Goal: Task Accomplishment & Management: Complete application form

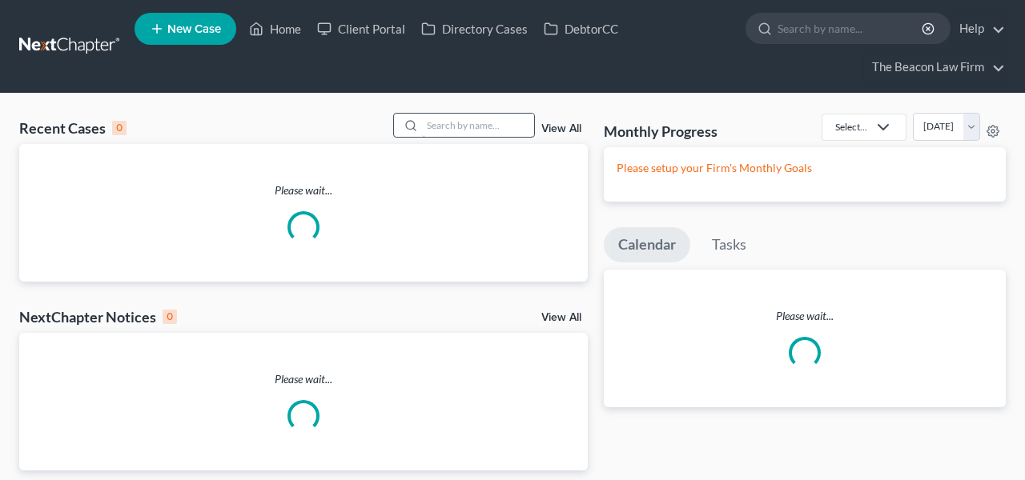
click at [432, 113] on div at bounding box center [464, 125] width 143 height 25
click at [432, 115] on input "search" at bounding box center [478, 125] width 112 height 23
click at [432, 123] on input "search" at bounding box center [478, 125] width 112 height 23
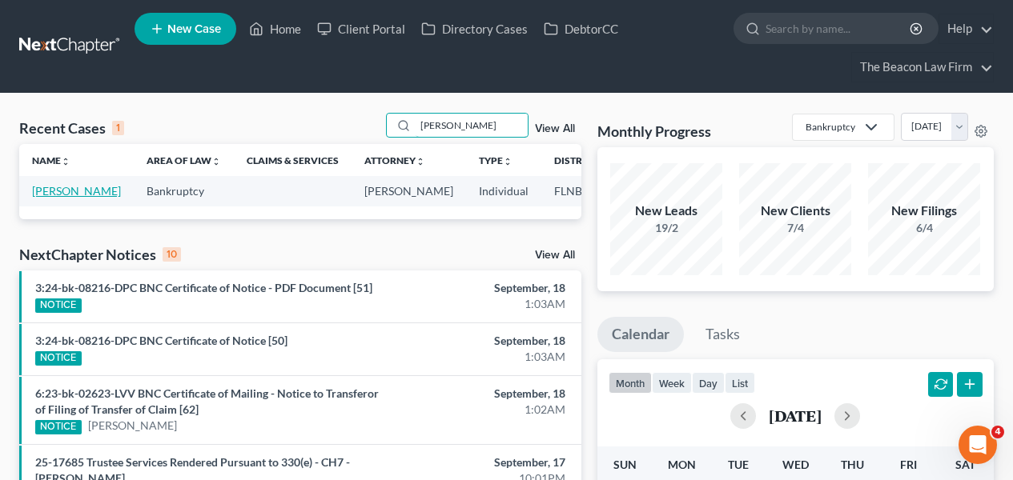
type input "selia"
click at [42, 198] on link "[PERSON_NAME]" at bounding box center [76, 191] width 89 height 14
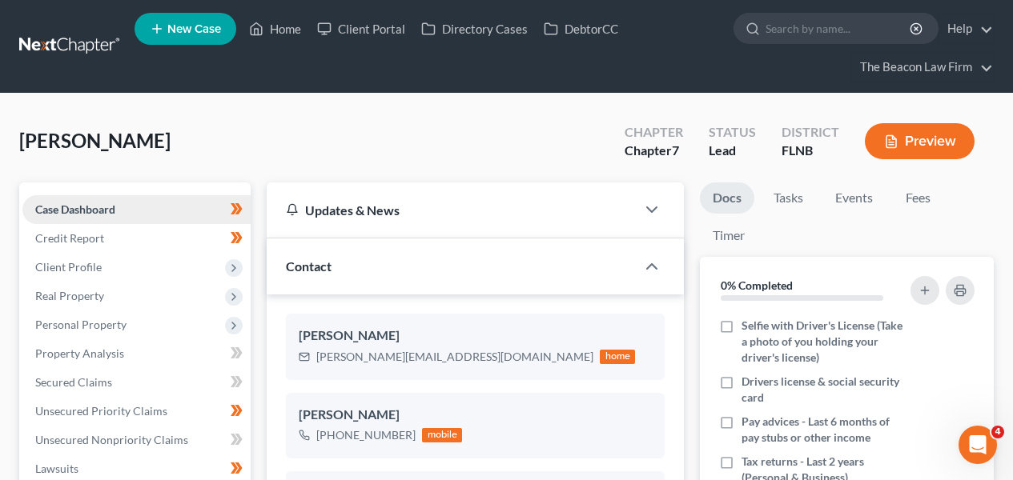
scroll to position [412, 0]
click at [92, 389] on link "Secured Claims" at bounding box center [136, 382] width 228 height 29
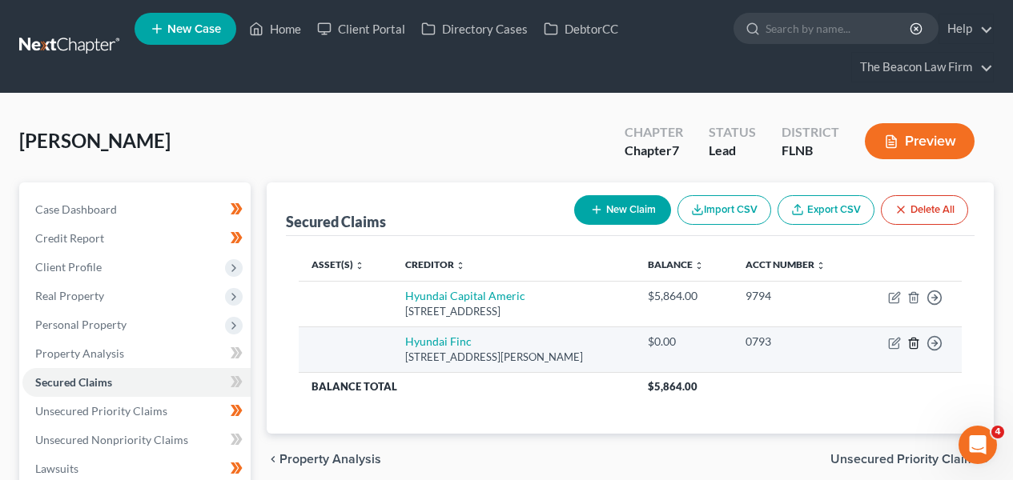
click at [917, 348] on icon "button" at bounding box center [913, 343] width 13 height 13
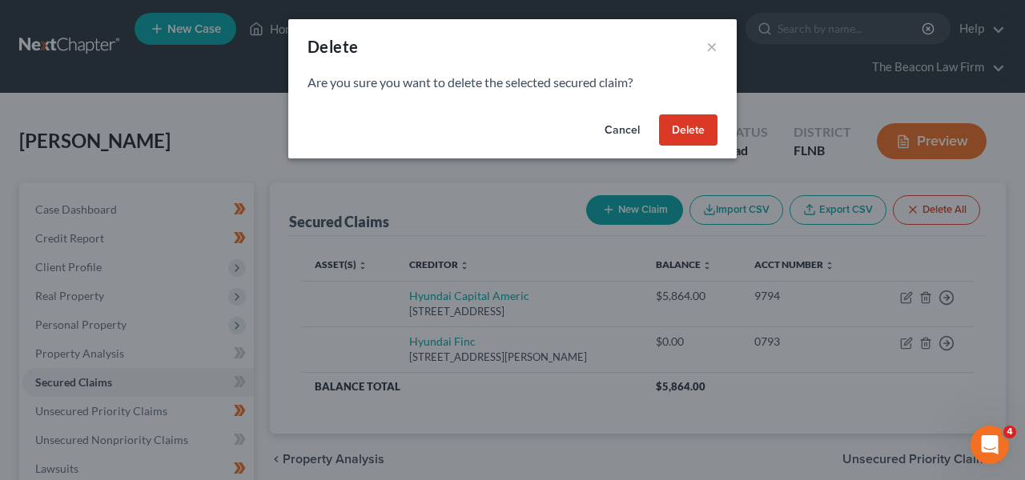
click at [688, 122] on button "Delete" at bounding box center [688, 131] width 58 height 32
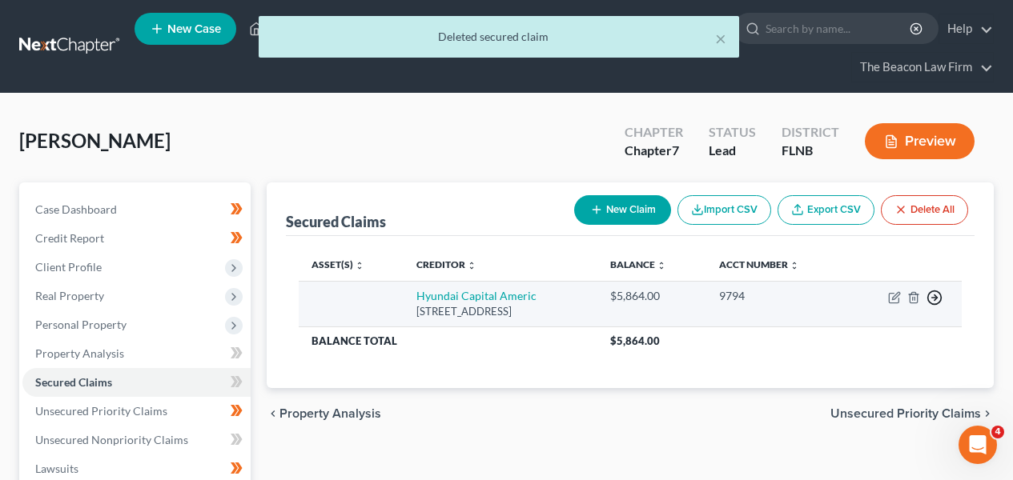
click at [935, 294] on icon "button" at bounding box center [935, 298] width 16 height 16
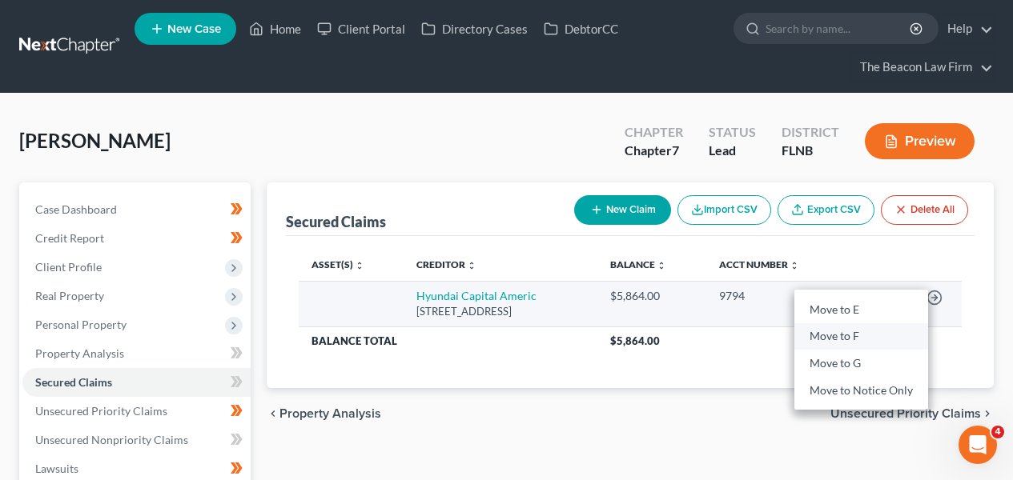
click at [911, 338] on link "Move to F" at bounding box center [861, 337] width 134 height 27
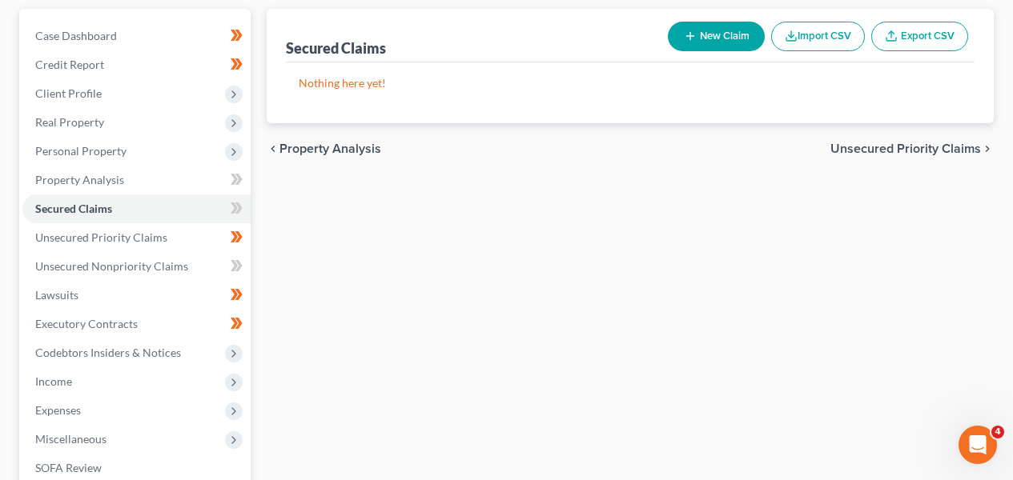
scroll to position [180, 0]
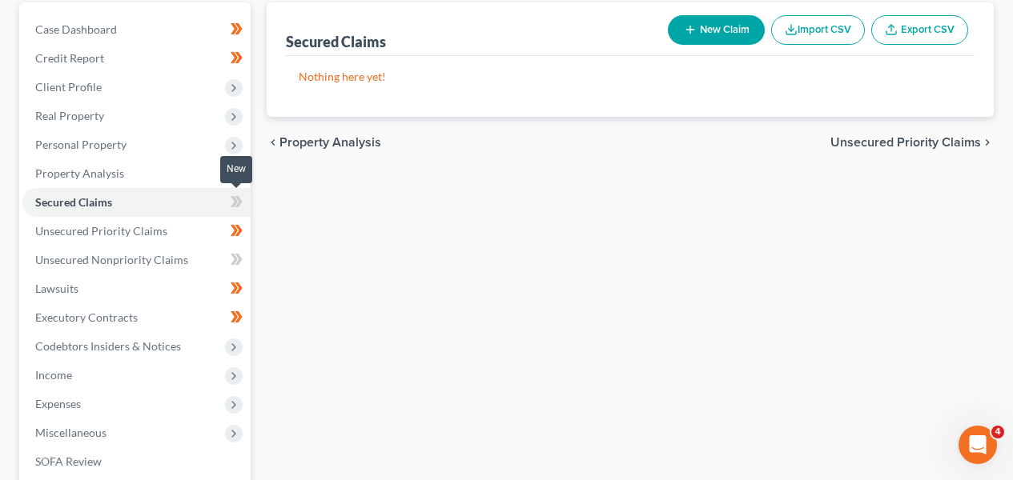
click at [232, 200] on icon at bounding box center [237, 202] width 12 height 20
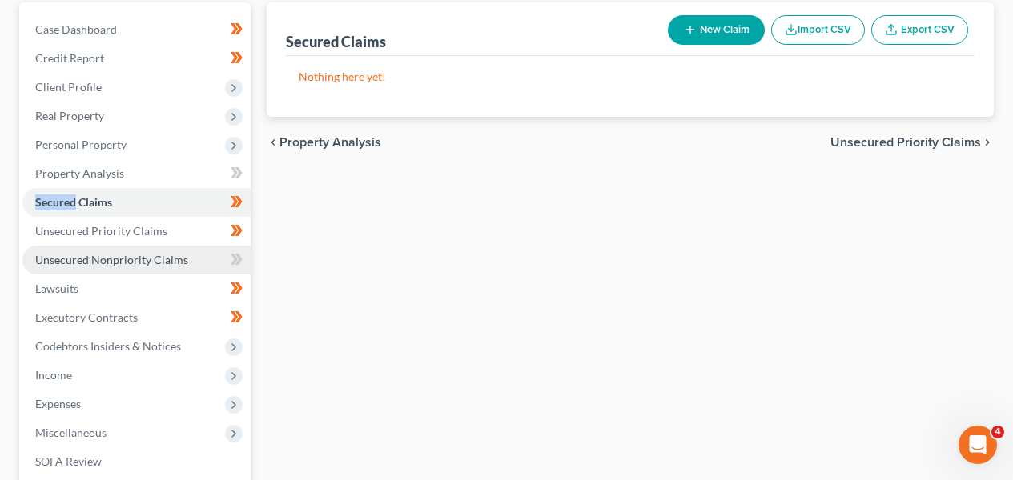
click at [191, 257] on link "Unsecured Nonpriority Claims" at bounding box center [136, 260] width 228 height 29
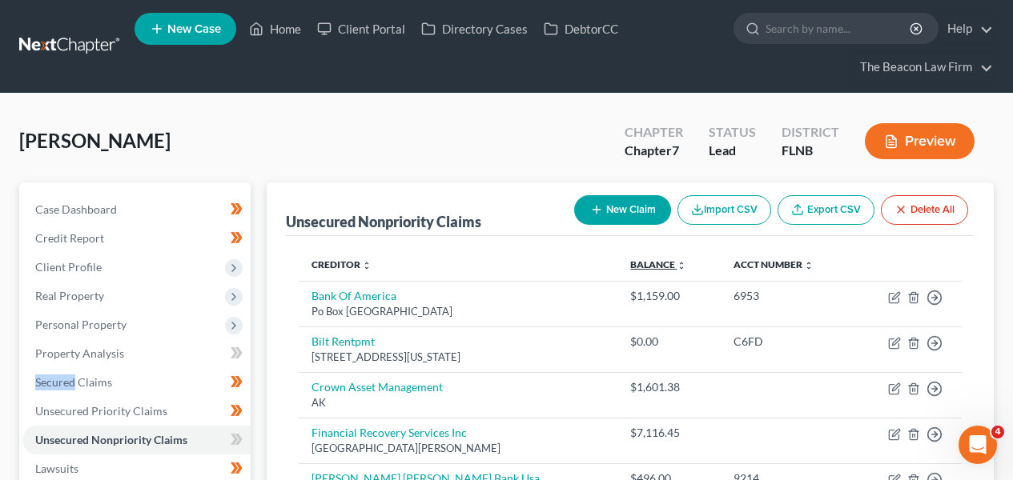
click at [675, 261] on link "Balance expand_more expand_less unfold_more" at bounding box center [658, 265] width 56 height 12
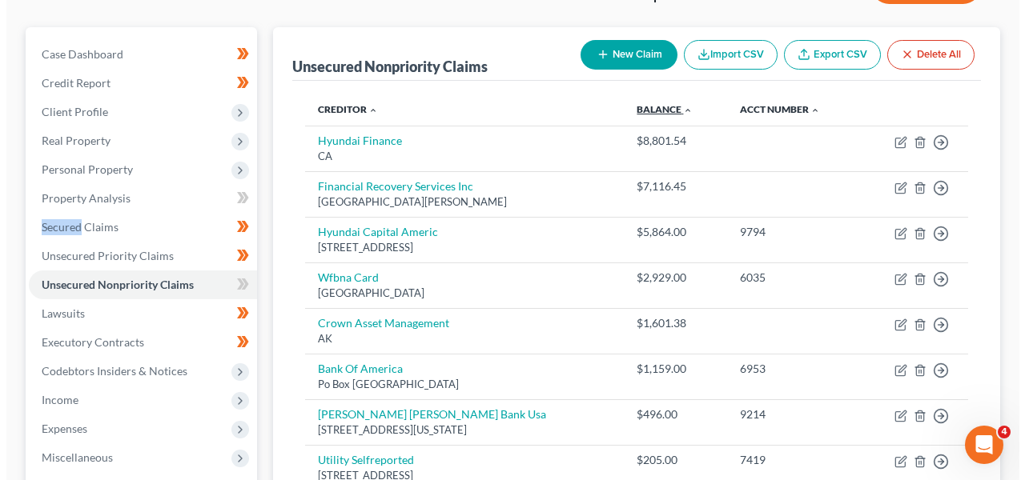
scroll to position [183, 0]
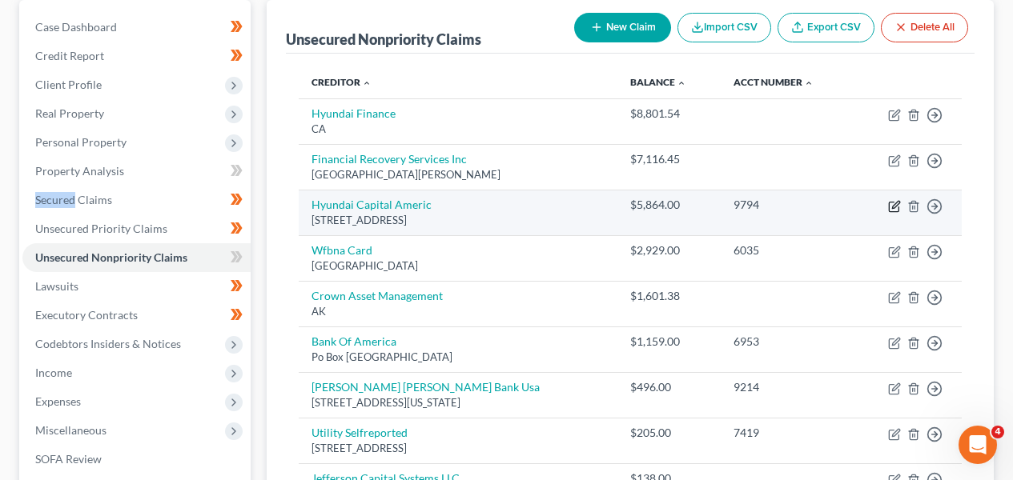
click at [894, 206] on icon "button" at bounding box center [894, 206] width 13 height 13
select select "4"
select select "0"
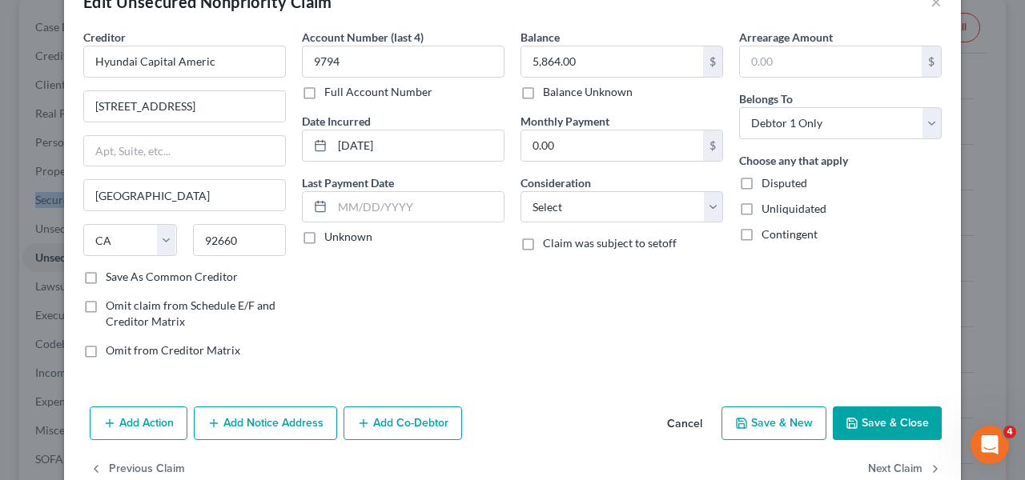
scroll to position [82, 0]
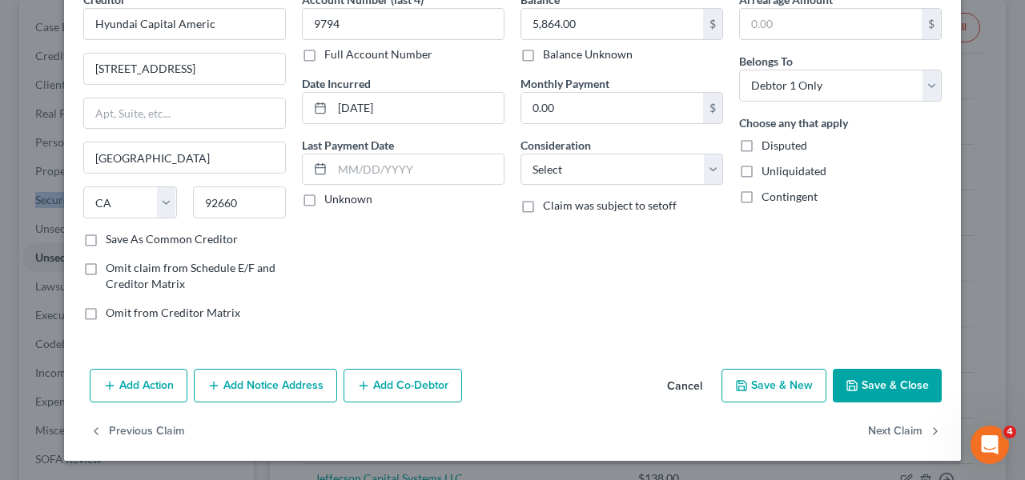
click at [155, 386] on button "Add Action" at bounding box center [139, 386] width 98 height 34
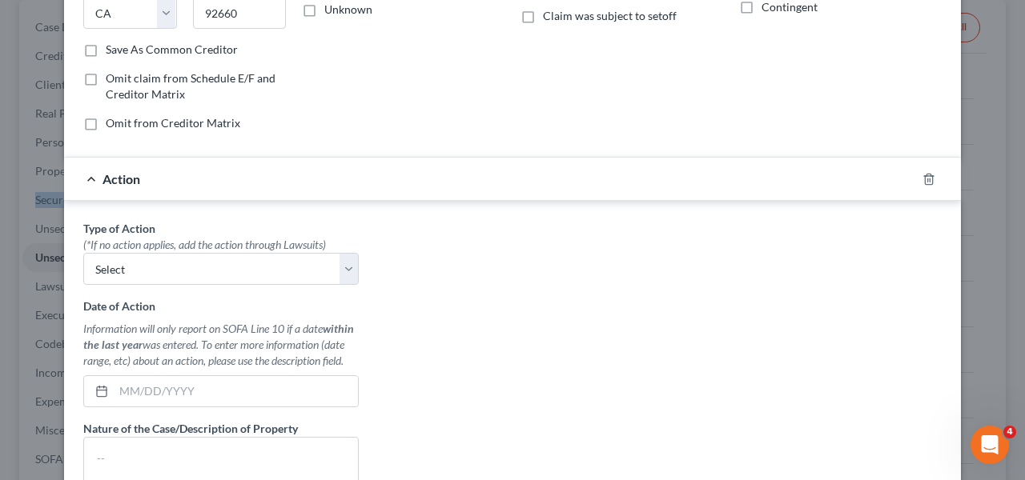
scroll to position [374, 0]
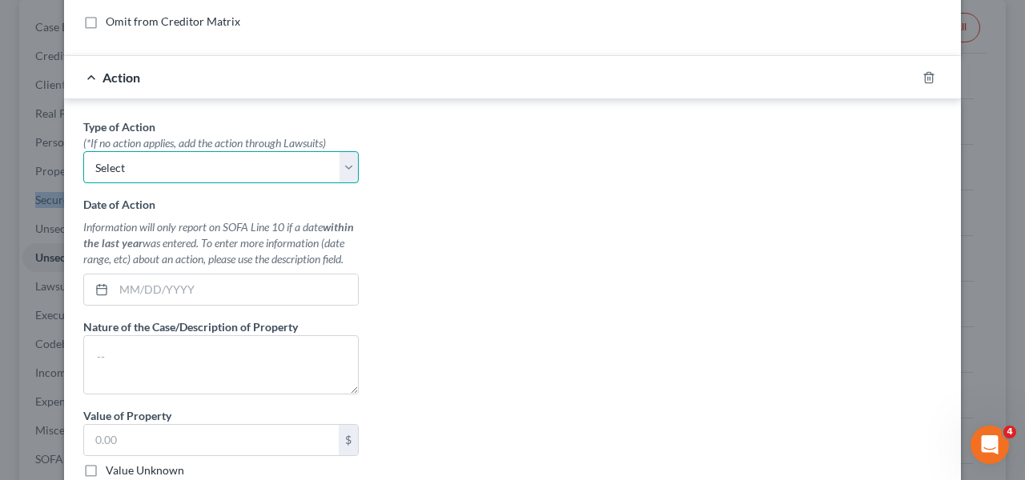
click at [235, 163] on select "Select Repossession Garnishment Foreclosure Personal Injury Attached, Seized, O…" at bounding box center [220, 167] width 275 height 32
select select "0"
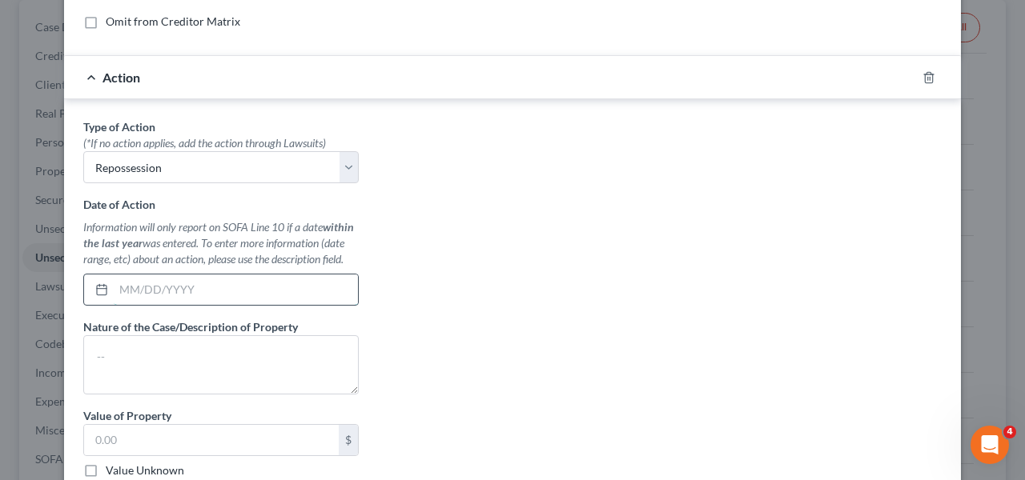
click at [211, 275] on input "text" at bounding box center [236, 290] width 244 height 30
paste input "May 27, 2025."
type input "May 27, 2025."
drag, startPoint x: 211, startPoint y: 291, endPoint x: 20, endPoint y: 290, distance: 190.6
click at [20, 290] on div "Edit Unsecured Nonpriority Claim × Creditor * Hyundai Capital Americ 4000 Macar…" at bounding box center [512, 240] width 1025 height 480
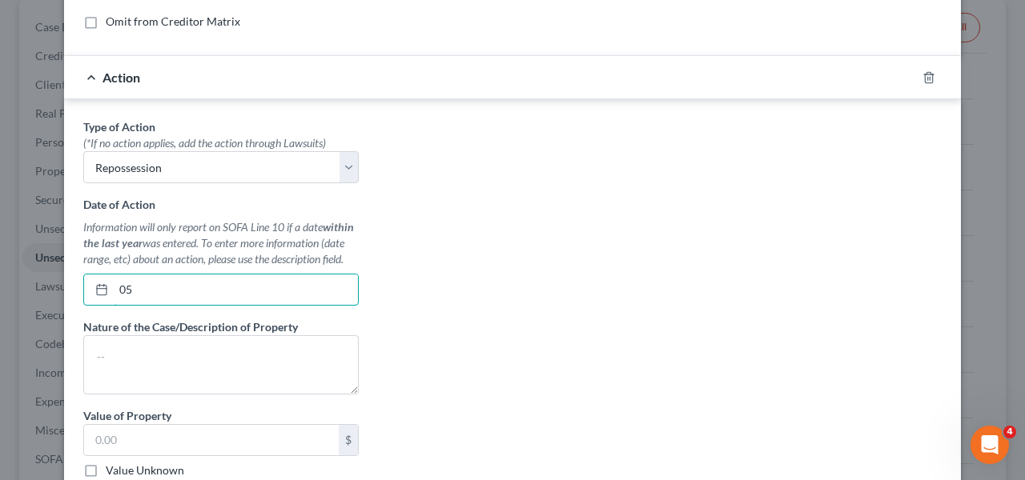
type input "0"
paste input "May 27, 2025."
type input "M"
type input "o"
type input "05/27/2025"
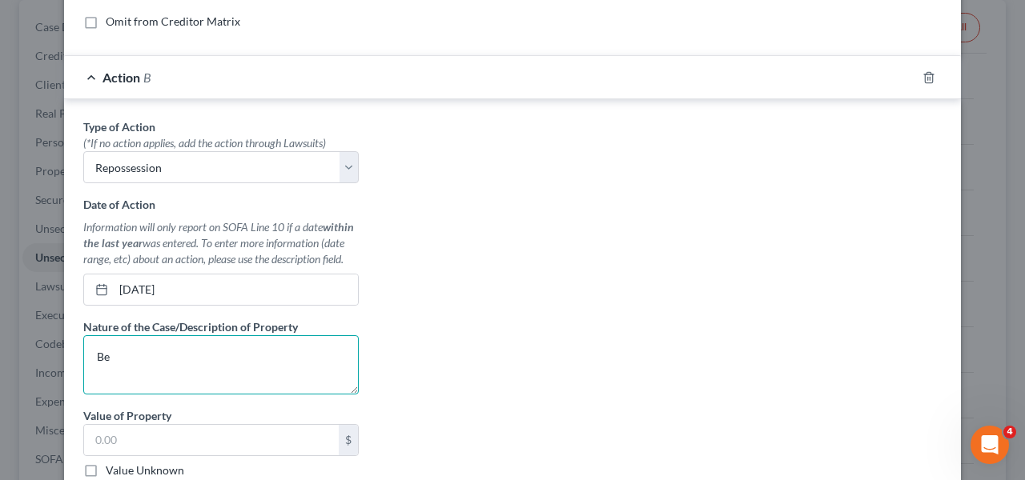
type textarea "B"
type textarea "Vehicle was voluntarily surrendered"
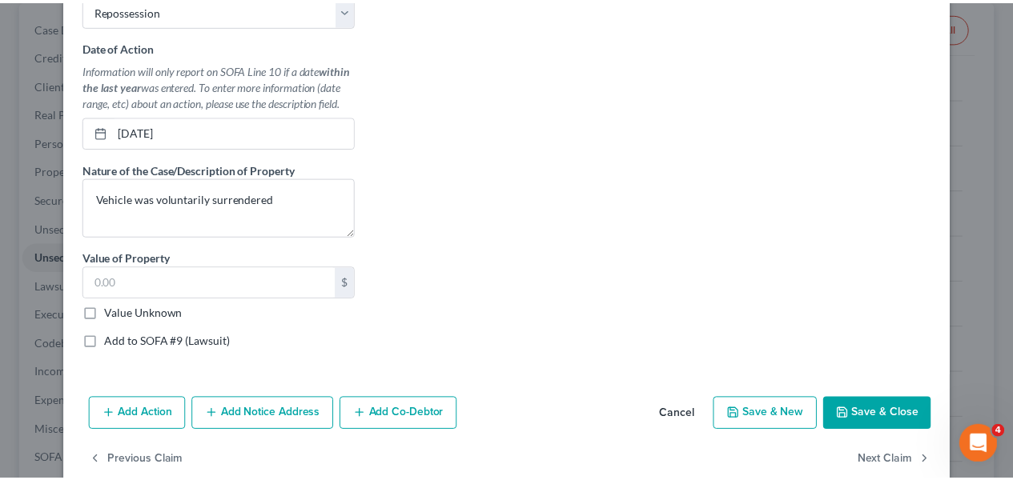
scroll to position [561, 0]
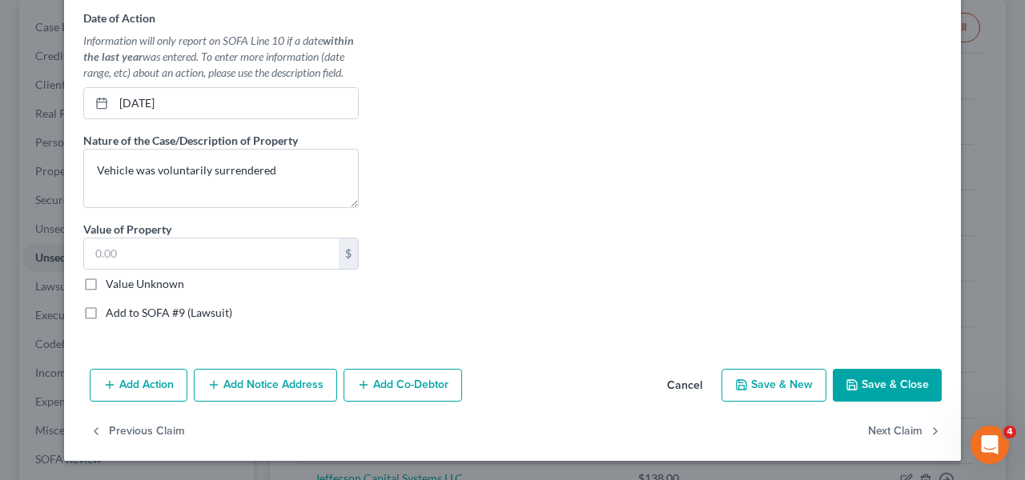
click at [851, 391] on icon "button" at bounding box center [852, 385] width 13 height 13
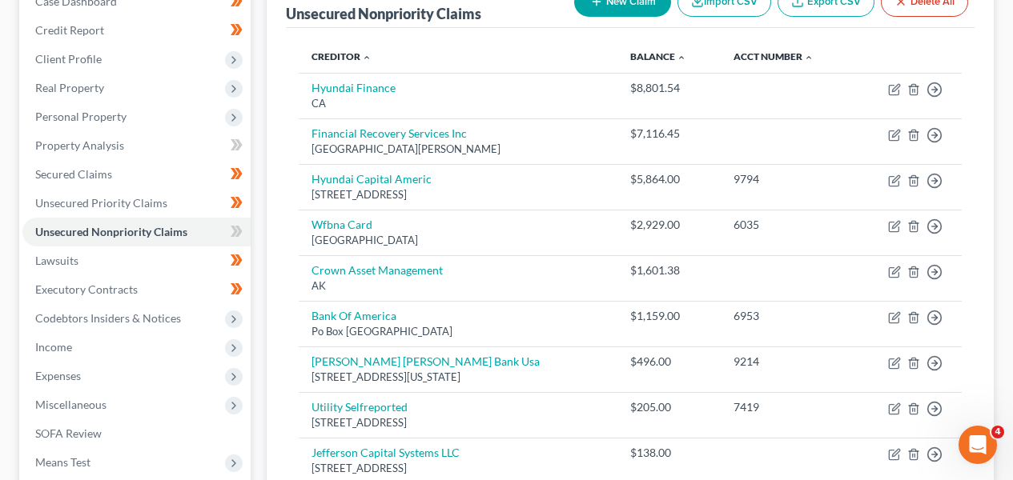
scroll to position [220, 0]
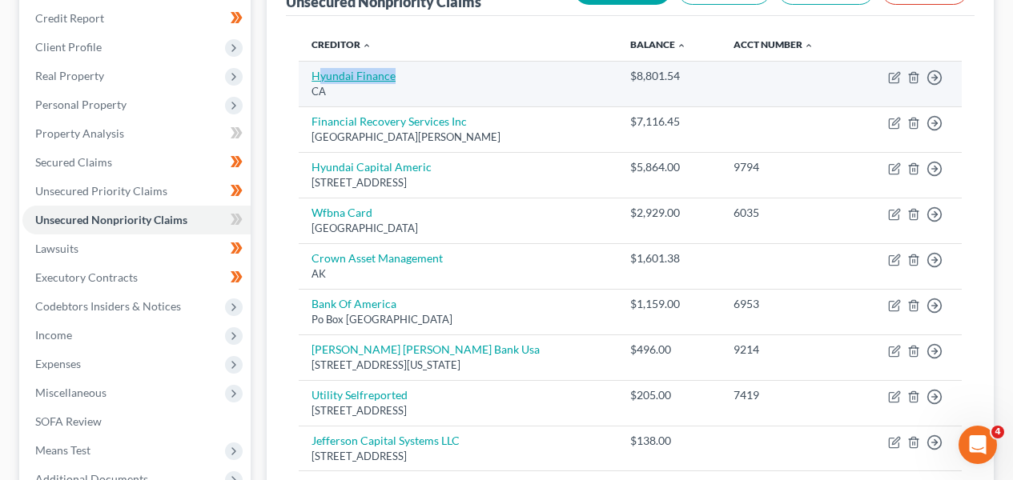
drag, startPoint x: 396, startPoint y: 74, endPoint x: 317, endPoint y: 76, distance: 78.5
click at [317, 76] on td "Hyundai Finance CA" at bounding box center [458, 84] width 319 height 46
drag, startPoint x: 693, startPoint y: 79, endPoint x: 625, endPoint y: 80, distance: 67.3
click at [625, 80] on td "$8,801.54" at bounding box center [668, 84] width 103 height 46
copy div "$8,801.54"
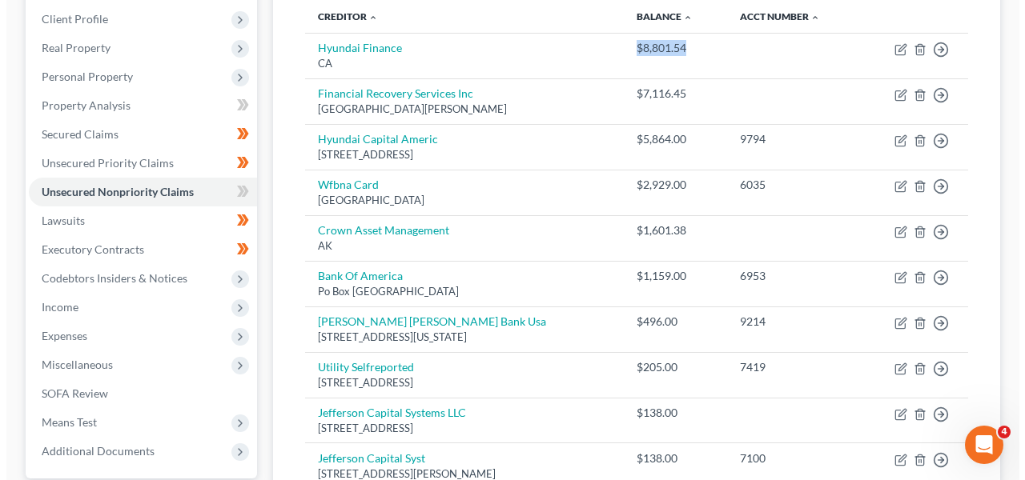
scroll to position [284, 0]
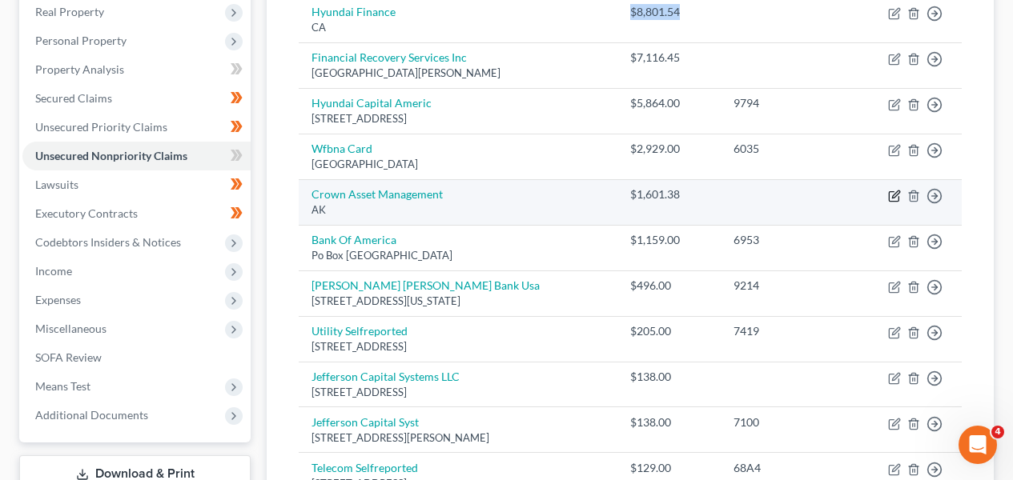
click at [894, 201] on icon "button" at bounding box center [894, 196] width 13 height 13
select select "1"
select select "2"
select select "0"
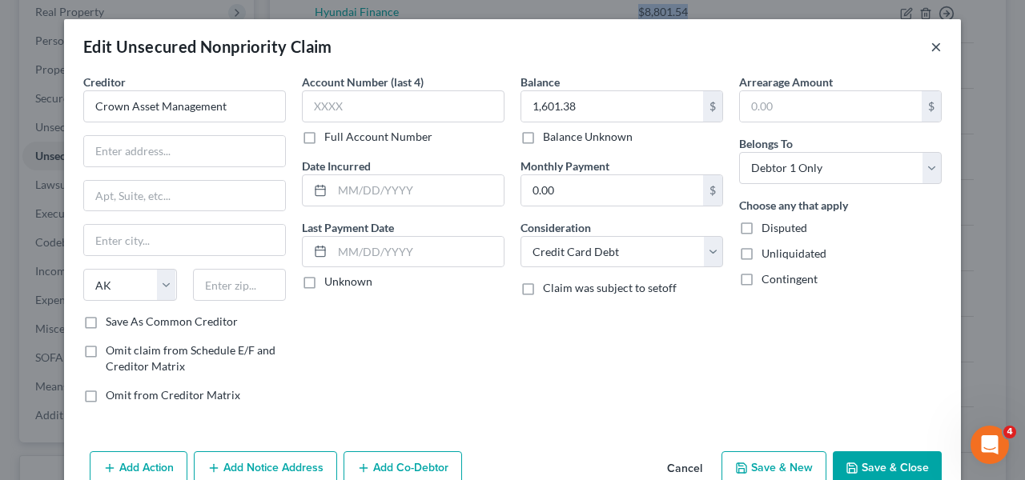
click at [933, 50] on button "×" at bounding box center [936, 46] width 11 height 19
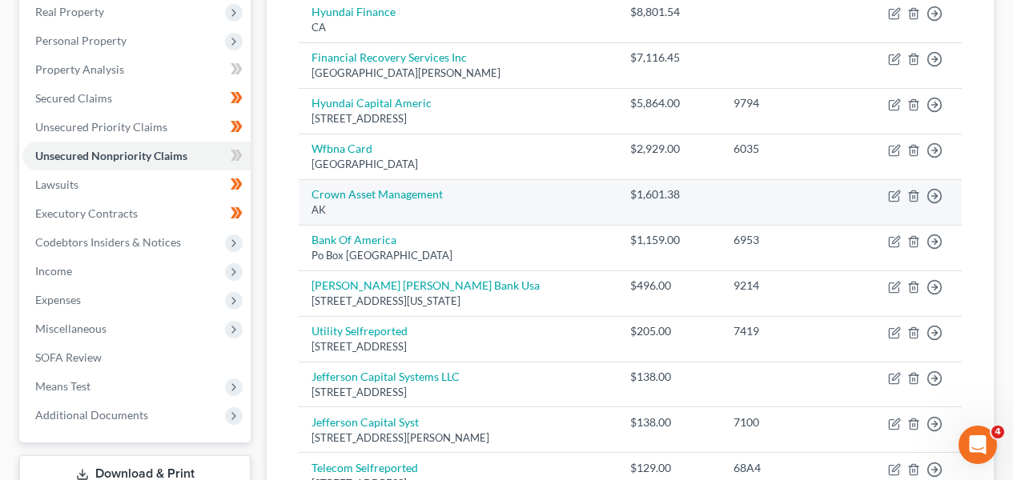
click at [685, 195] on div "$1,601.38" at bounding box center [668, 195] width 77 height 16
click at [889, 196] on icon "button" at bounding box center [894, 196] width 10 height 10
select select "1"
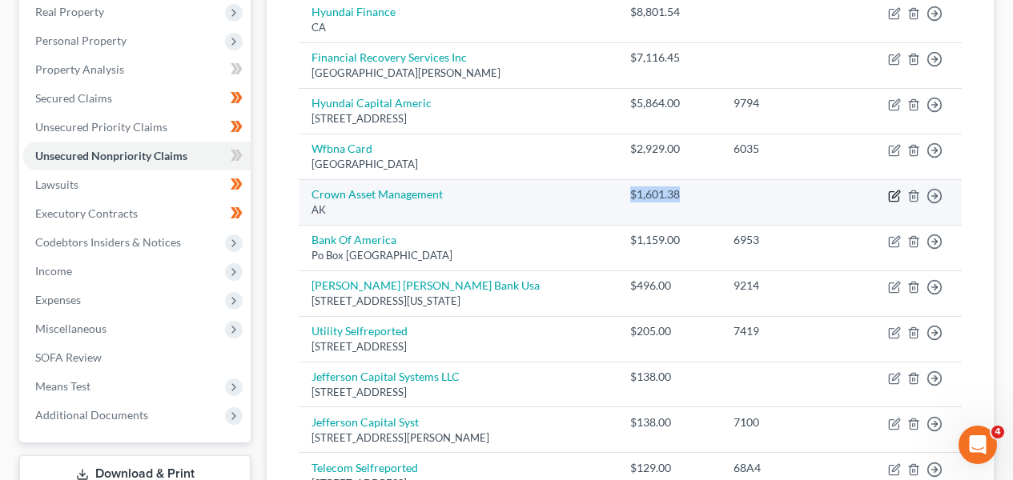
select select "2"
select select "0"
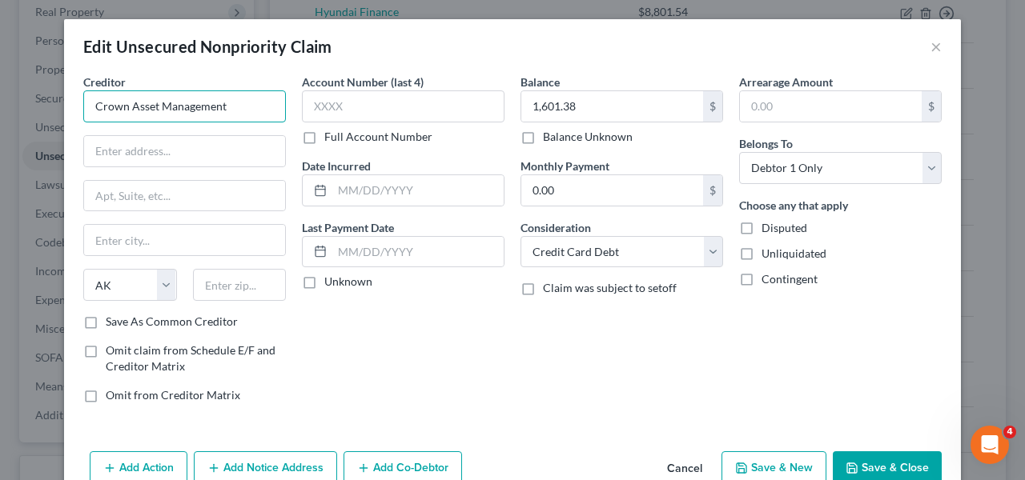
click at [236, 121] on input "Crown Asset Management" at bounding box center [184, 106] width 203 height 32
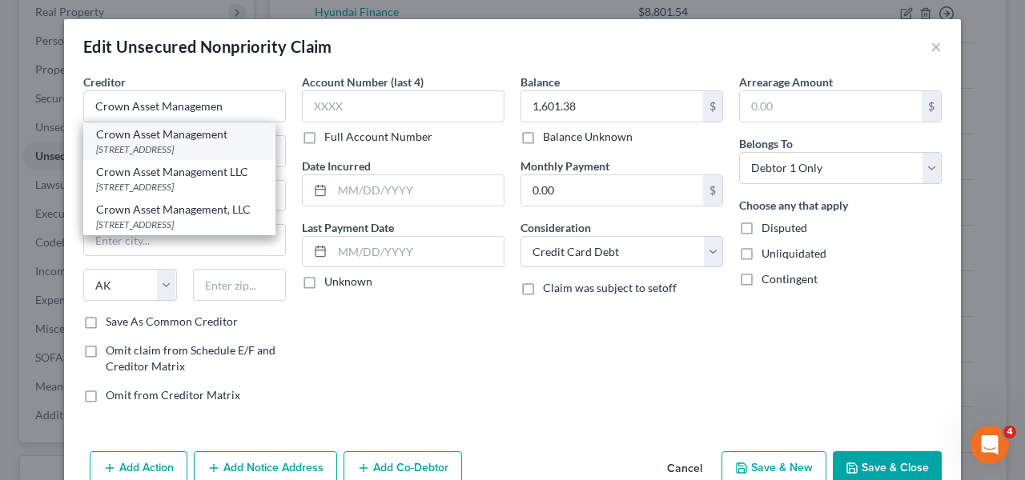
click at [251, 151] on div "[STREET_ADDRESS]" at bounding box center [179, 150] width 167 height 14
type input "Crown Asset Management"
type input "3100 Breckenridge Blvd"
type input "Suite 725"
type input "Duluth"
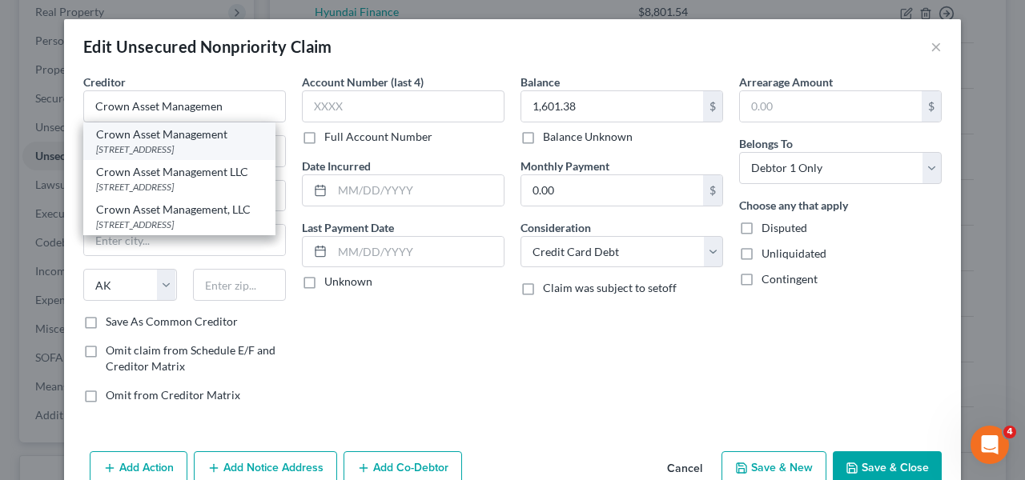
select select "10"
type input "30096"
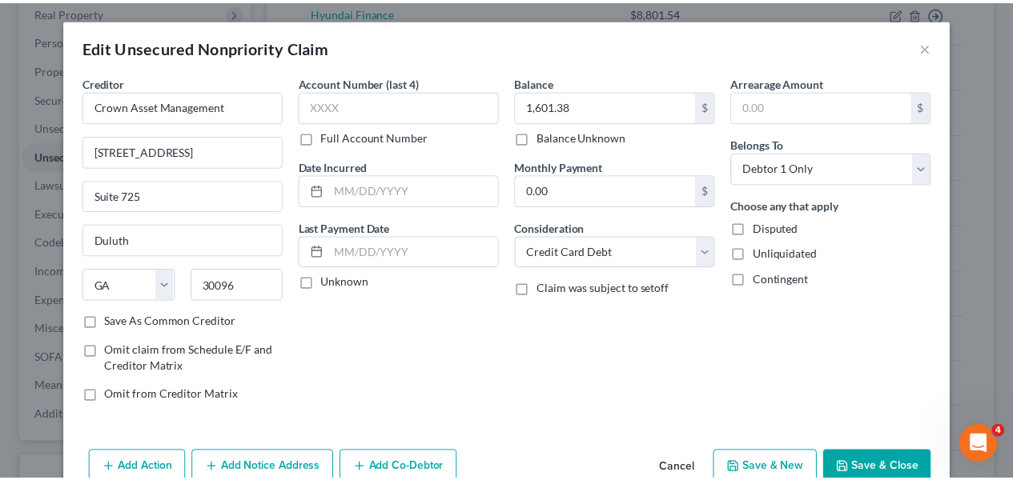
scroll to position [82, 0]
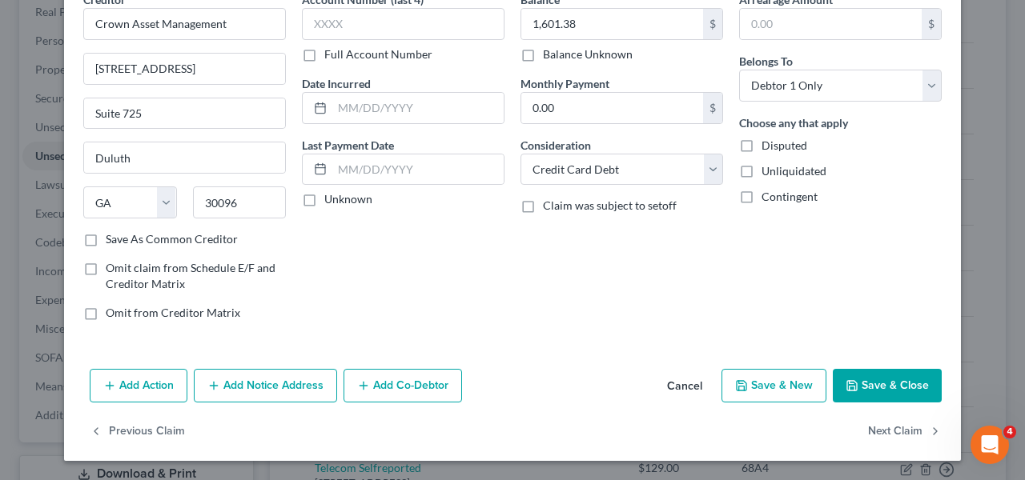
click at [902, 388] on button "Save & Close" at bounding box center [887, 386] width 109 height 34
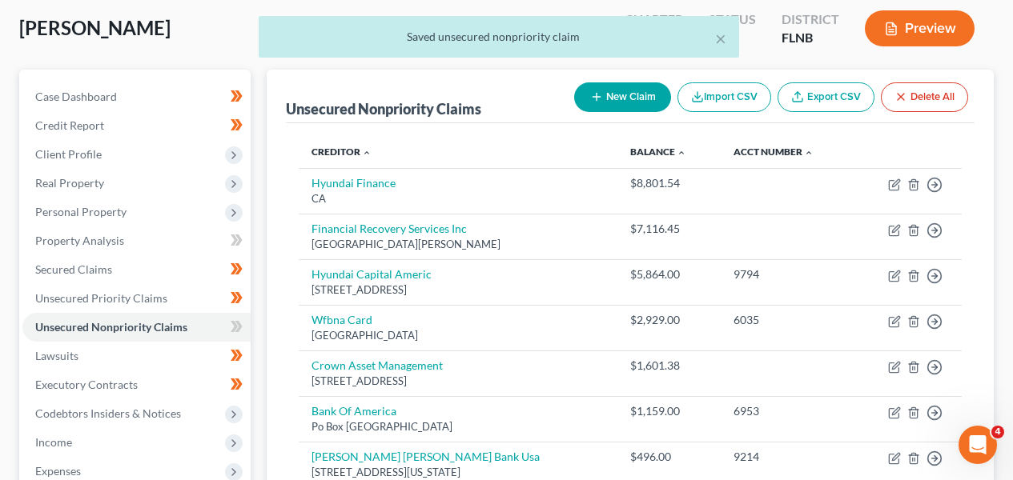
scroll to position [0, 0]
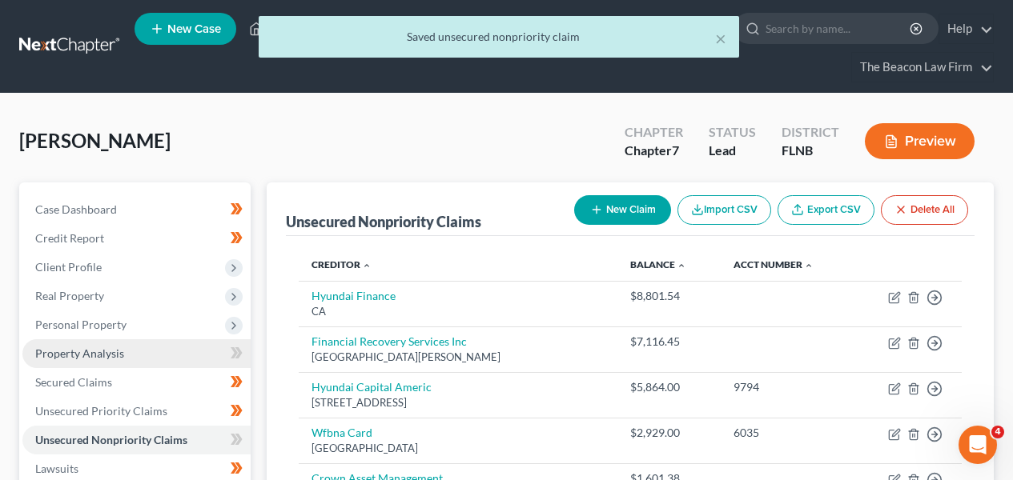
click at [147, 364] on link "Property Analysis" at bounding box center [136, 354] width 228 height 29
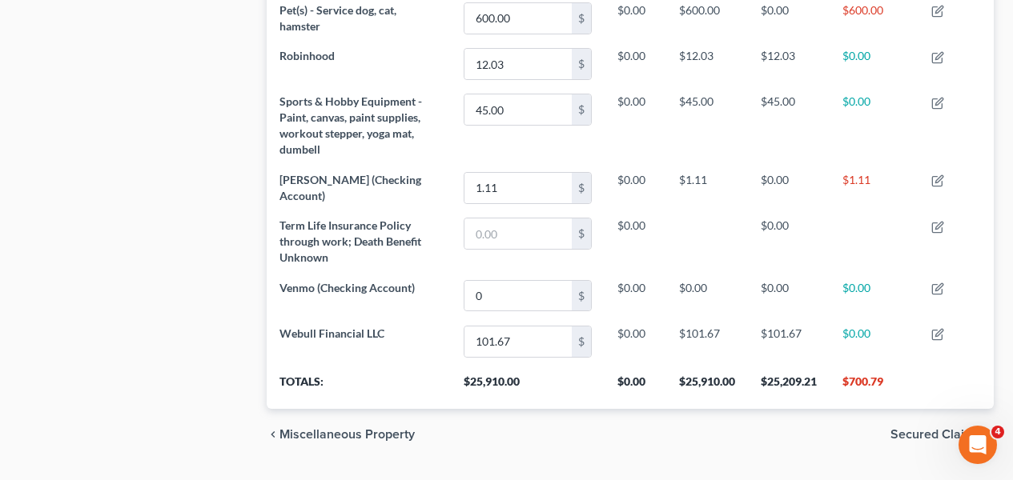
scroll to position [464, 0]
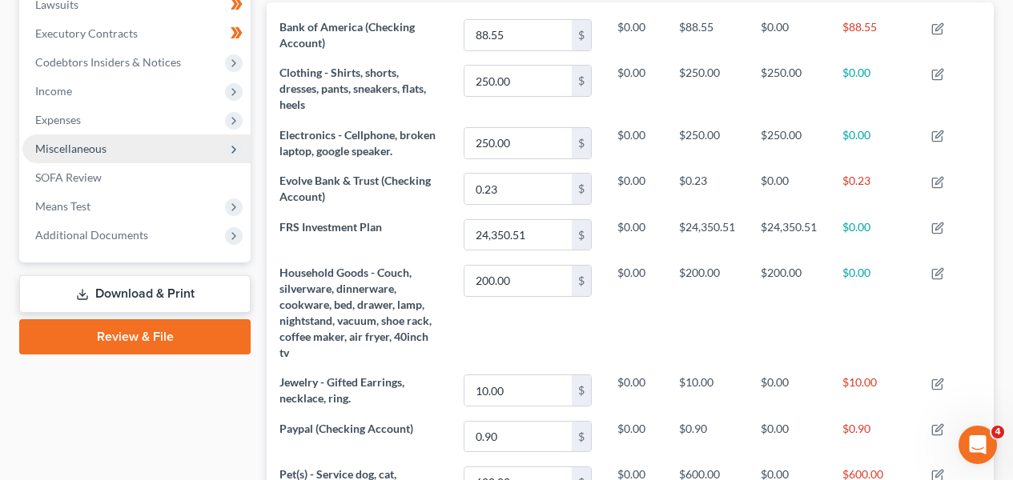
click at [191, 162] on span "Miscellaneous" at bounding box center [136, 149] width 228 height 29
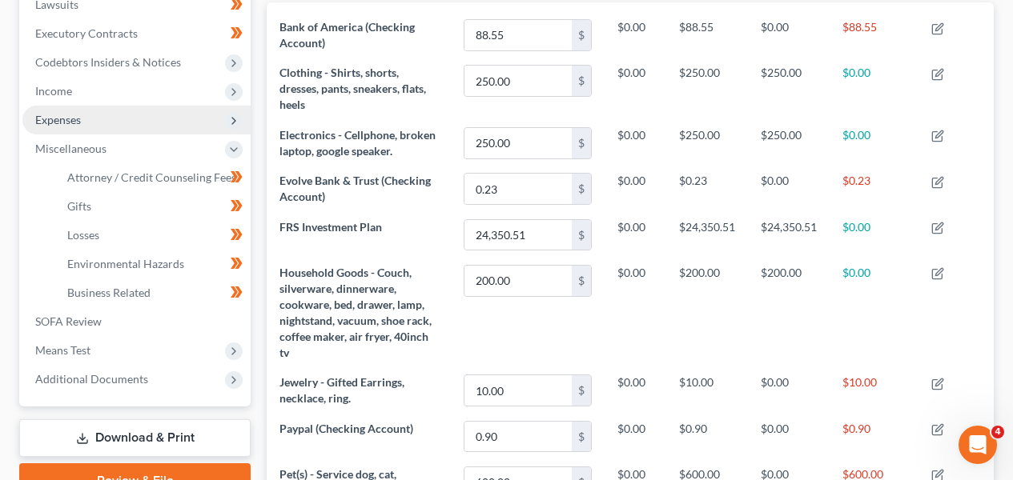
click at [190, 123] on span "Expenses" at bounding box center [136, 120] width 228 height 29
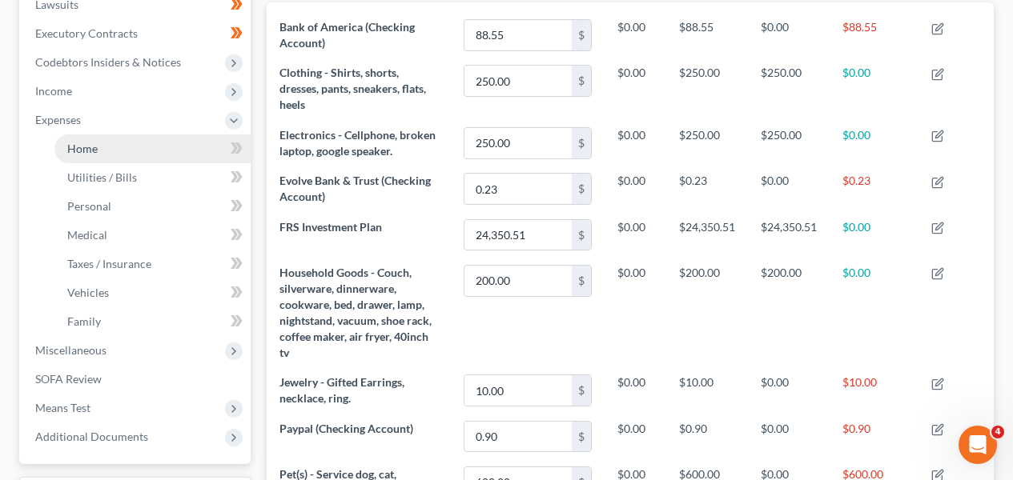
click at [182, 151] on link "Home" at bounding box center [152, 149] width 196 height 29
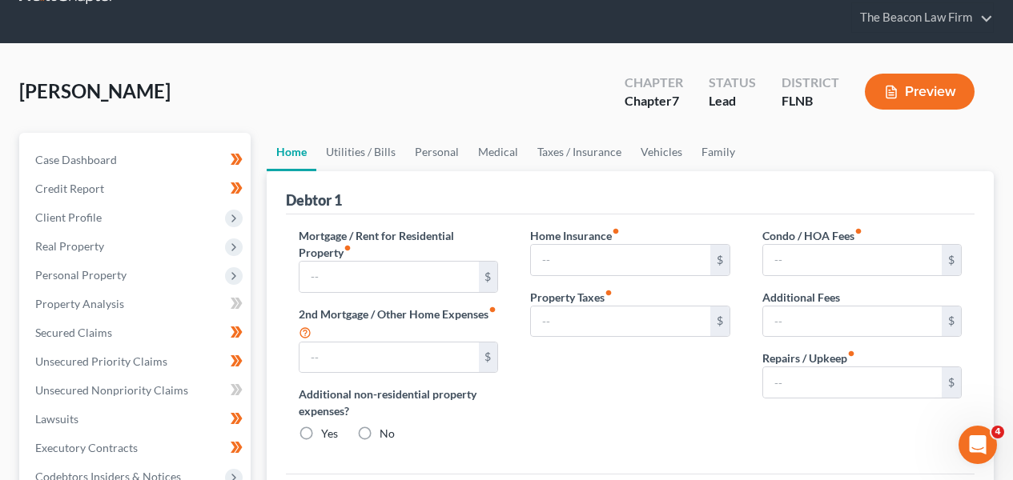
type input "1,299.00"
type input "0.00"
radio input "true"
type input "0.00"
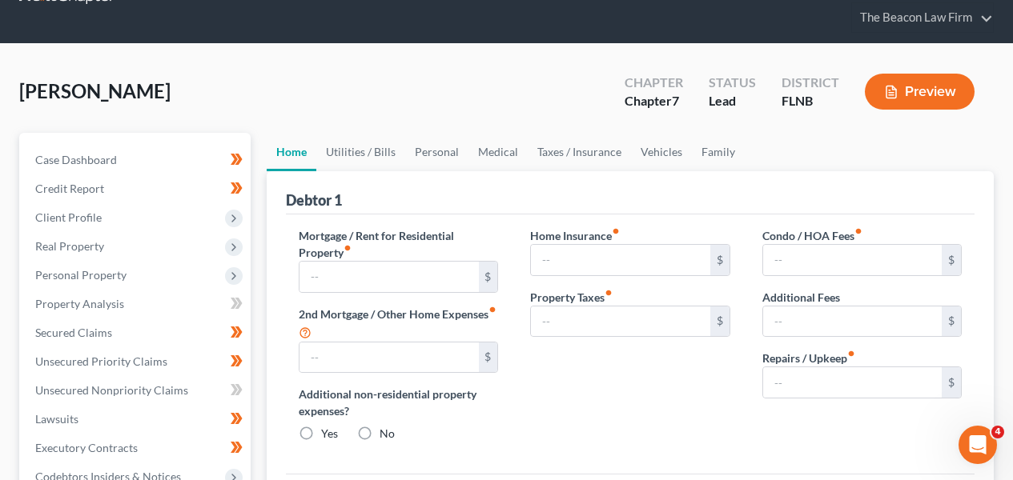
type input "0.00"
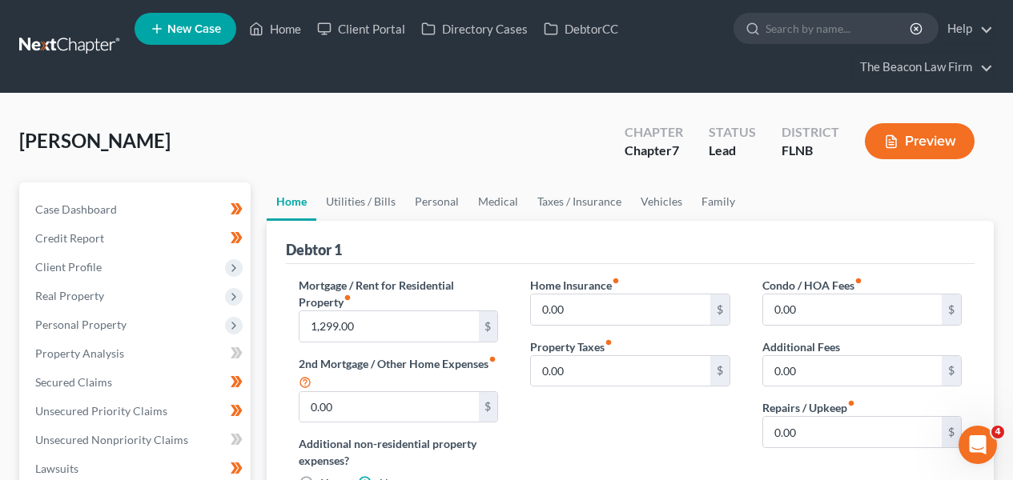
click at [111, 47] on link at bounding box center [70, 46] width 103 height 29
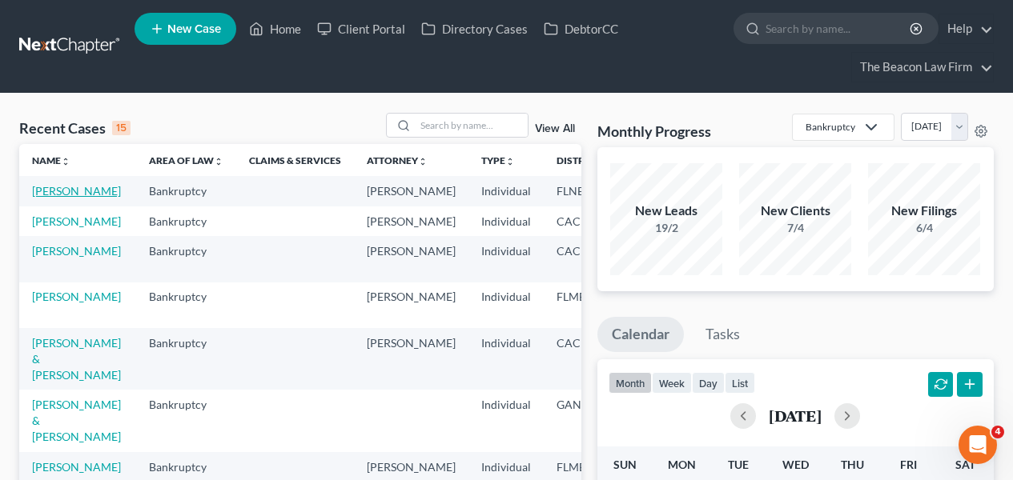
click at [48, 196] on link "[PERSON_NAME]" at bounding box center [76, 191] width 89 height 14
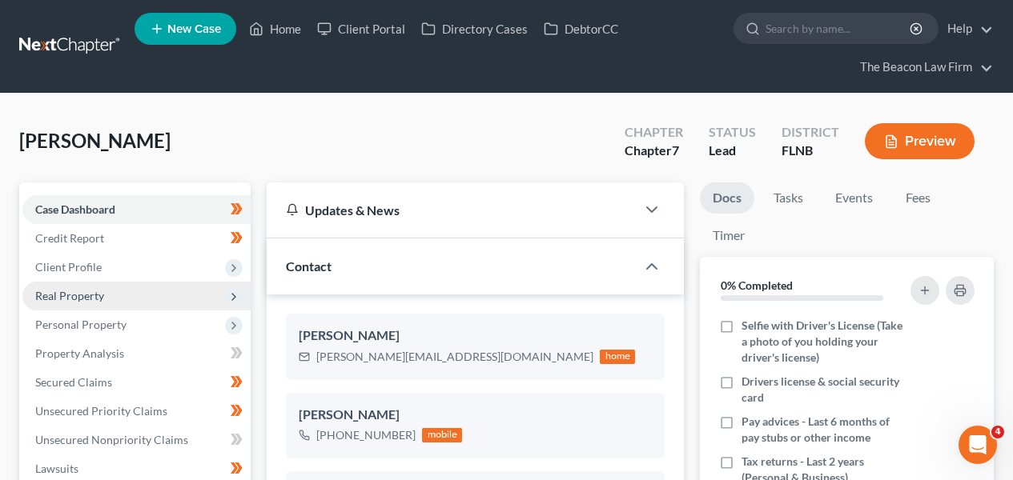
scroll to position [412, 0]
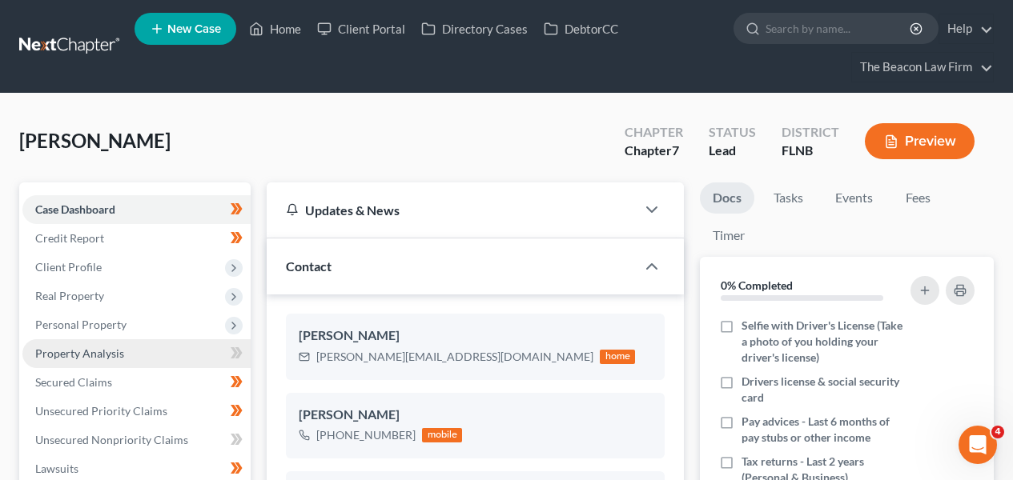
click at [123, 340] on link "Property Analysis" at bounding box center [136, 354] width 228 height 29
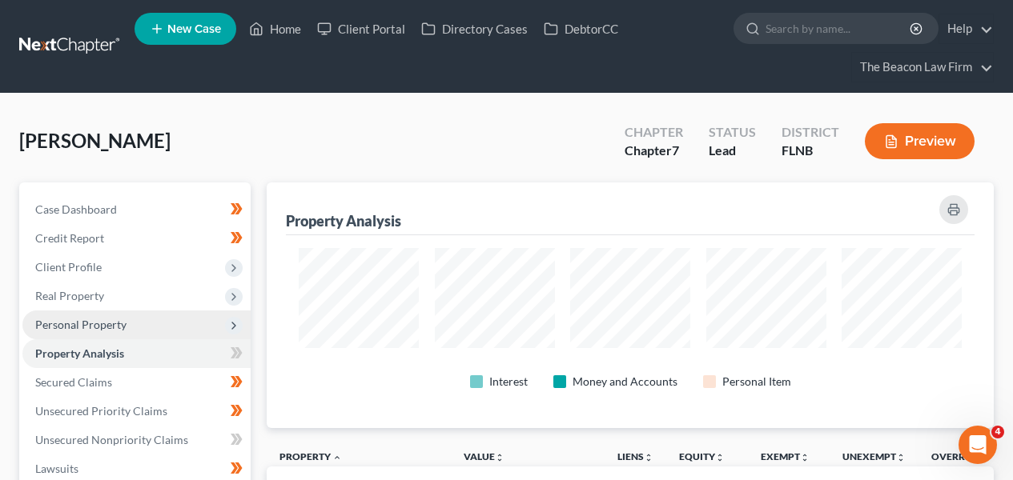
click at [123, 336] on span "Personal Property" at bounding box center [136, 325] width 228 height 29
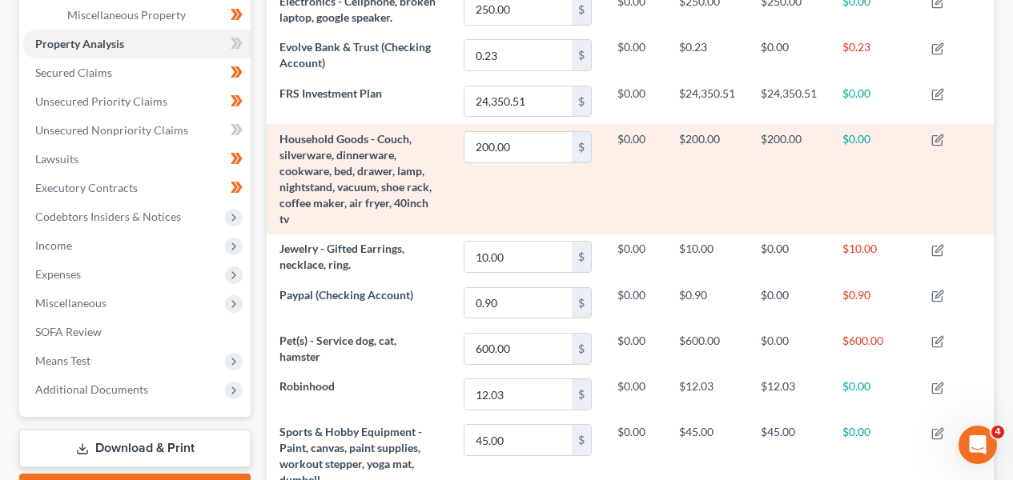
scroll to position [597, 0]
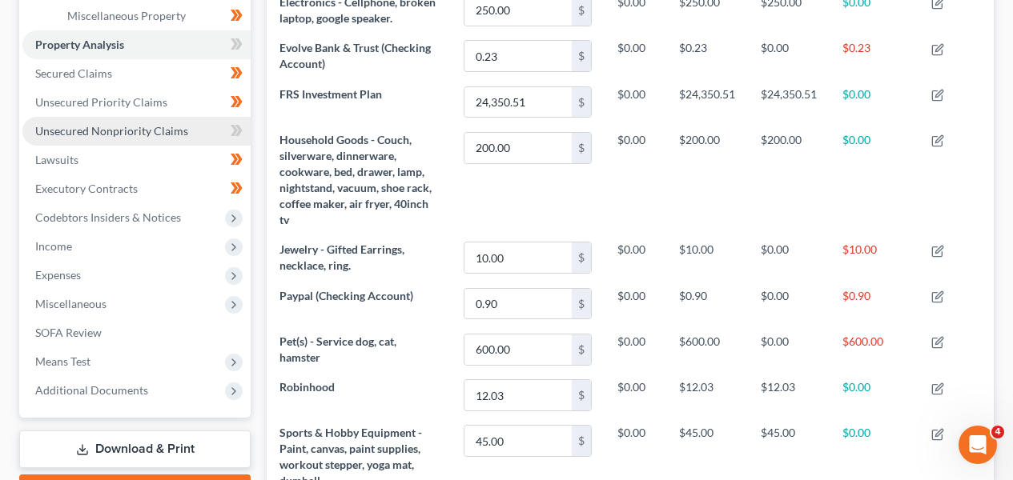
click at [153, 134] on span "Unsecured Nonpriority Claims" at bounding box center [111, 131] width 153 height 14
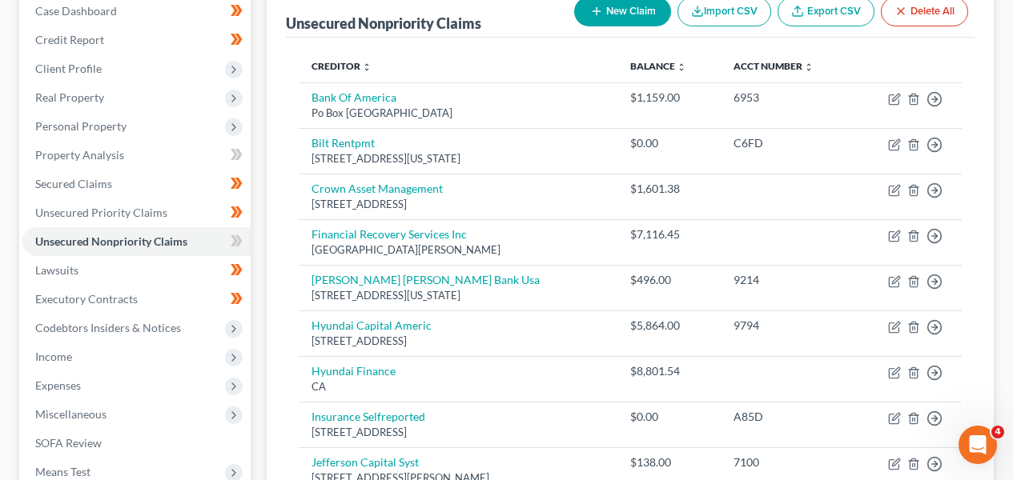
scroll to position [324, 0]
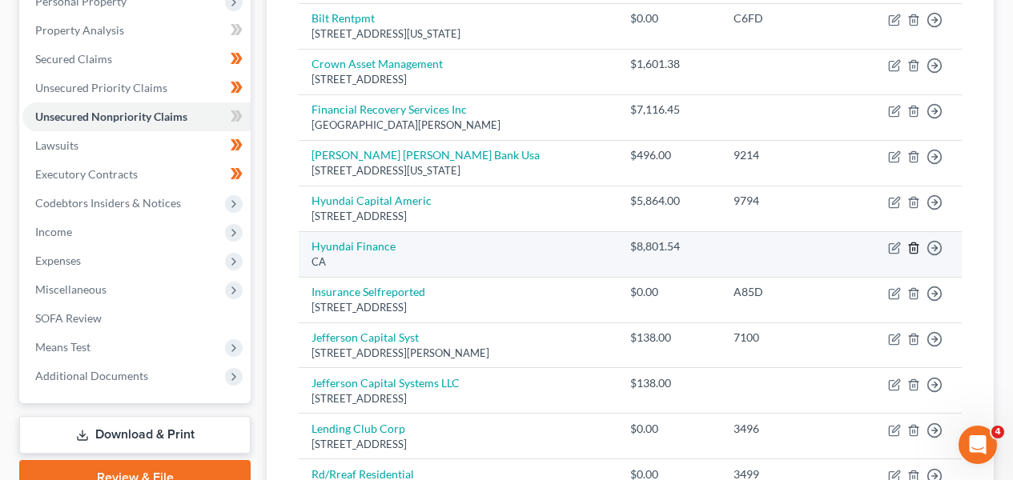
click at [916, 247] on icon "button" at bounding box center [913, 248] width 13 height 13
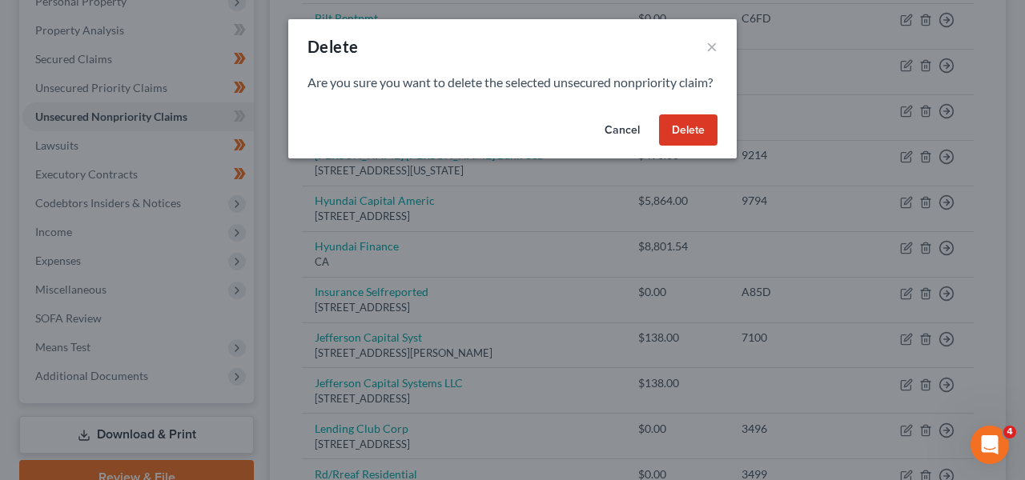
click at [700, 147] on button "Delete" at bounding box center [688, 131] width 58 height 32
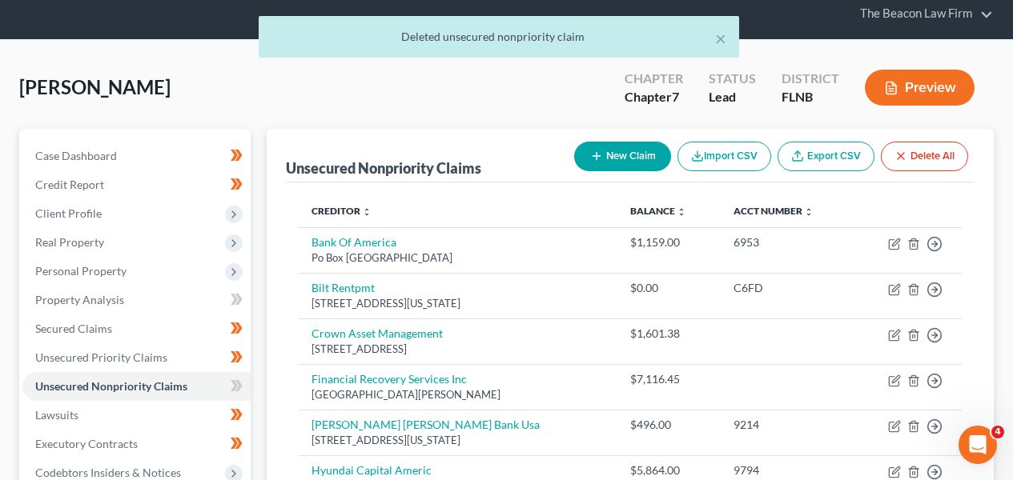
scroll to position [78, 0]
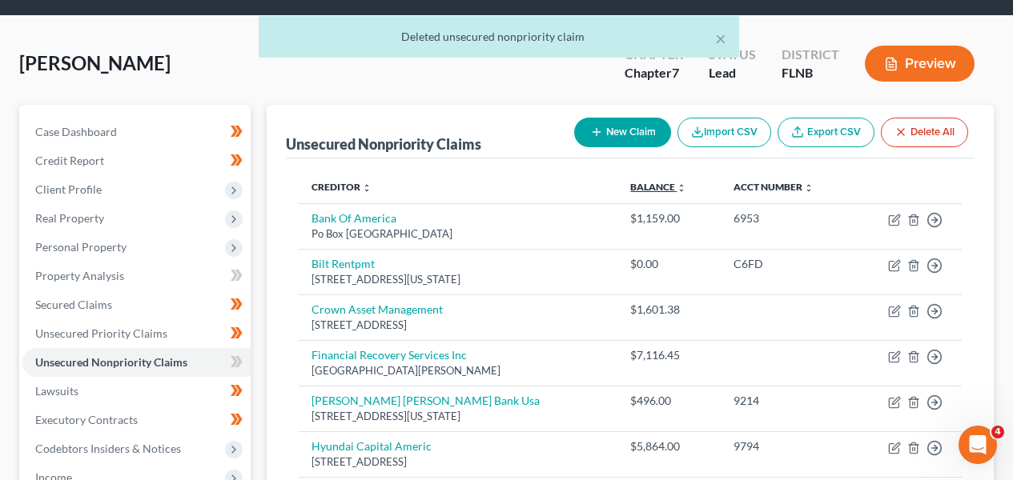
click at [654, 181] on link "Balance expand_more expand_less unfold_more" at bounding box center [658, 187] width 56 height 12
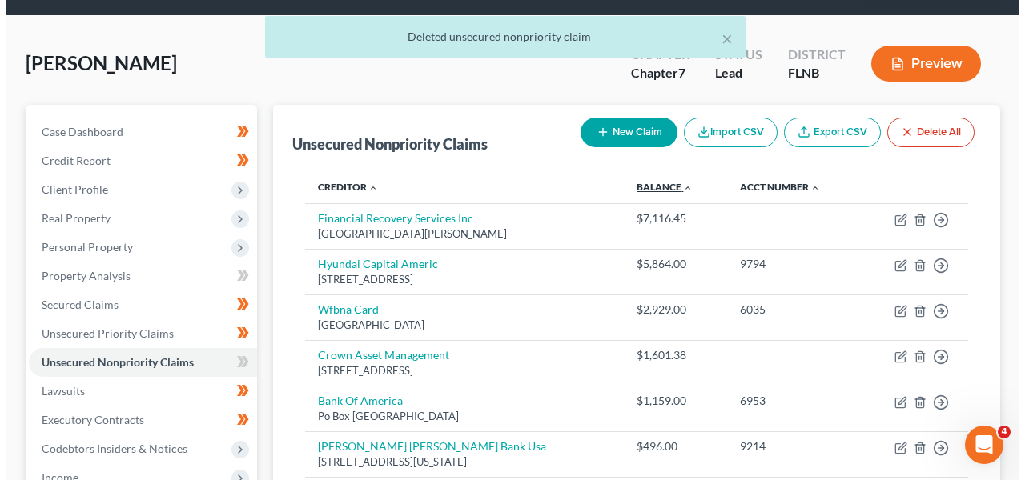
scroll to position [123, 0]
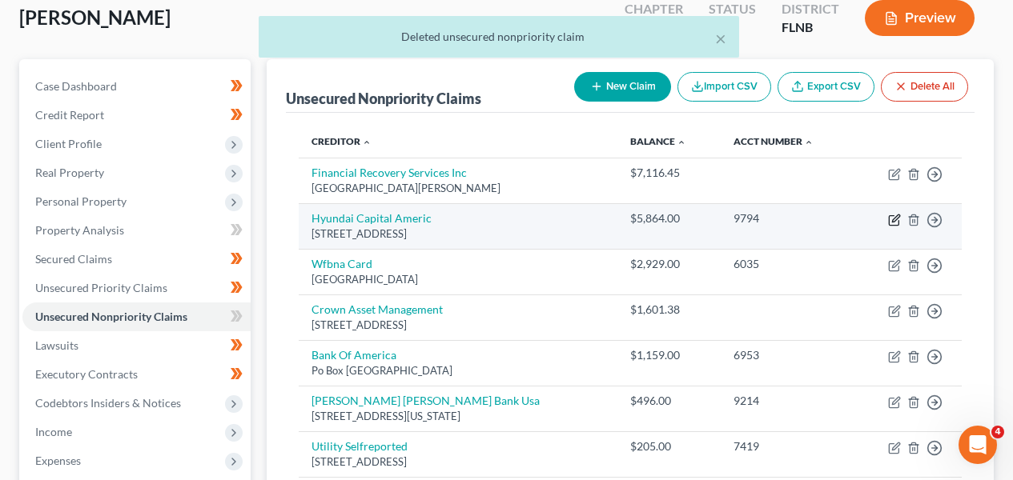
click at [898, 219] on icon "button" at bounding box center [894, 220] width 13 height 13
select select "4"
select select "0"
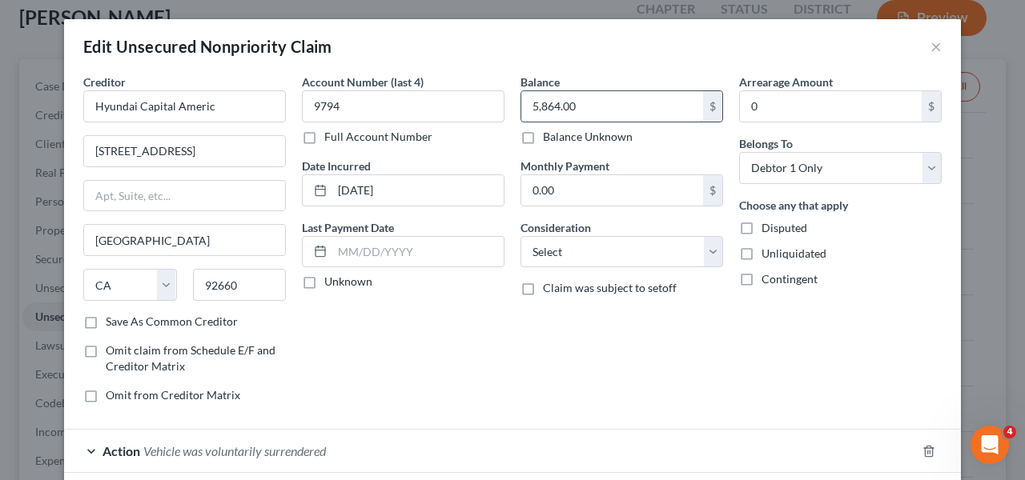
click at [540, 102] on input "5,864.00" at bounding box center [612, 106] width 182 height 30
click at [542, 104] on input "5,864.00" at bounding box center [612, 106] width 182 height 30
paste input "$8,801.54 ."
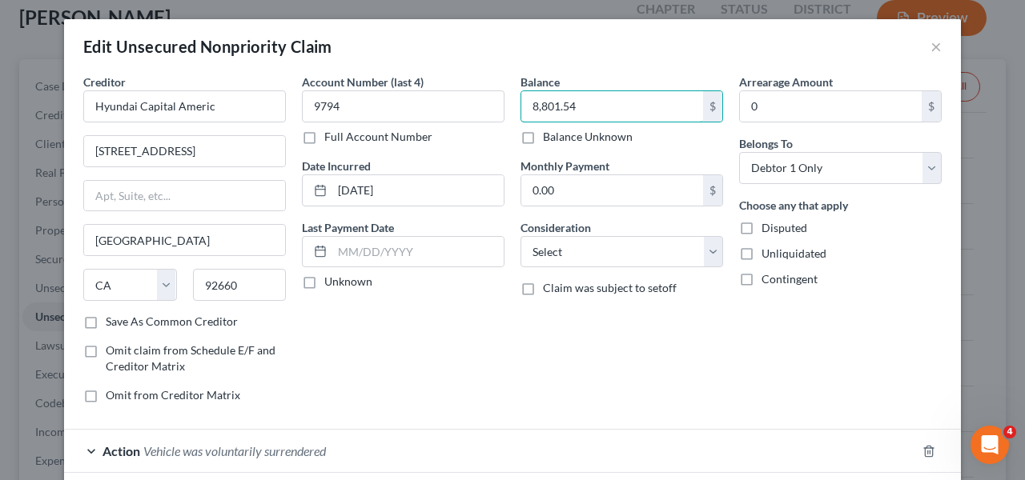
type input "8,801.54"
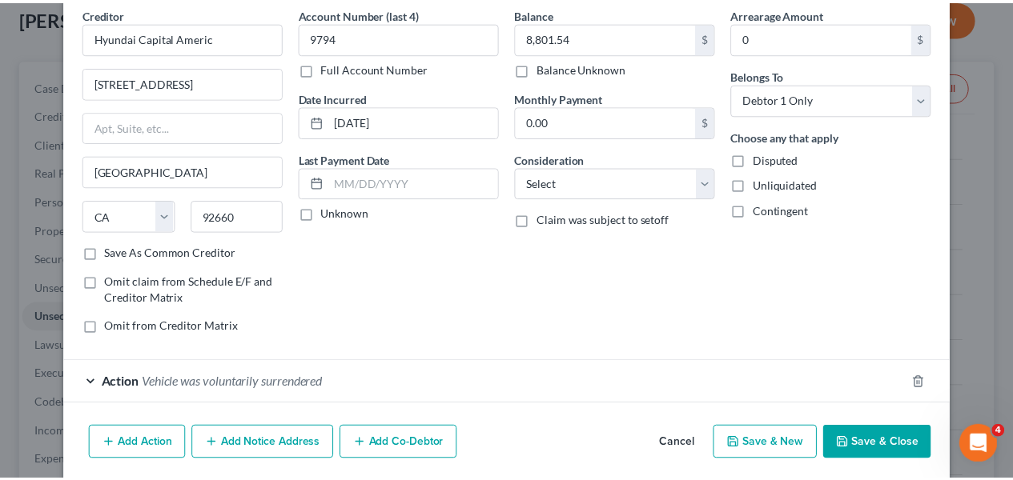
scroll to position [127, 0]
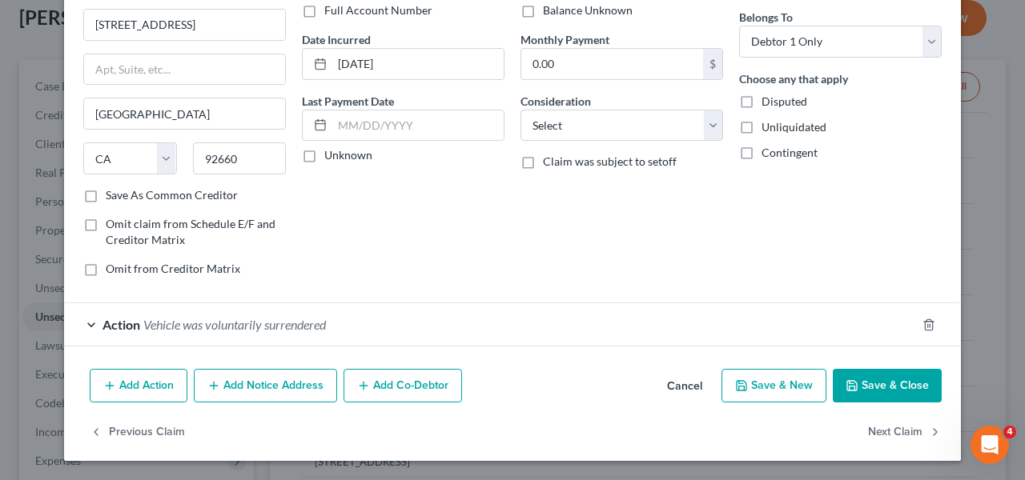
click at [873, 395] on button "Save & Close" at bounding box center [887, 386] width 109 height 34
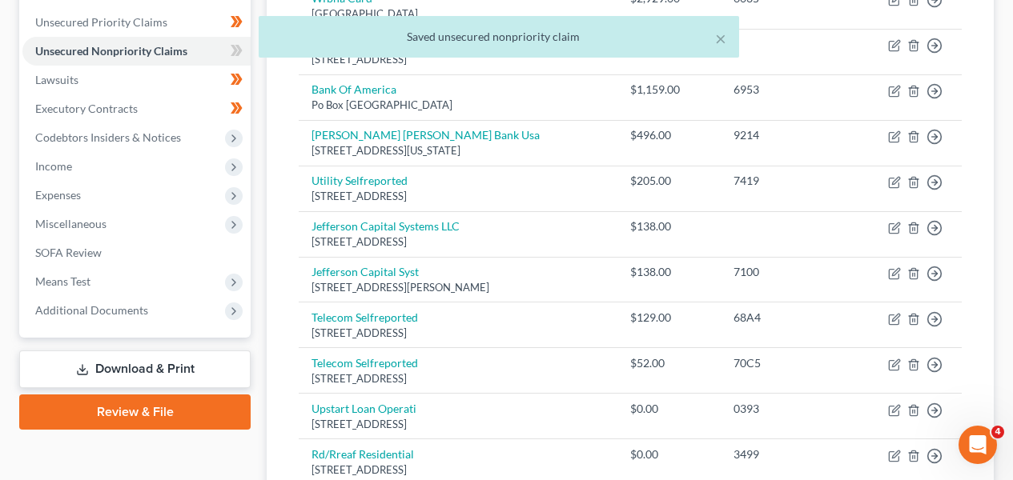
scroll to position [385, 0]
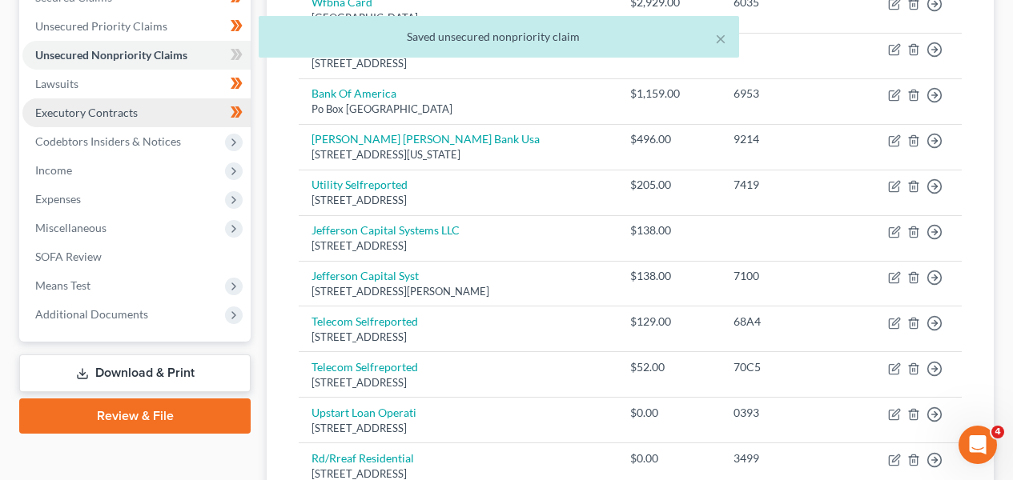
click at [175, 119] on link "Executory Contracts" at bounding box center [136, 112] width 228 height 29
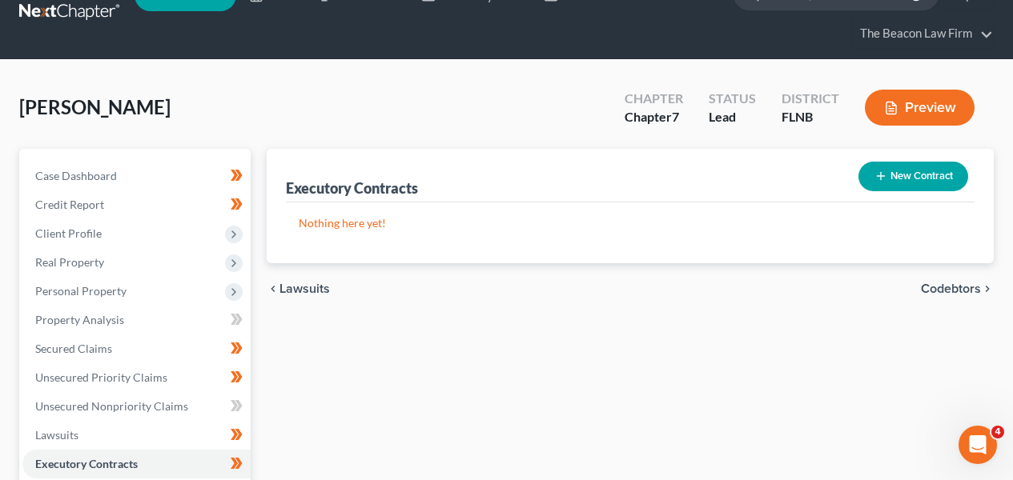
scroll to position [398, 0]
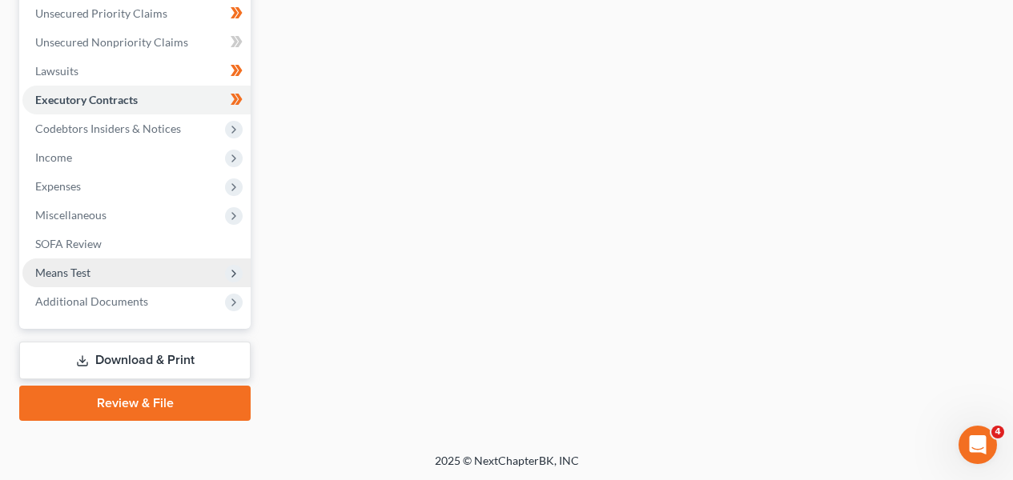
click at [173, 283] on span "Means Test" at bounding box center [136, 273] width 228 height 29
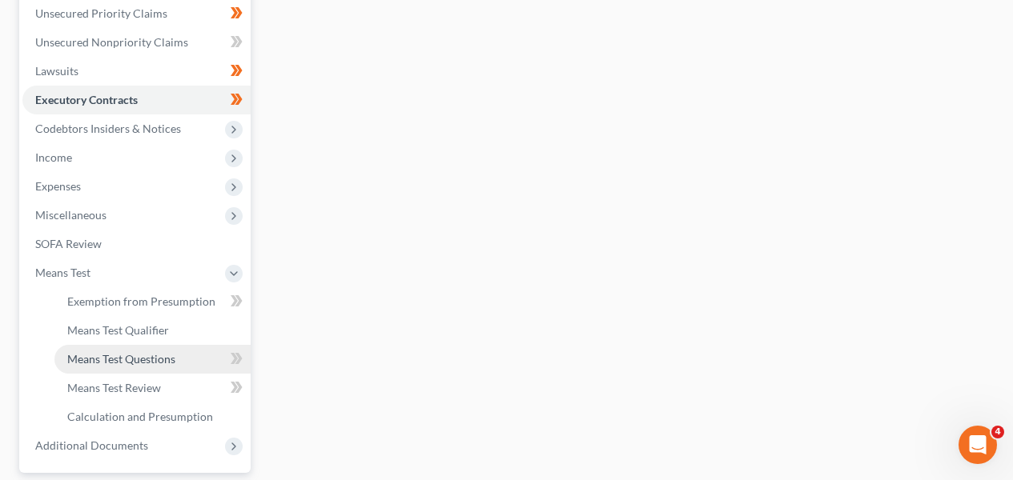
click at [170, 370] on link "Means Test Questions" at bounding box center [152, 359] width 196 height 29
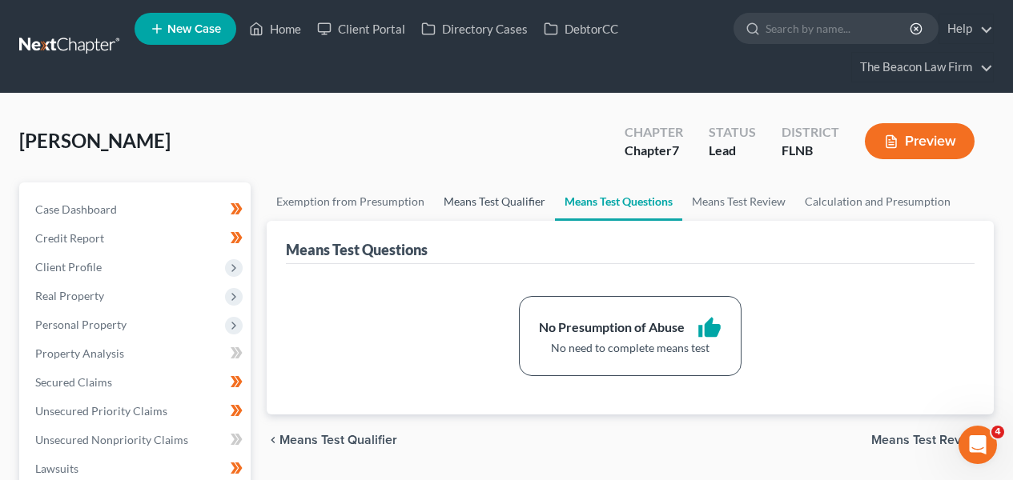
click at [455, 206] on link "Means Test Qualifier" at bounding box center [494, 202] width 121 height 38
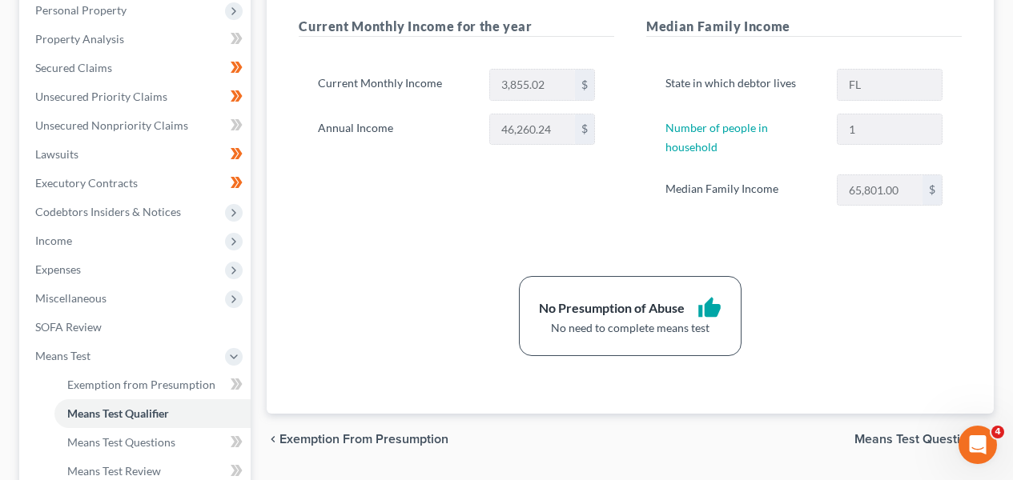
scroll to position [542, 0]
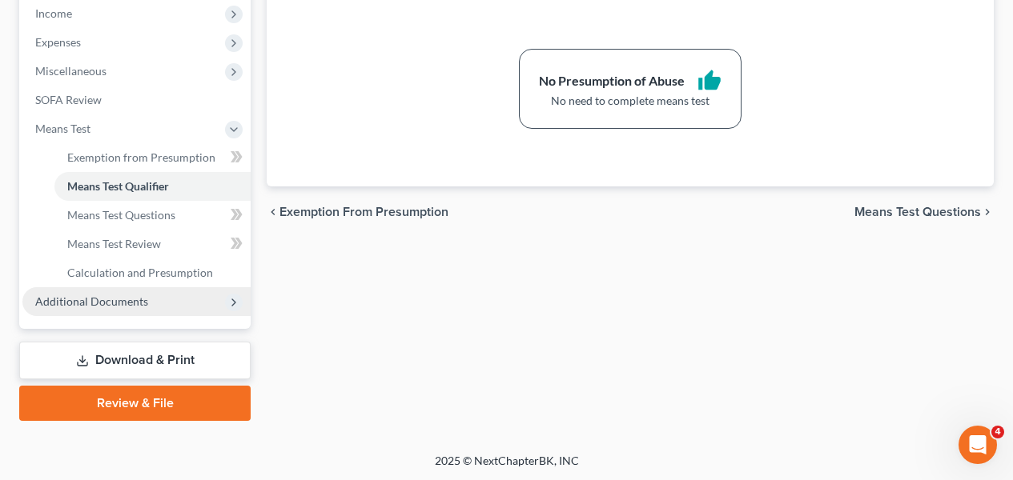
click at [209, 295] on span "Additional Documents" at bounding box center [136, 301] width 228 height 29
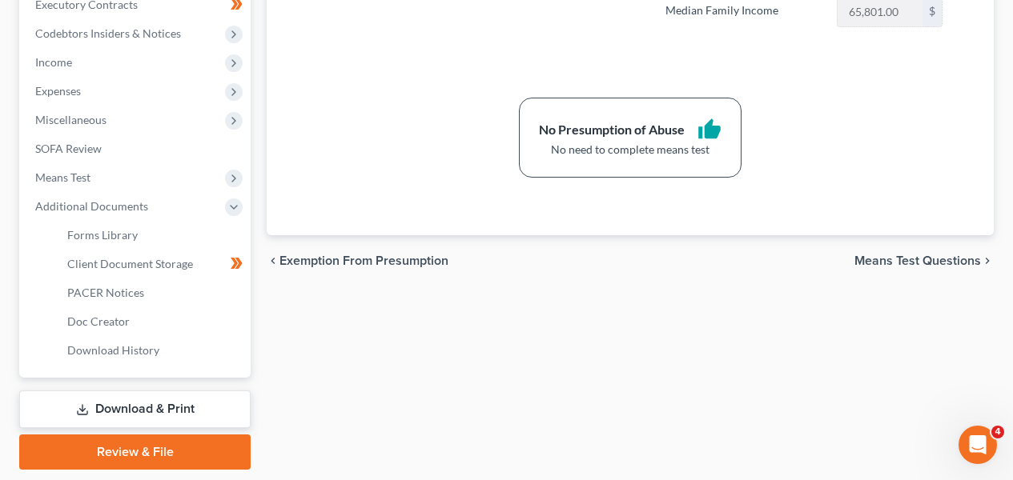
scroll to position [419, 0]
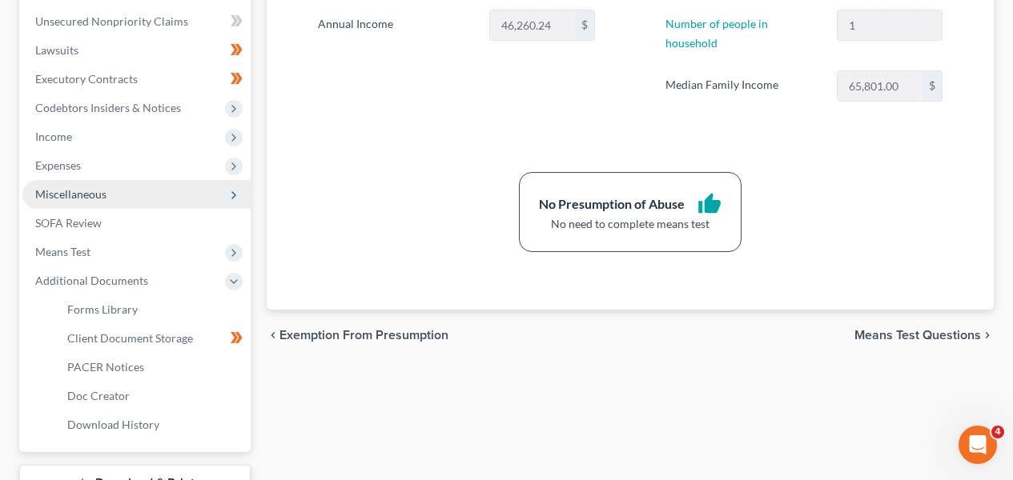
click at [107, 189] on span "Miscellaneous" at bounding box center [136, 194] width 228 height 29
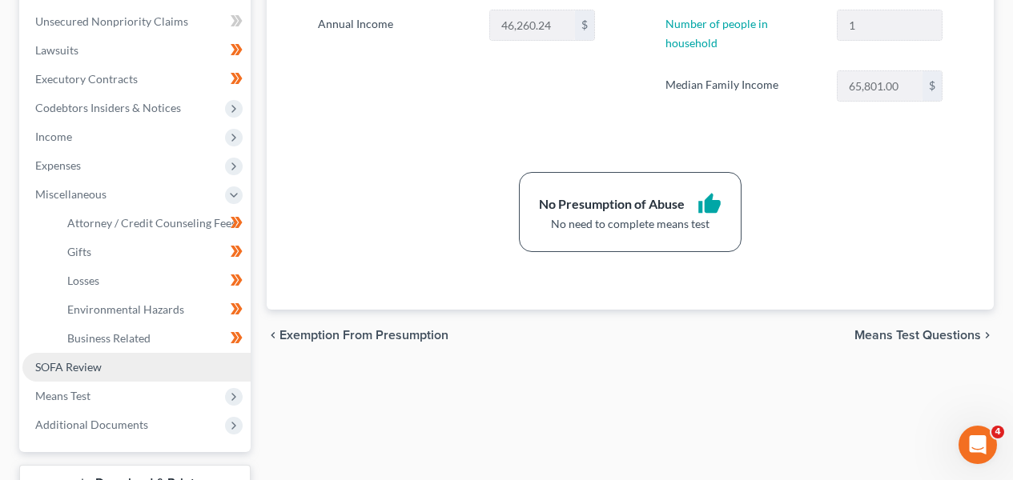
click at [78, 368] on span "SOFA Review" at bounding box center [68, 367] width 66 height 14
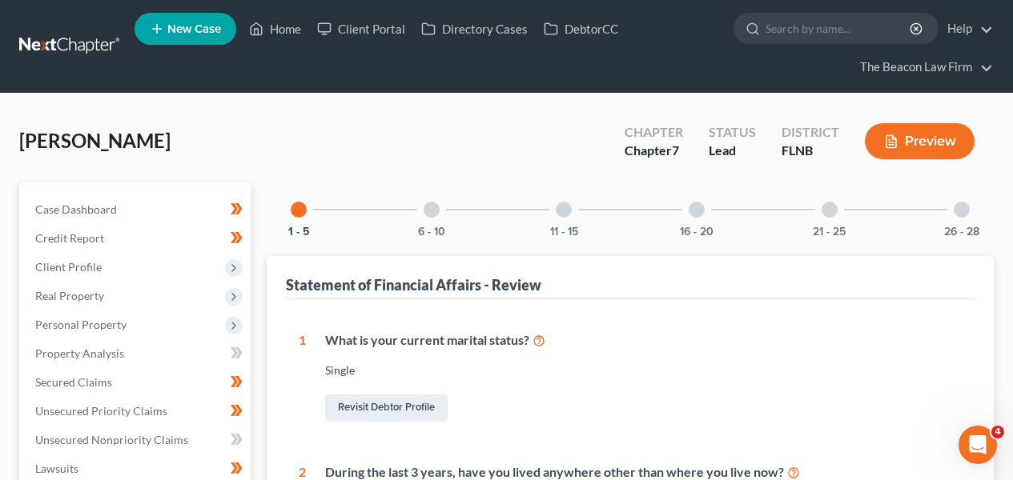
click at [593, 219] on div "1 - 5 6 - 10 11 - 15 16 - 20 21 - 25 26 - 28" at bounding box center [630, 210] width 718 height 54
click at [585, 216] on div "11 - 15" at bounding box center [564, 210] width 54 height 54
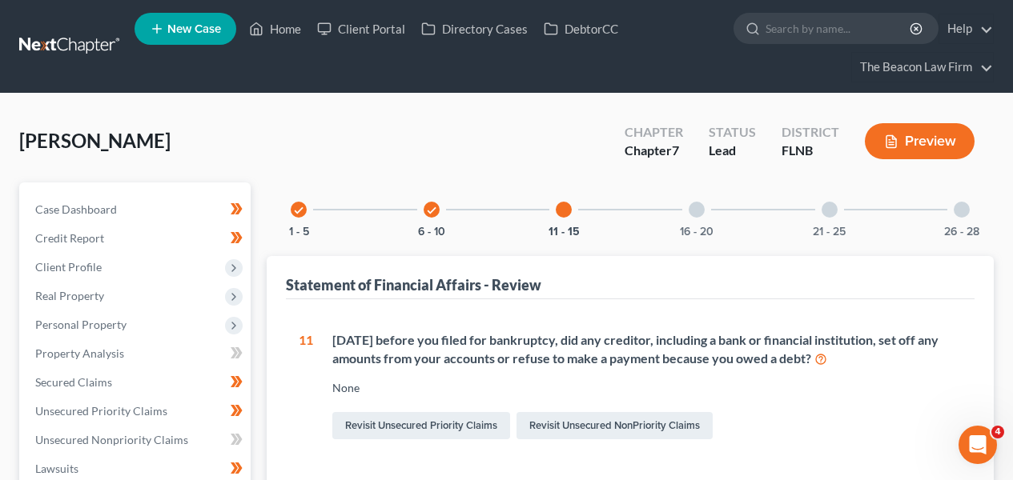
click at [455, 217] on div "check 6 - 10" at bounding box center [431, 210] width 54 height 54
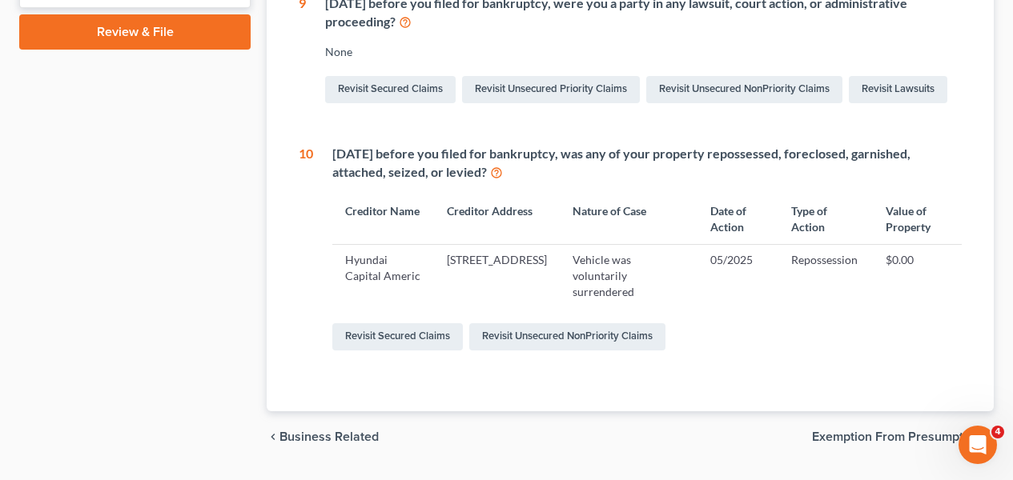
scroll to position [811, 0]
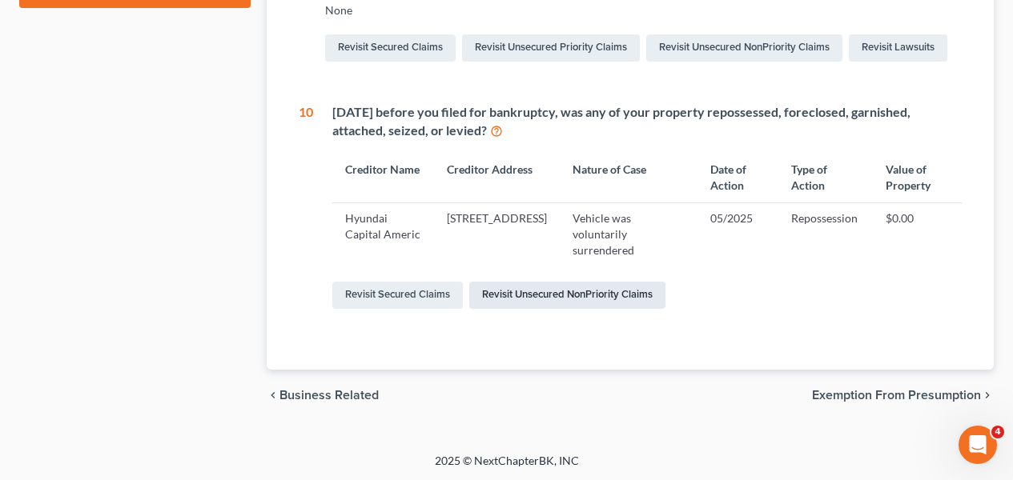
click at [486, 299] on link "Revisit Unsecured NonPriority Claims" at bounding box center [567, 295] width 196 height 27
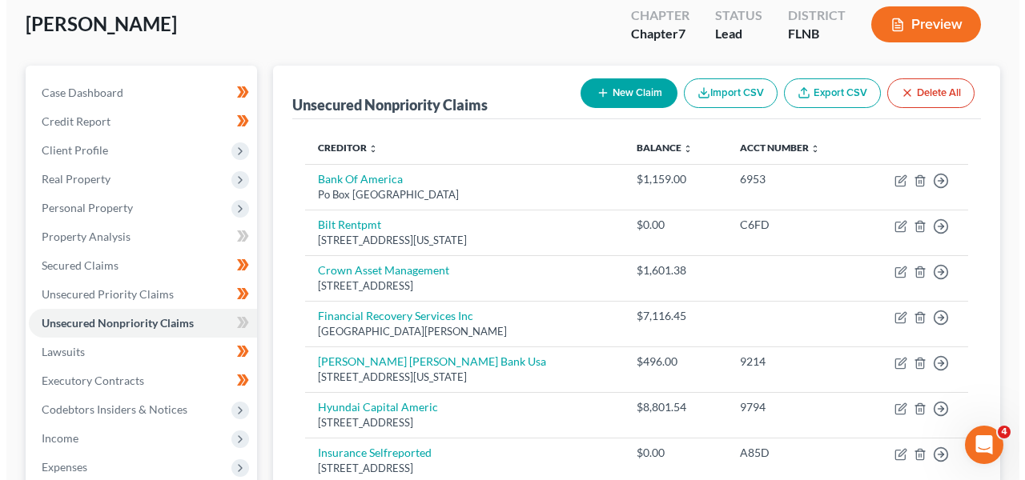
scroll to position [112, 0]
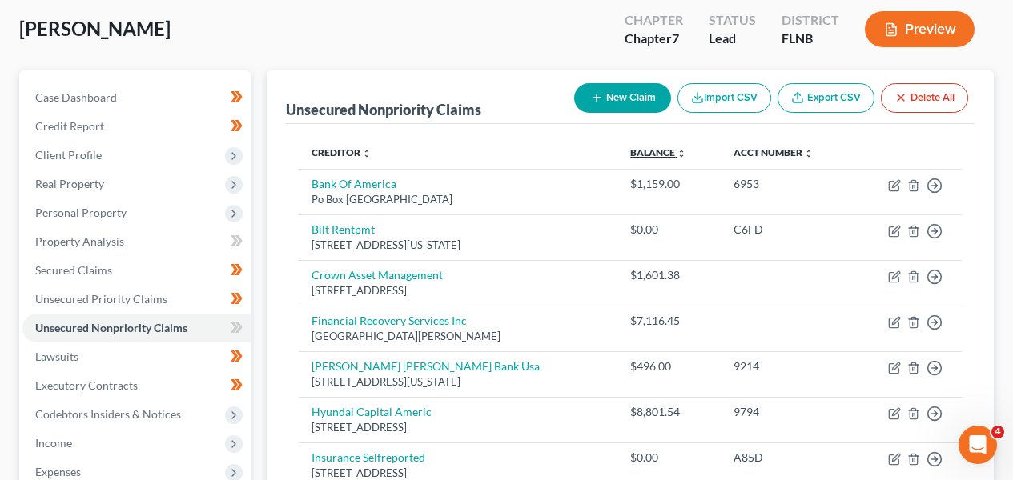
click at [684, 151] on link "Balance expand_more expand_less unfold_more" at bounding box center [658, 153] width 56 height 12
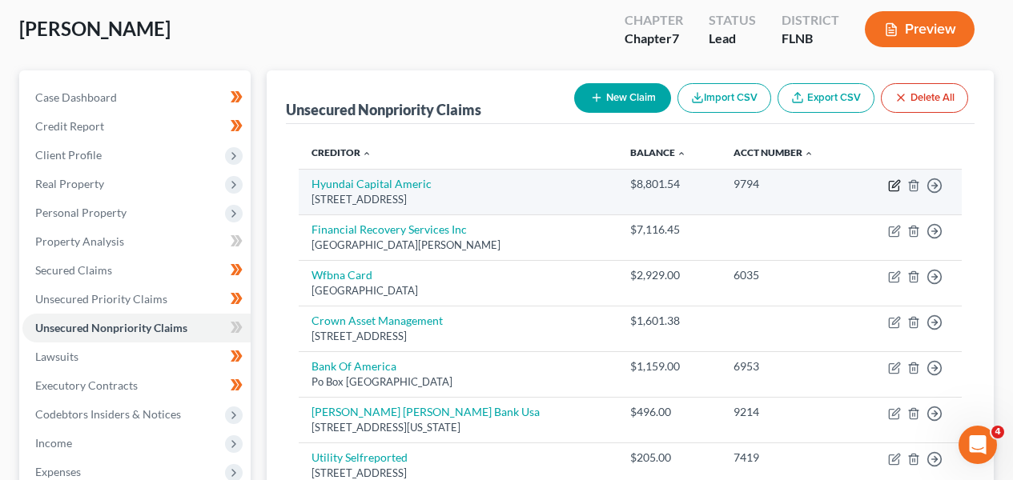
click at [890, 187] on icon "button" at bounding box center [894, 185] width 13 height 13
select select "4"
select select "0"
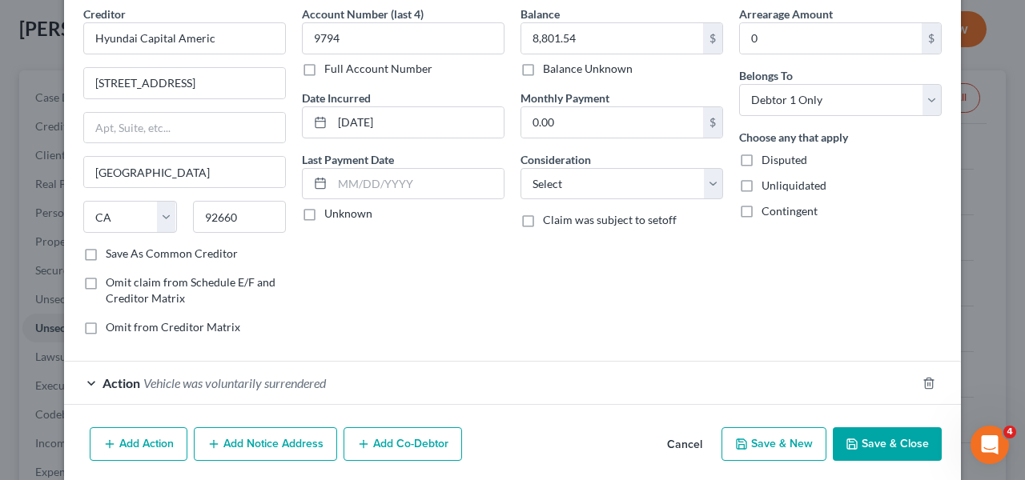
scroll to position [127, 0]
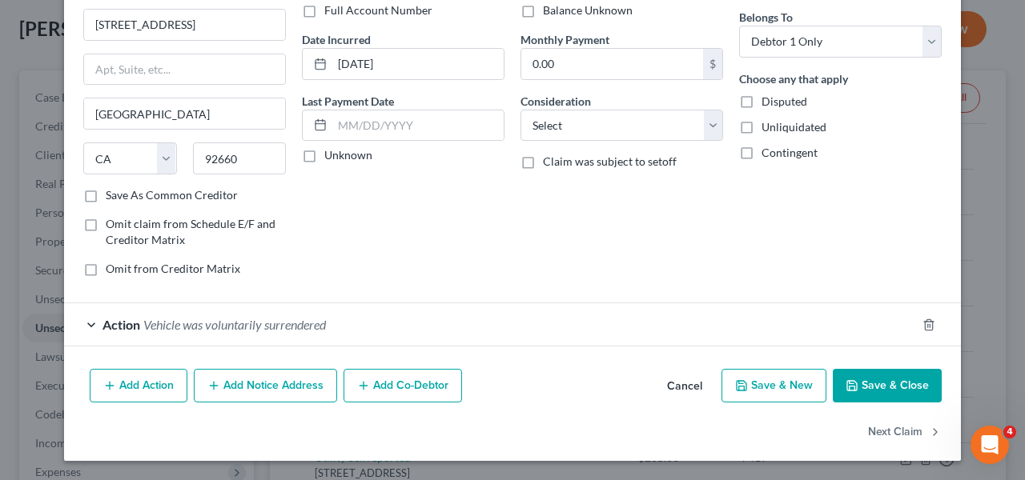
click at [620, 291] on form "Creditor * Hyundai Capital Americ 4000 Macarthur Blvd Ste Newport Beach State A…" at bounding box center [512, 147] width 858 height 400
click at [609, 321] on div "Action Vehicle was voluntarily surrendered" at bounding box center [490, 325] width 852 height 42
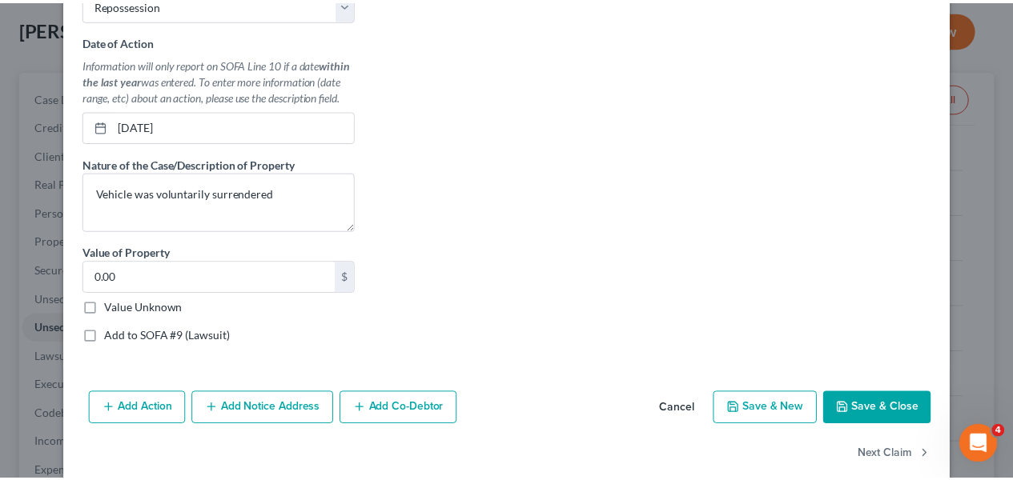
scroll to position [561, 0]
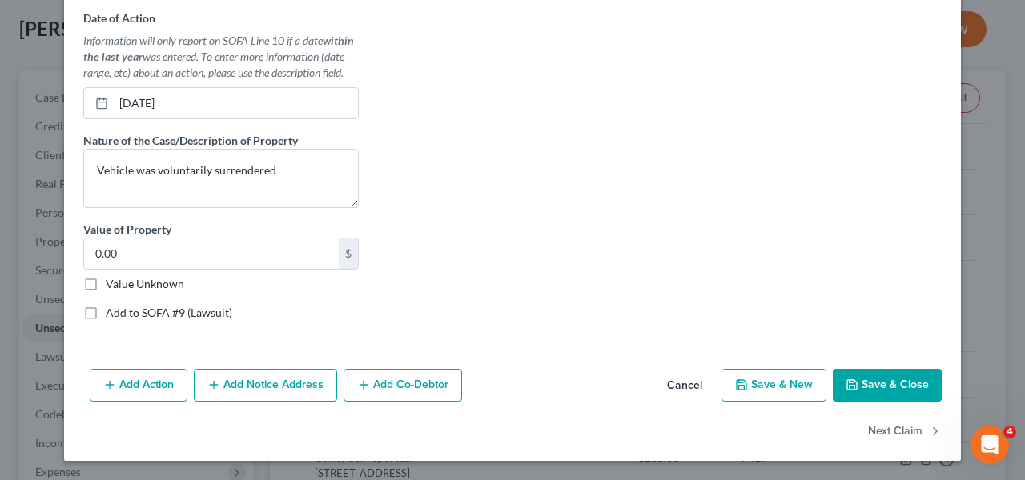
click at [106, 283] on label "Value Unknown" at bounding box center [145, 284] width 78 height 16
click at [112, 283] on input "Value Unknown" at bounding box center [117, 281] width 10 height 10
checkbox input "true"
click at [850, 383] on polyline "button" at bounding box center [852, 381] width 4 height 2
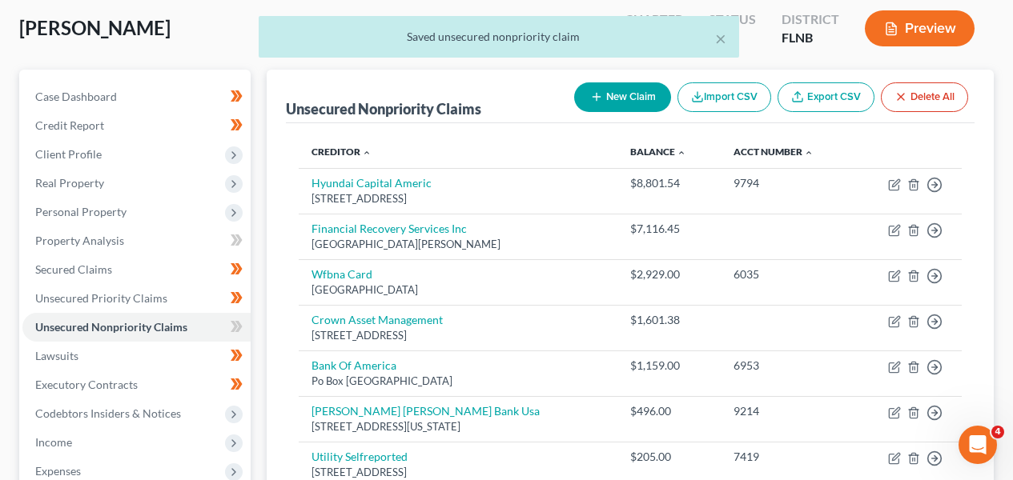
scroll to position [0, 0]
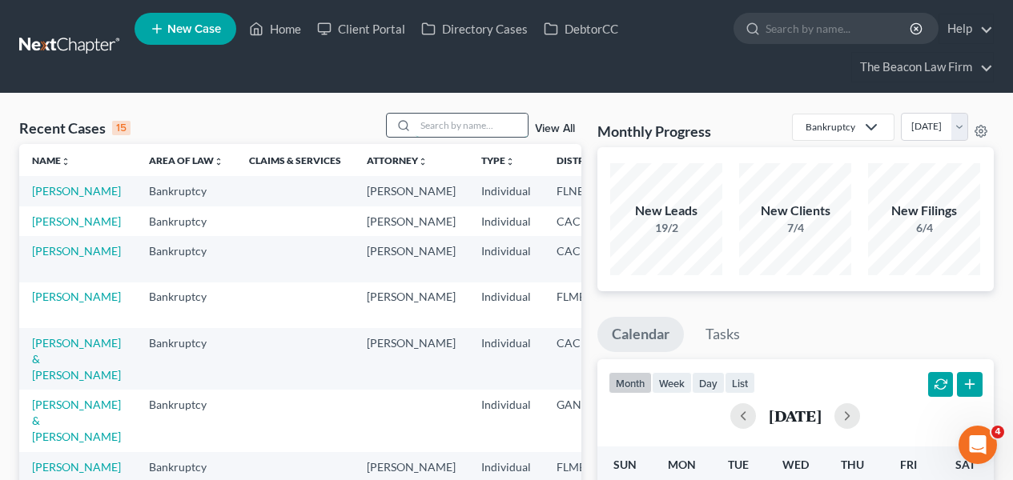
click at [424, 128] on input "search" at bounding box center [472, 125] width 112 height 23
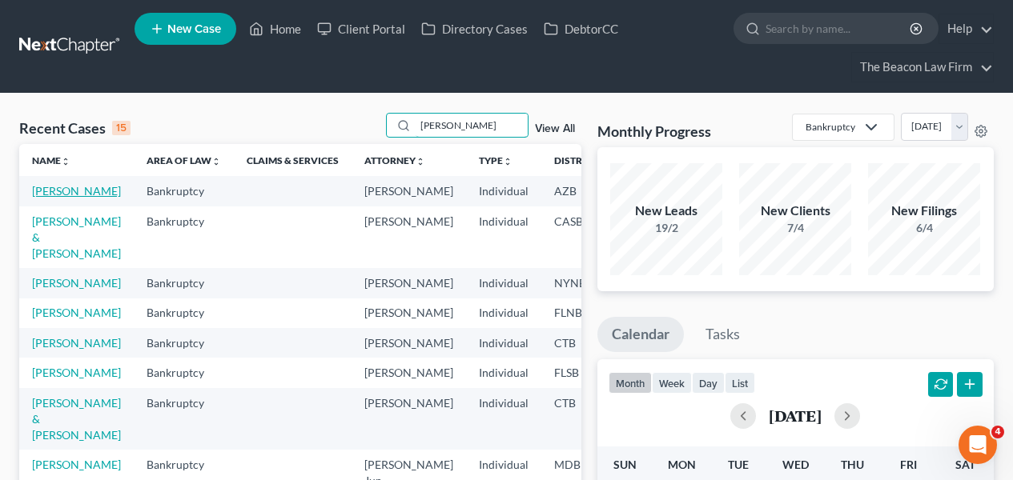
type input "[PERSON_NAME]"
click at [68, 197] on link "[PERSON_NAME]" at bounding box center [76, 191] width 89 height 14
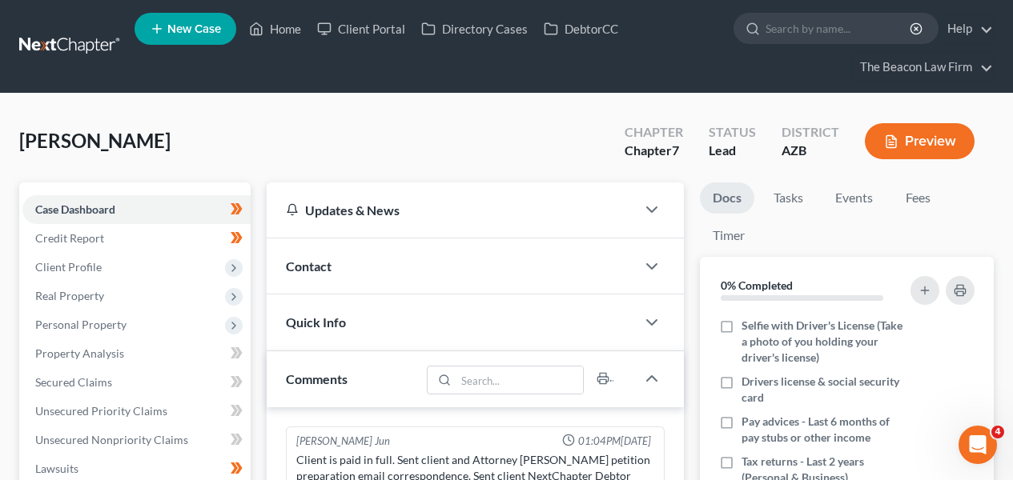
scroll to position [428, 0]
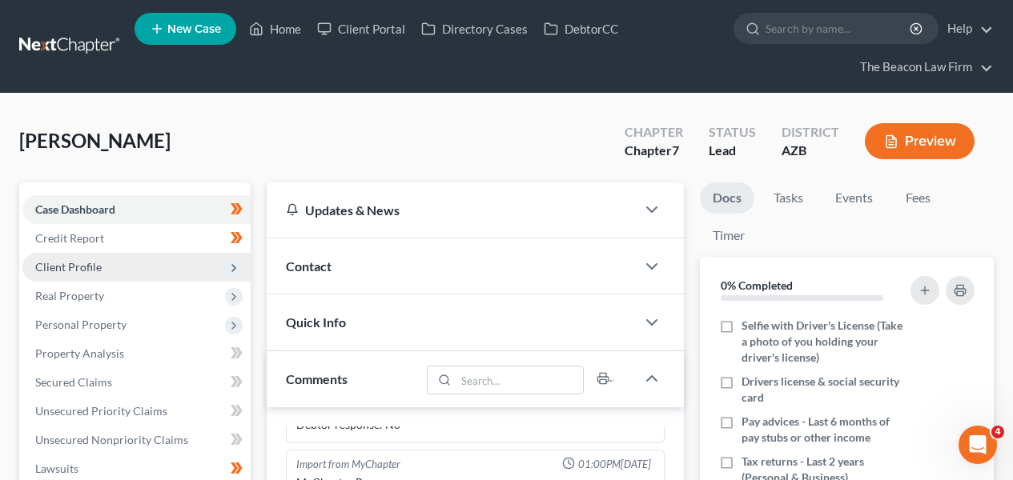
click at [180, 261] on span "Client Profile" at bounding box center [136, 267] width 228 height 29
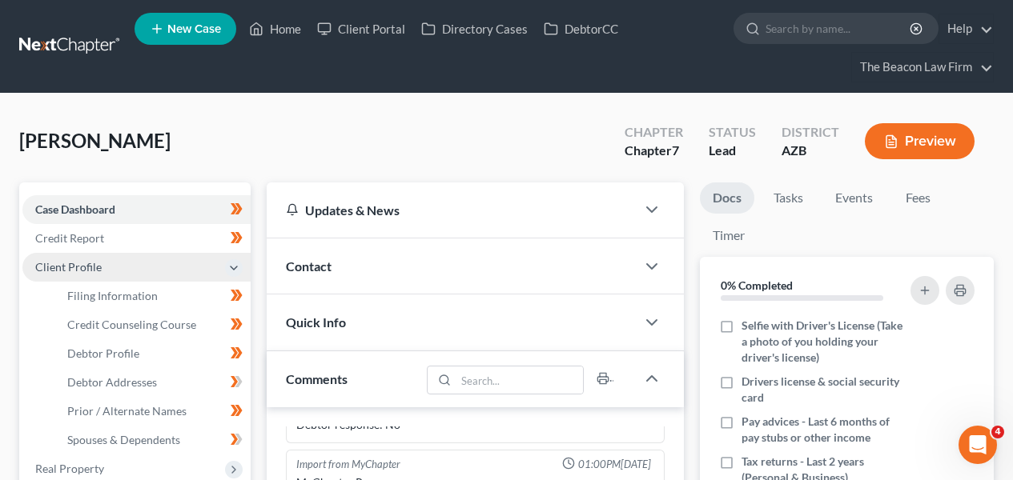
click at [180, 261] on span "Client Profile" at bounding box center [136, 267] width 228 height 29
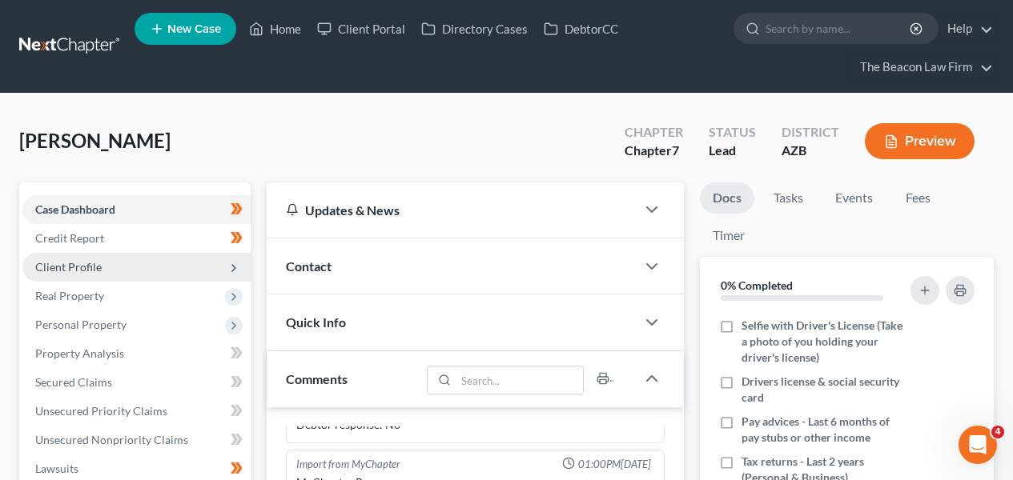
click at [180, 263] on span "Client Profile" at bounding box center [136, 267] width 228 height 29
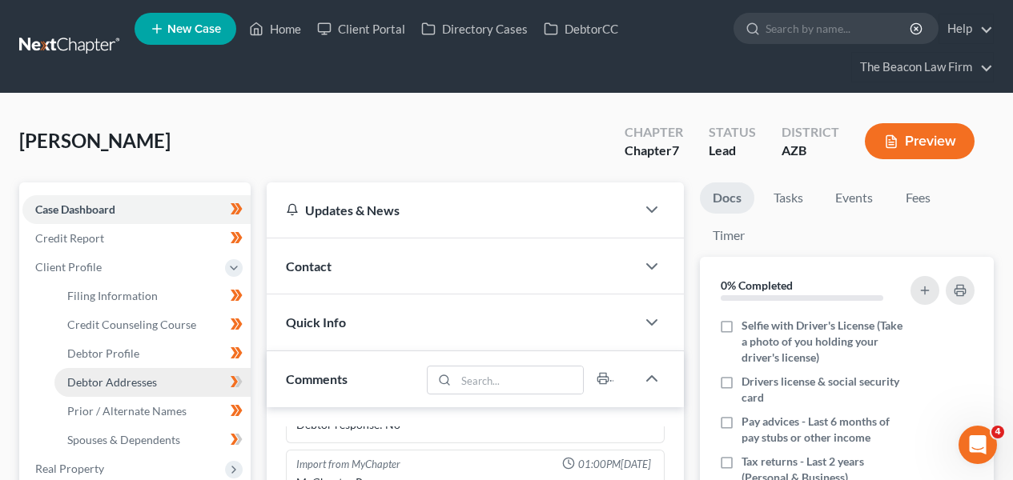
click at [150, 376] on span "Debtor Addresses" at bounding box center [112, 383] width 90 height 14
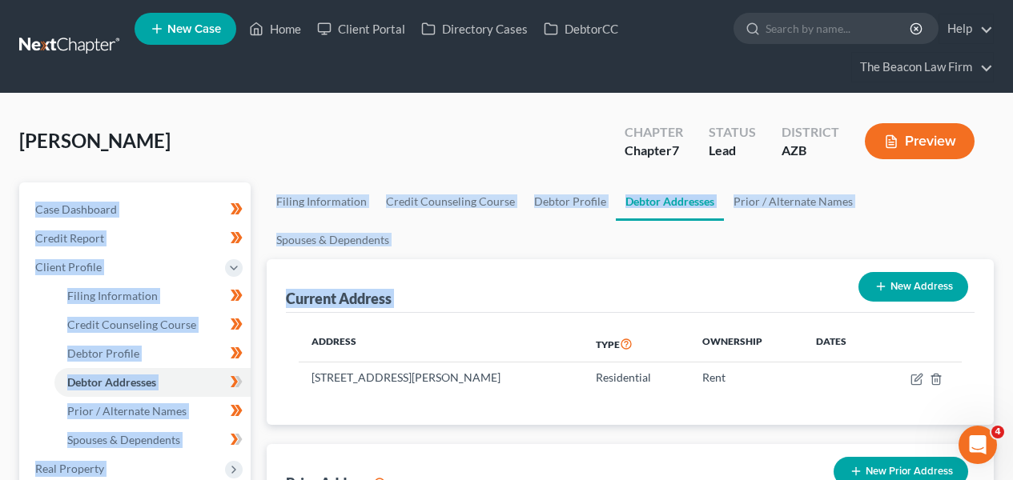
drag, startPoint x: 1006, startPoint y: 178, endPoint x: 1002, endPoint y: 236, distance: 58.6
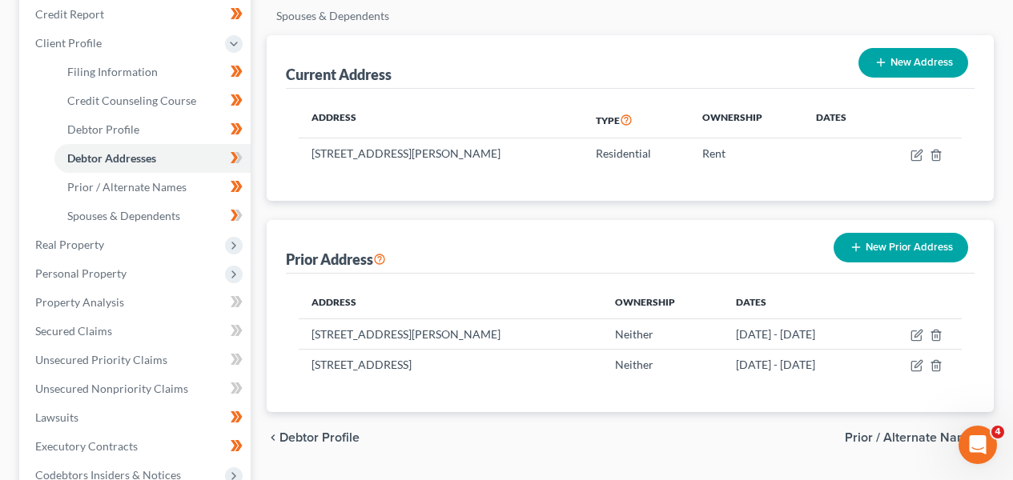
scroll to position [251, 0]
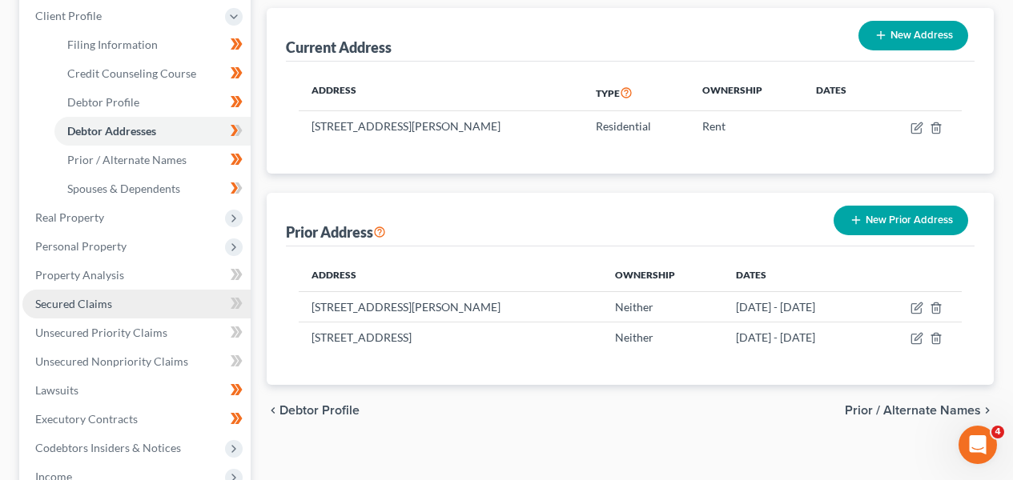
click at [88, 311] on link "Secured Claims" at bounding box center [136, 304] width 228 height 29
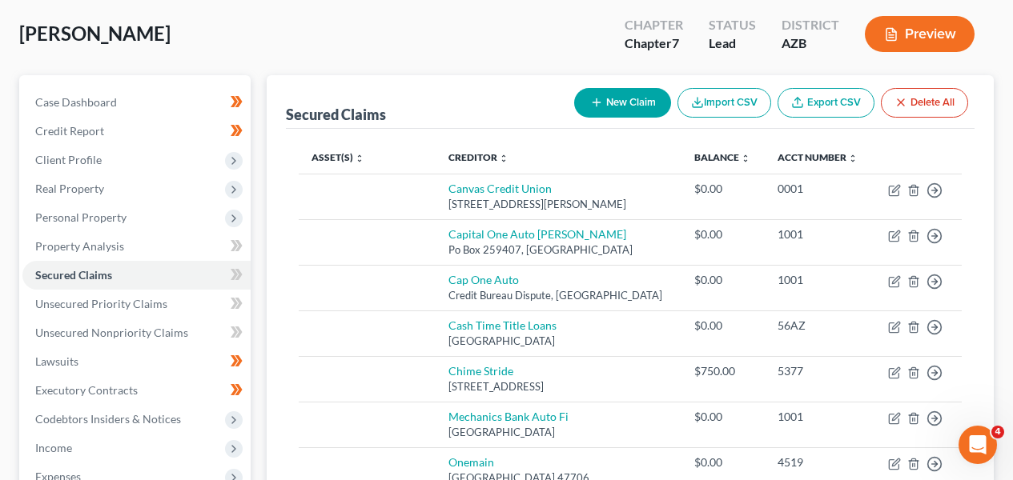
scroll to position [128, 0]
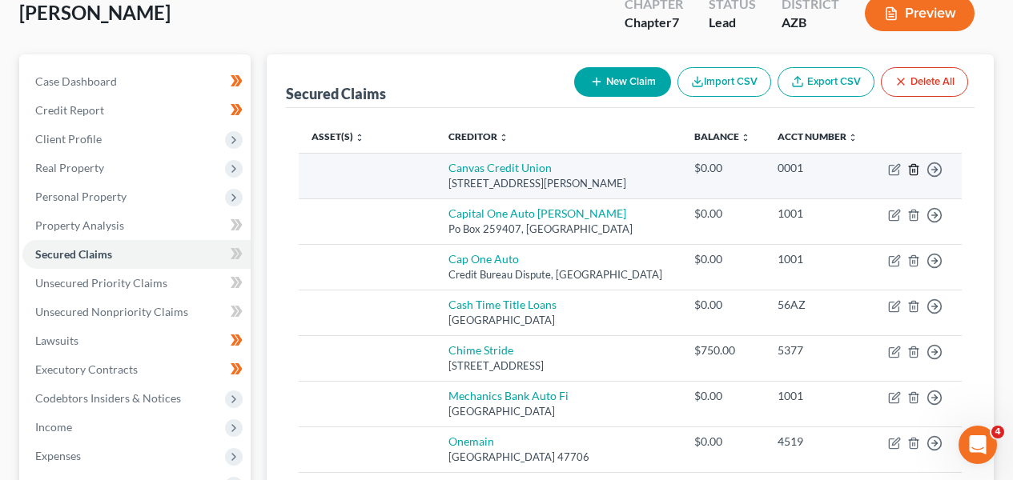
click at [919, 169] on icon "button" at bounding box center [913, 169] width 13 height 13
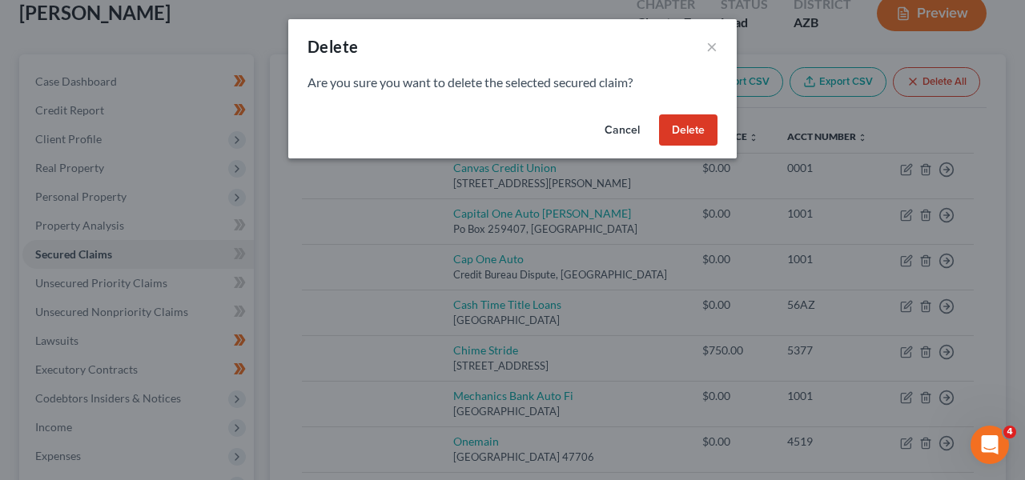
click at [700, 135] on button "Delete" at bounding box center [688, 131] width 58 height 32
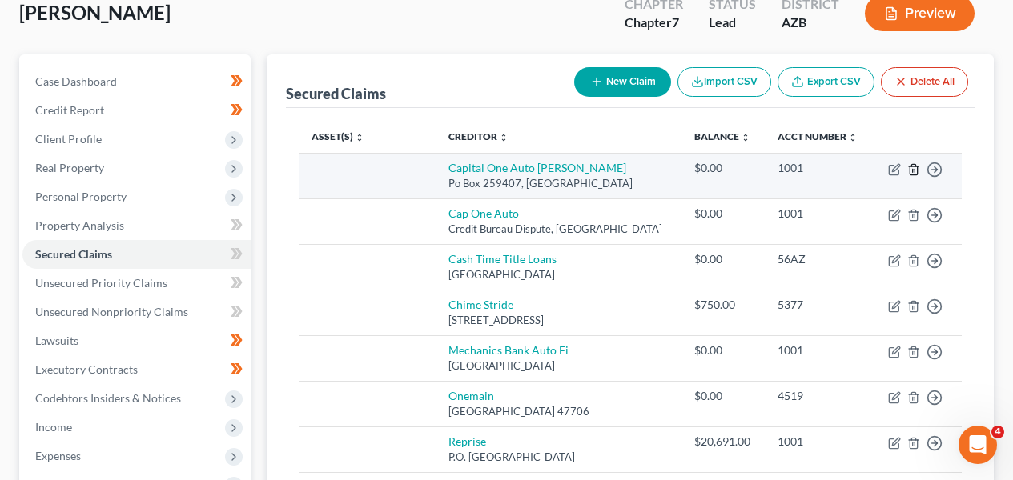
click at [915, 168] on icon "button" at bounding box center [913, 169] width 13 height 13
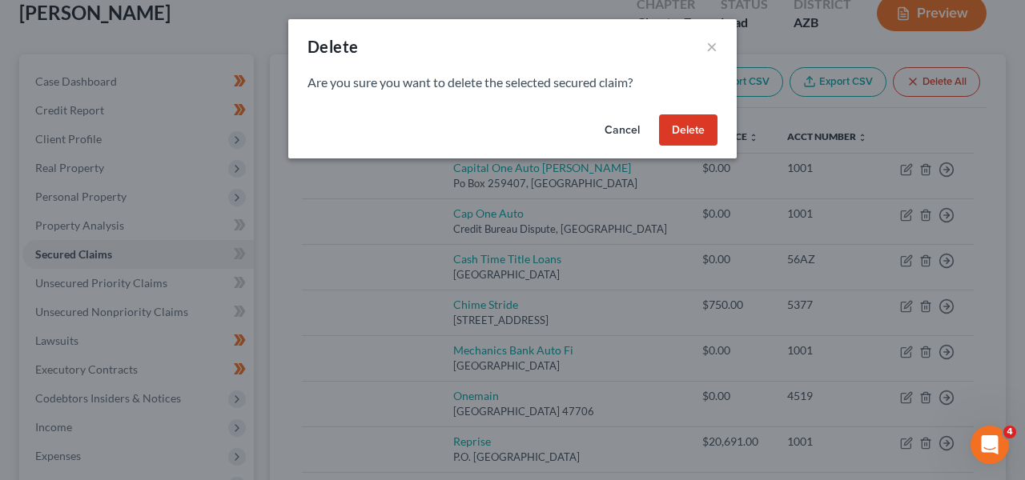
click at [702, 141] on button "Delete" at bounding box center [688, 131] width 58 height 32
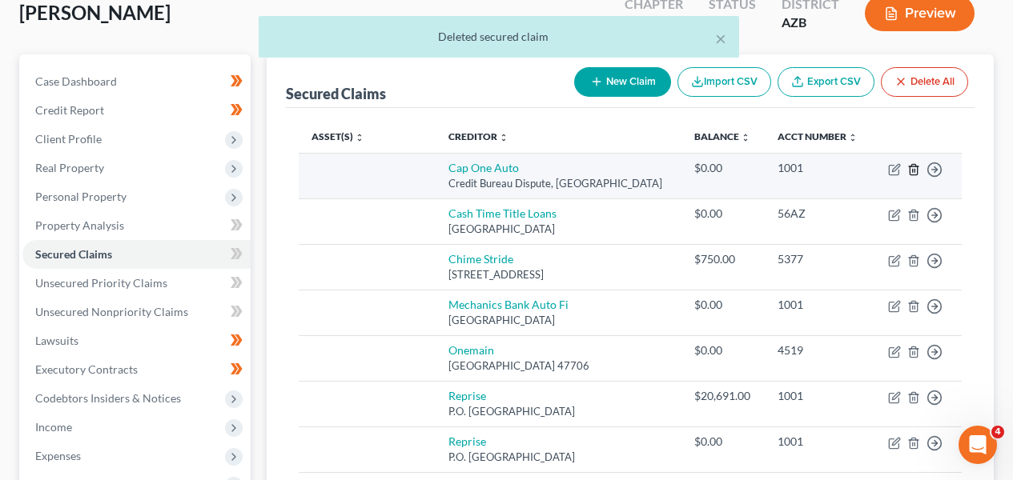
click at [917, 170] on icon "button" at bounding box center [913, 169] width 7 height 10
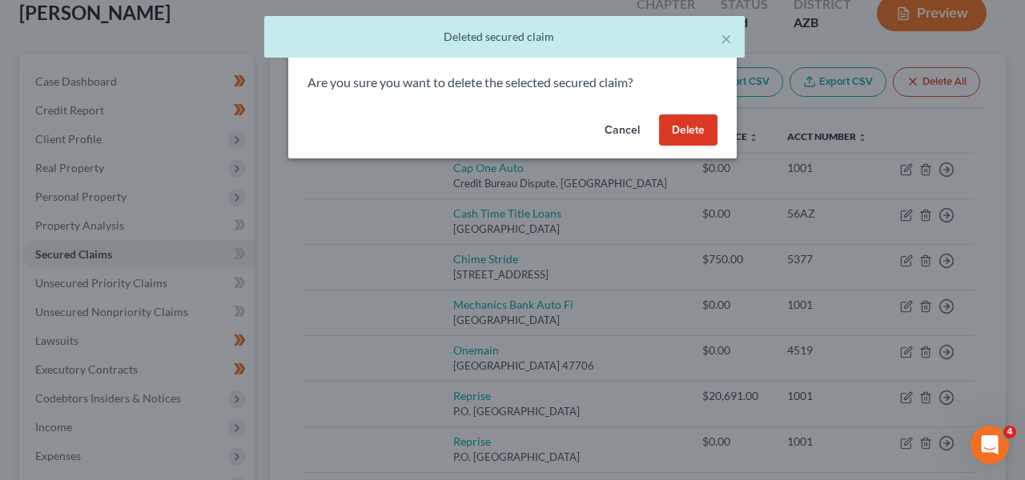
click at [692, 125] on button "Delete" at bounding box center [688, 131] width 58 height 32
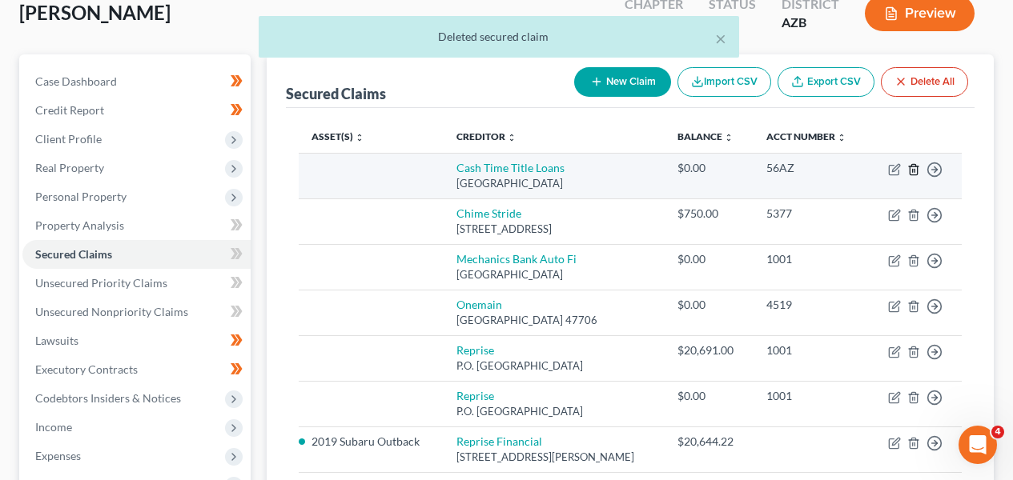
click at [915, 165] on icon "button" at bounding box center [913, 169] width 7 height 10
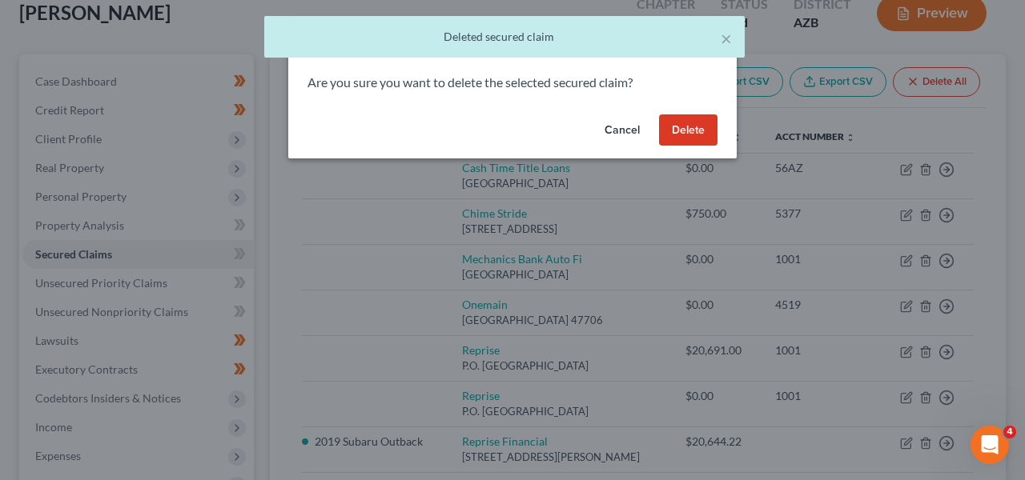
click at [674, 127] on button "Delete" at bounding box center [688, 131] width 58 height 32
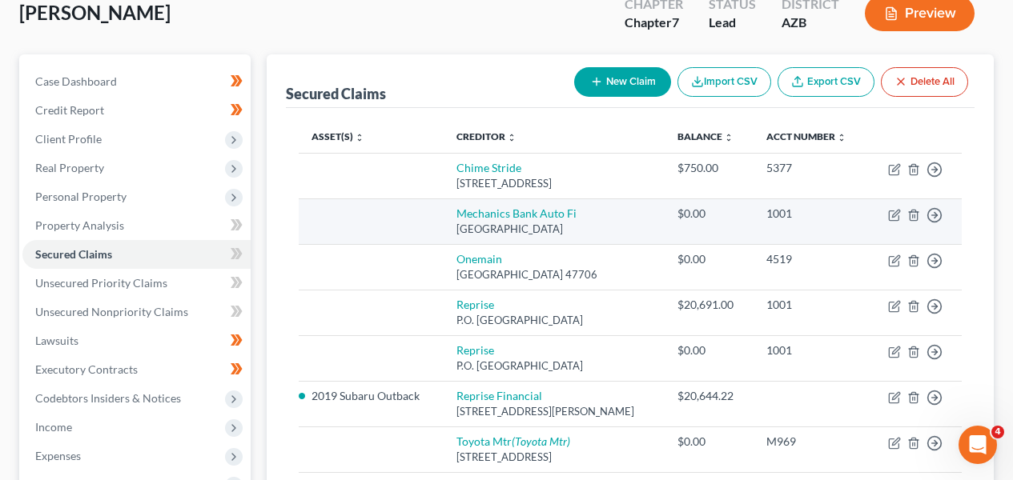
click at [920, 214] on td "Move to E Move to F Move to G Move to Notice Only" at bounding box center [915, 222] width 94 height 46
click at [917, 215] on icon "button" at bounding box center [913, 215] width 7 height 10
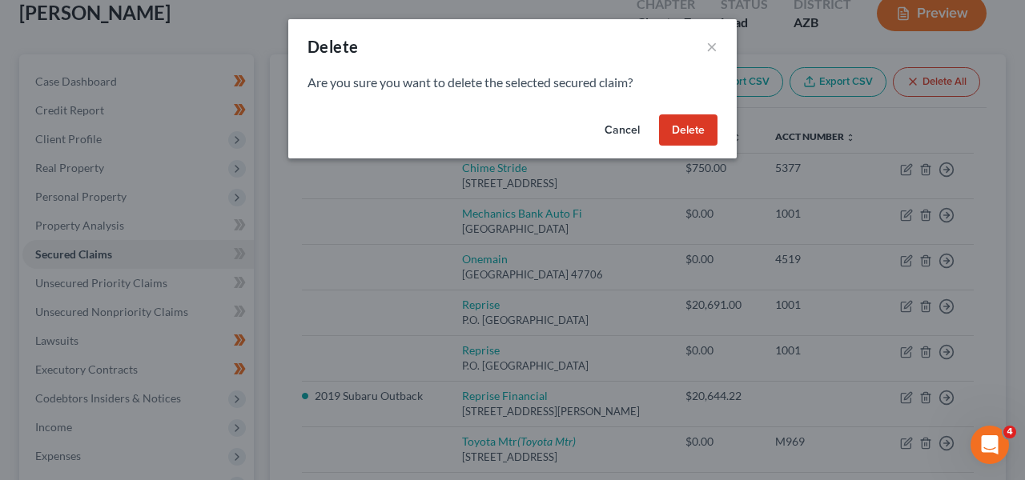
click at [707, 128] on button "Delete" at bounding box center [688, 131] width 58 height 32
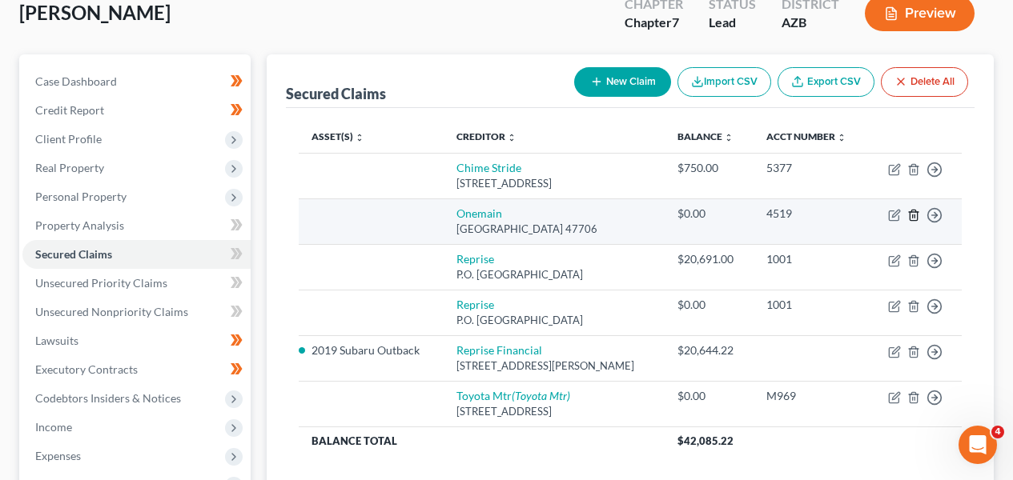
click at [918, 213] on icon "button" at bounding box center [913, 215] width 13 height 13
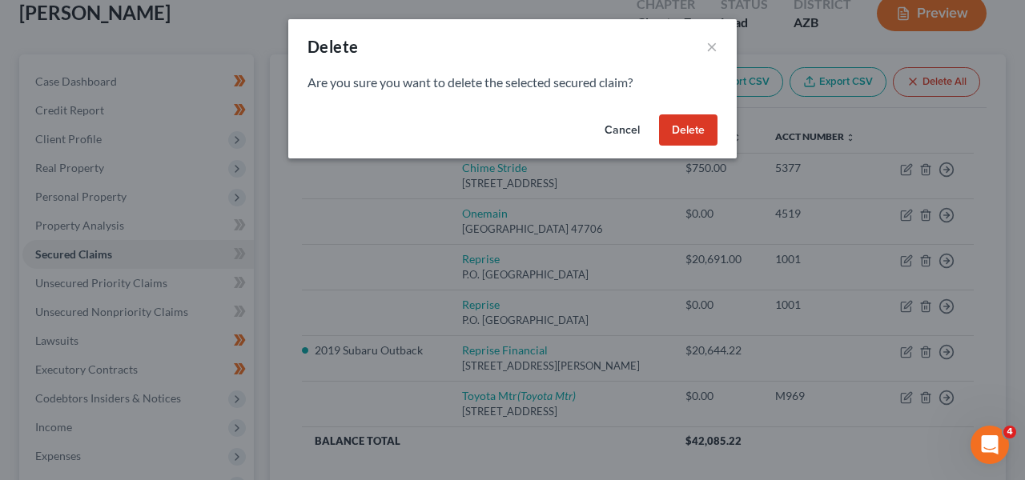
click at [703, 136] on button "Delete" at bounding box center [688, 131] width 58 height 32
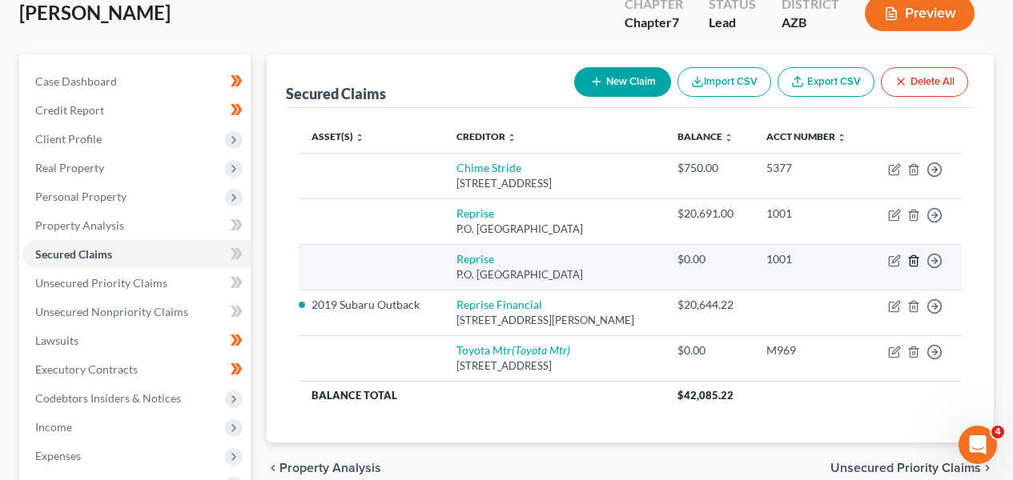
click at [916, 263] on icon "button" at bounding box center [913, 261] width 13 height 13
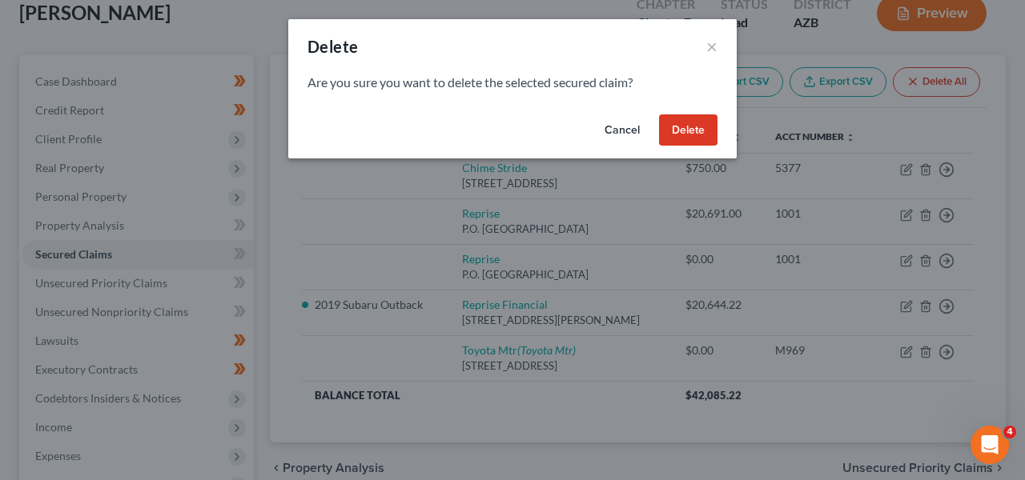
click at [676, 127] on button "Delete" at bounding box center [688, 131] width 58 height 32
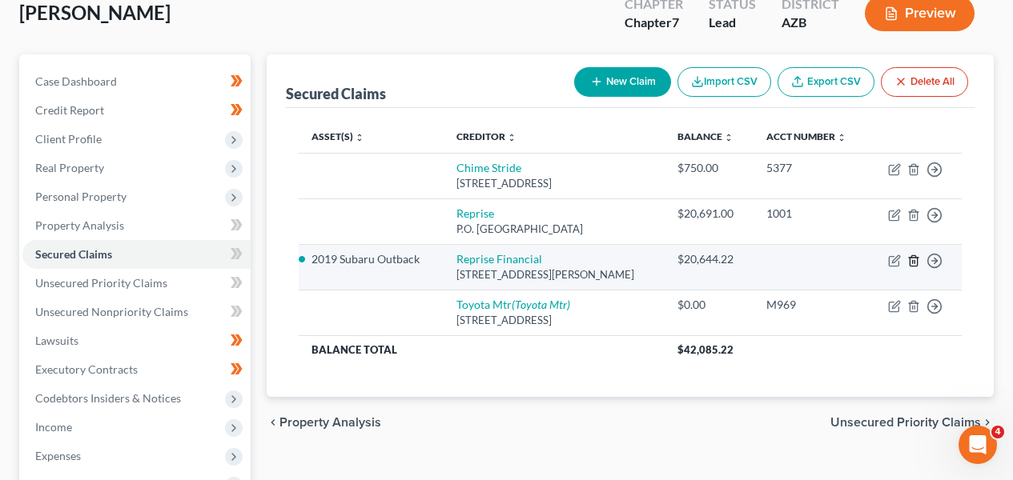
drag, startPoint x: 911, startPoint y: 263, endPoint x: 818, endPoint y: 256, distance: 93.2
click at [821, 260] on tr "2019 Subaru Outback Reprise Financial 8333 Ridgepoint Dr Ste 150, Irving, TX 75…" at bounding box center [630, 267] width 663 height 46
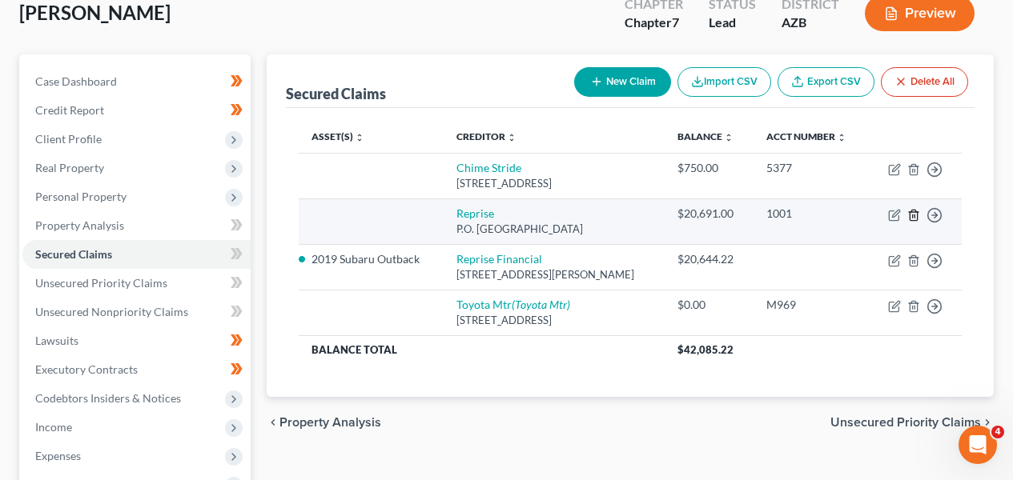
click at [915, 215] on line "button" at bounding box center [915, 216] width 0 height 3
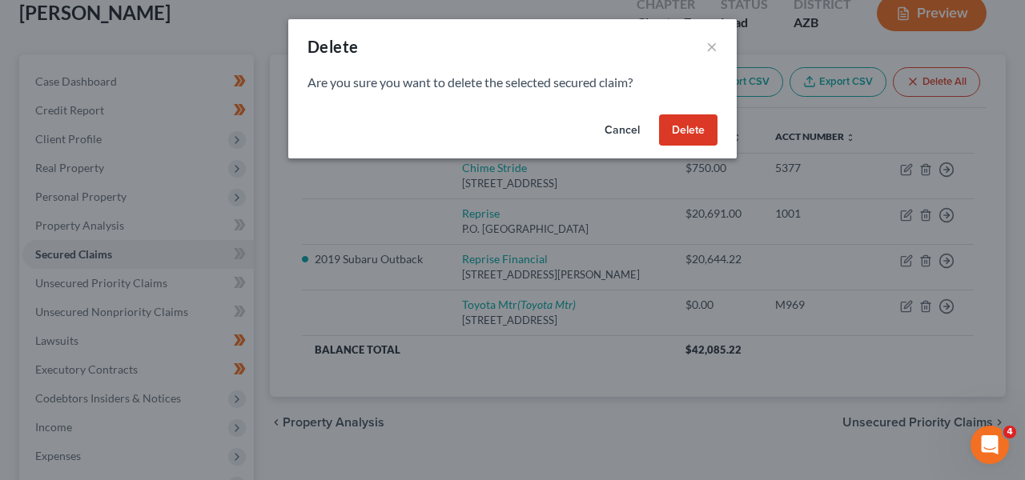
click at [696, 129] on button "Delete" at bounding box center [688, 131] width 58 height 32
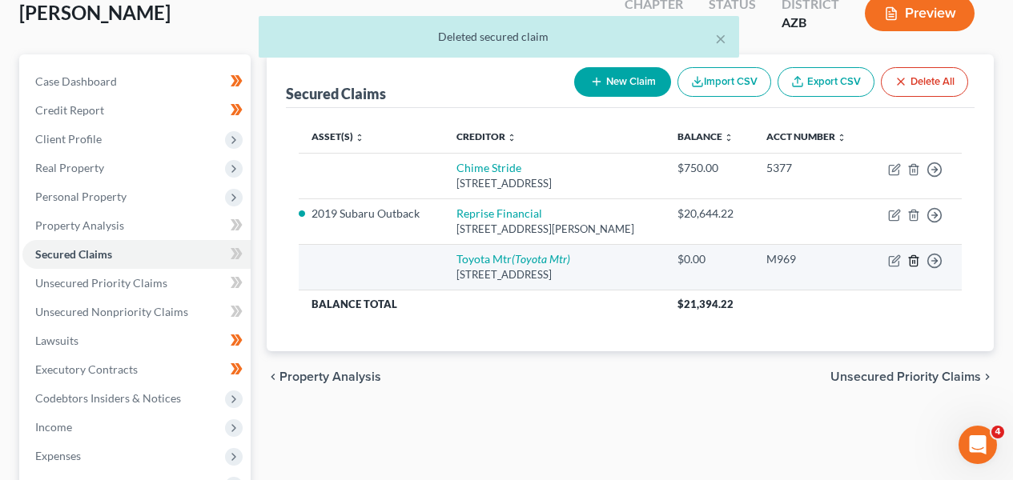
click at [910, 258] on icon "button" at bounding box center [913, 260] width 7 height 10
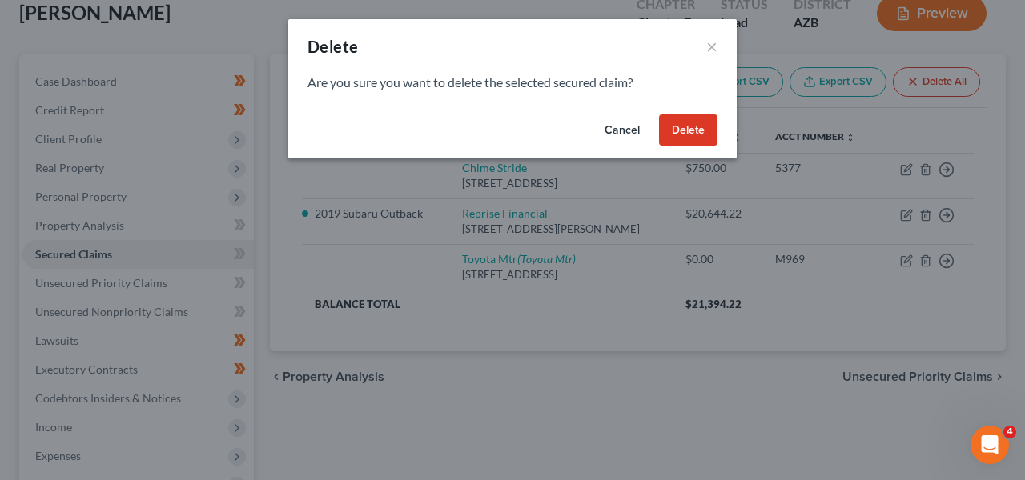
click at [692, 135] on button "Delete" at bounding box center [688, 131] width 58 height 32
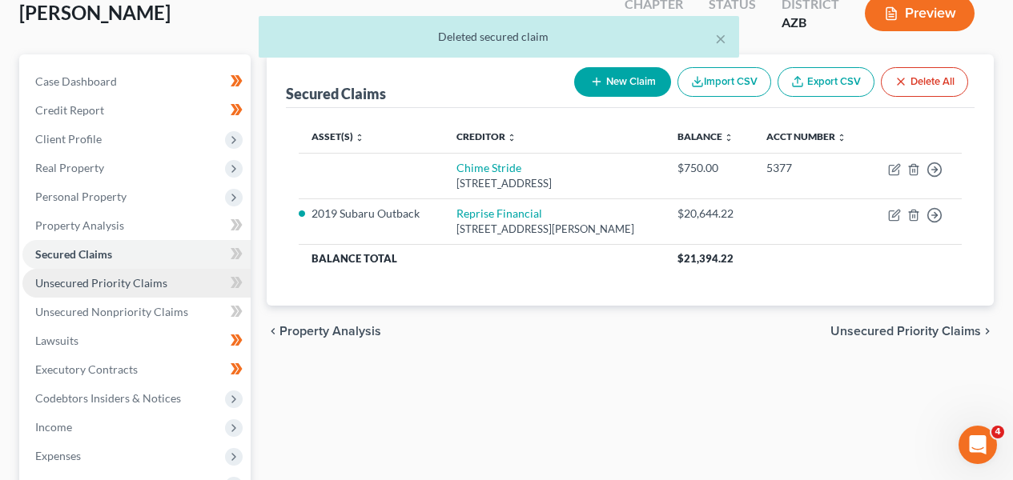
click at [189, 283] on link "Unsecured Priority Claims" at bounding box center [136, 283] width 228 height 29
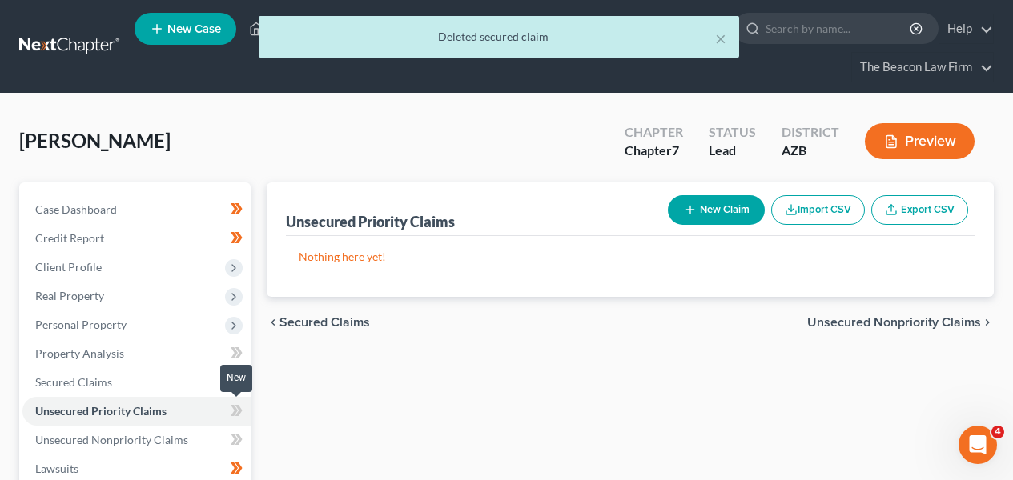
click at [242, 409] on icon at bounding box center [237, 411] width 12 height 20
click at [242, 409] on icon at bounding box center [238, 410] width 7 height 11
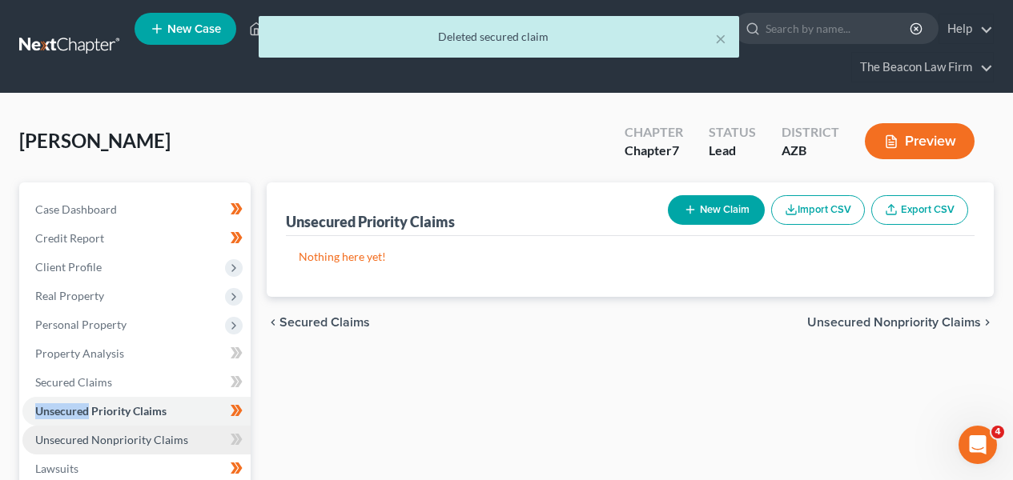
click at [203, 432] on link "Unsecured Nonpriority Claims" at bounding box center [136, 440] width 228 height 29
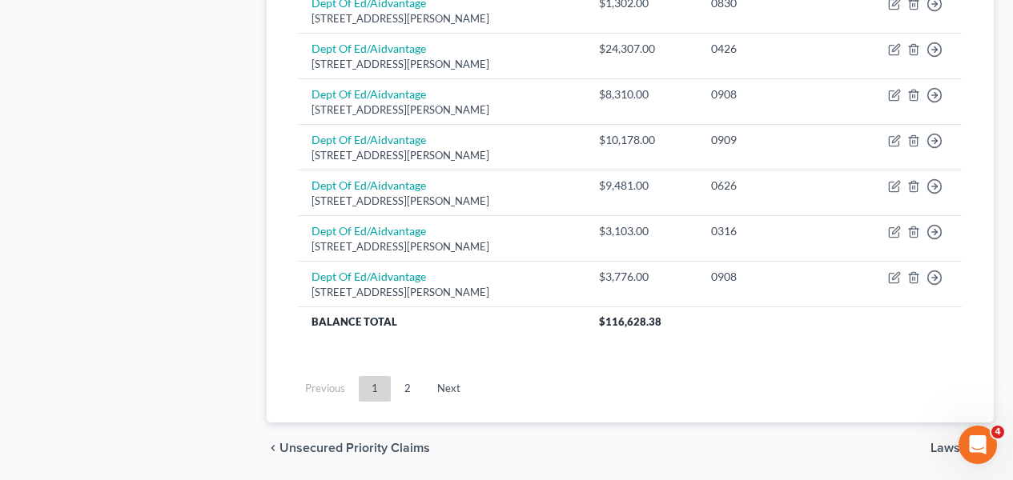
scroll to position [1345, 0]
click at [438, 393] on link "Next" at bounding box center [448, 388] width 49 height 26
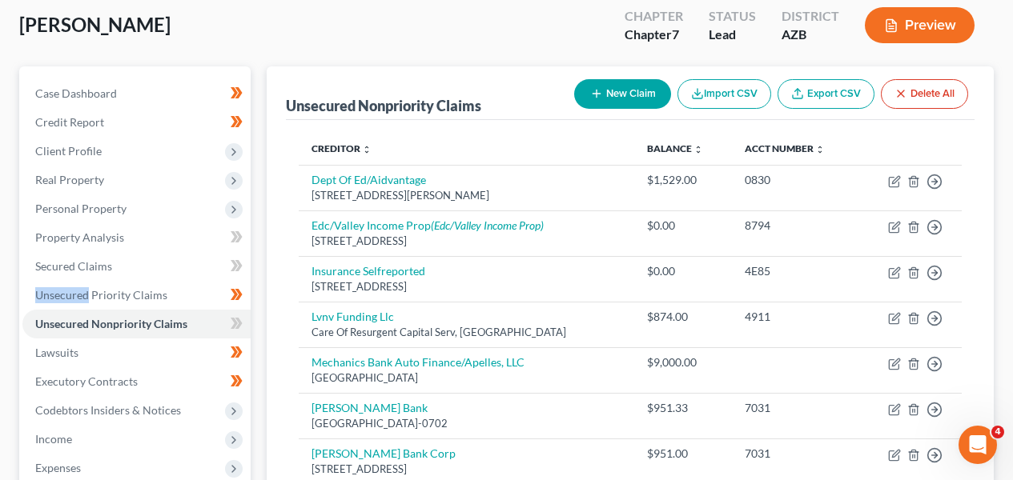
scroll to position [263, 0]
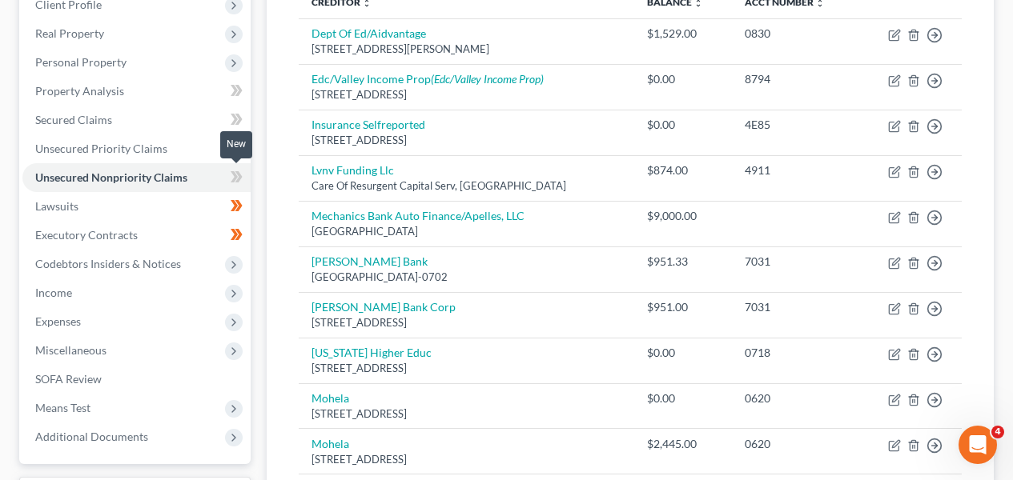
click at [235, 170] on icon at bounding box center [237, 177] width 12 height 20
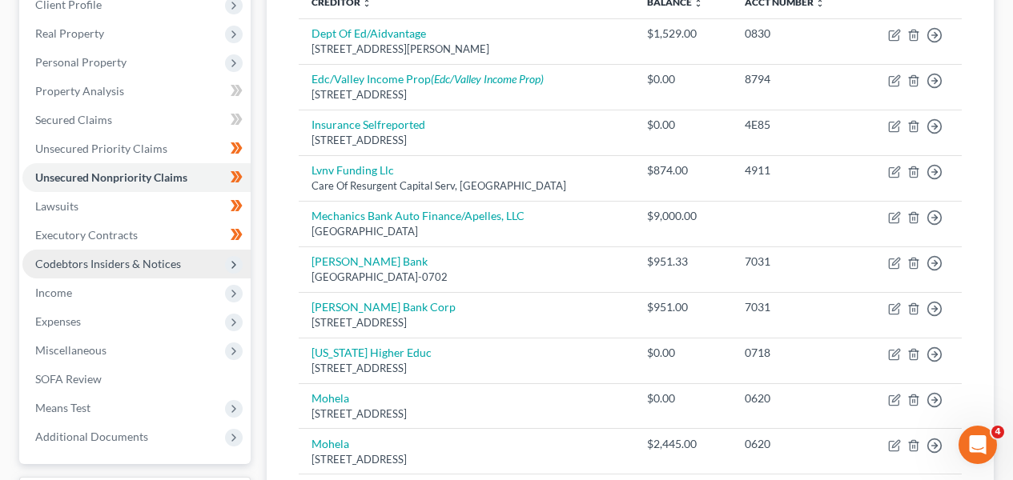
click at [179, 255] on span "Codebtors Insiders & Notices" at bounding box center [136, 264] width 228 height 29
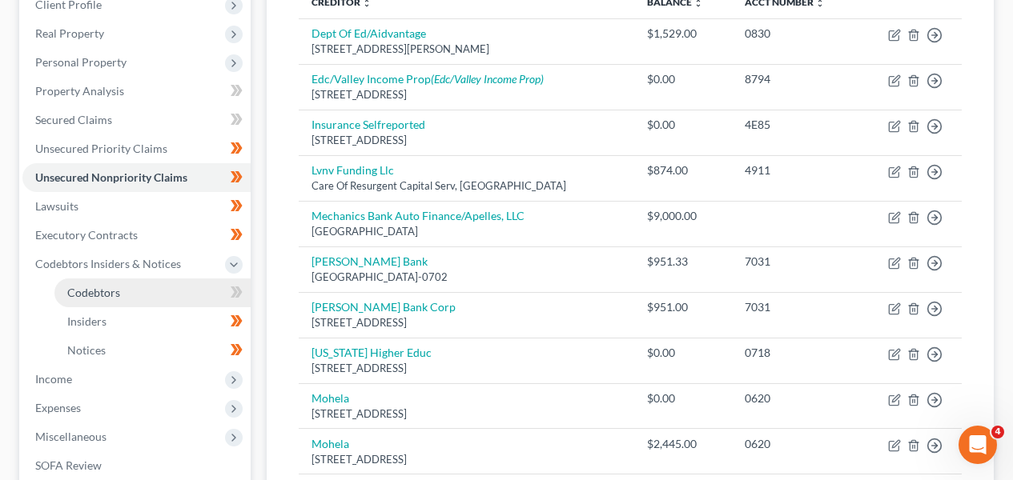
click at [178, 290] on link "Codebtors" at bounding box center [152, 293] width 196 height 29
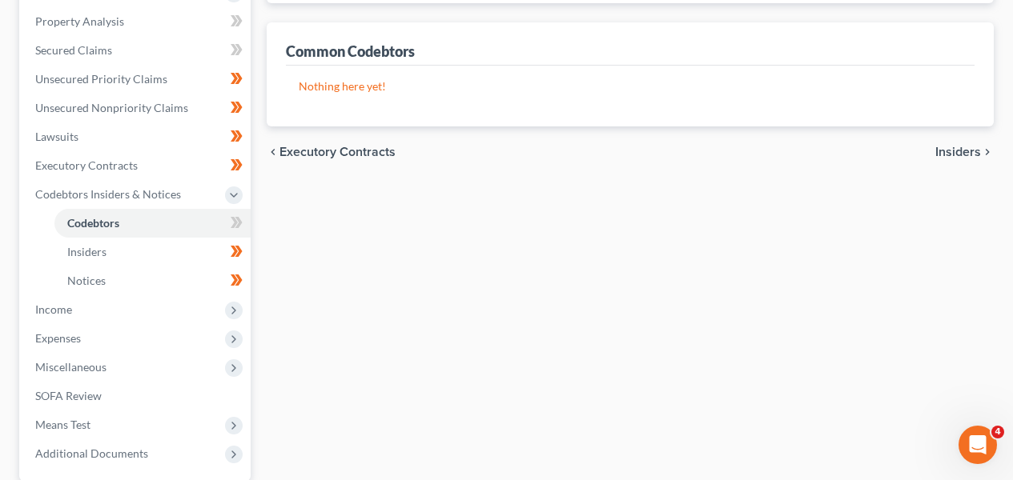
scroll to position [341, 0]
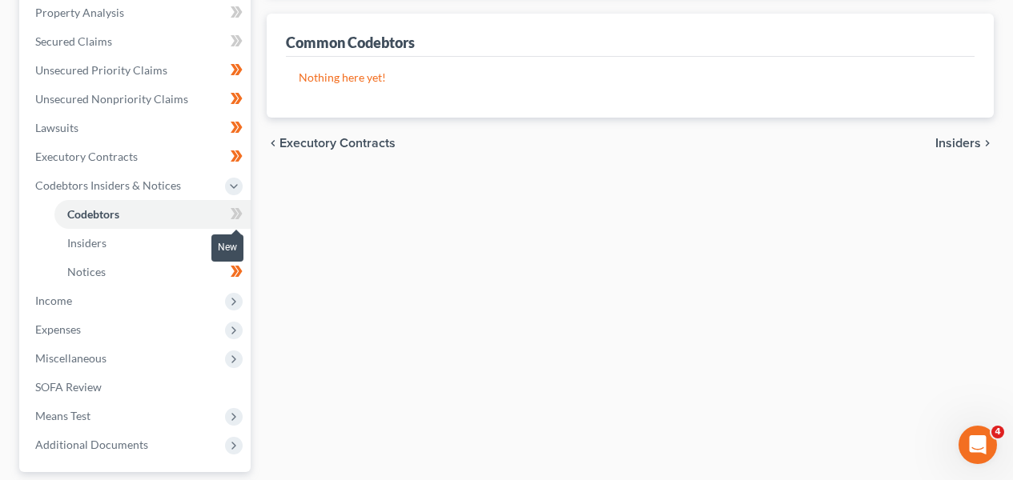
click at [243, 216] on span at bounding box center [237, 216] width 28 height 24
drag, startPoint x: 243, startPoint y: 216, endPoint x: 203, endPoint y: 267, distance: 64.5
click at [243, 216] on span at bounding box center [237, 216] width 28 height 24
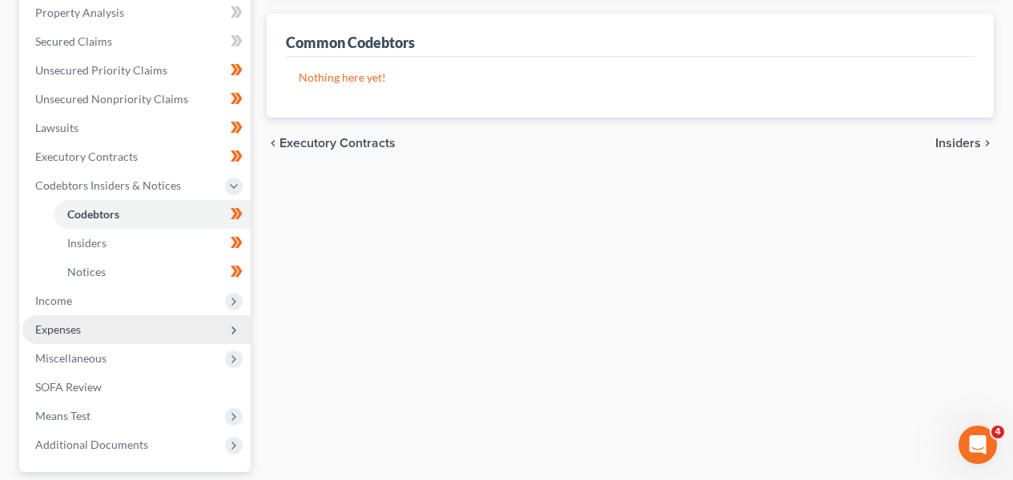
click at [181, 319] on span "Expenses" at bounding box center [136, 330] width 228 height 29
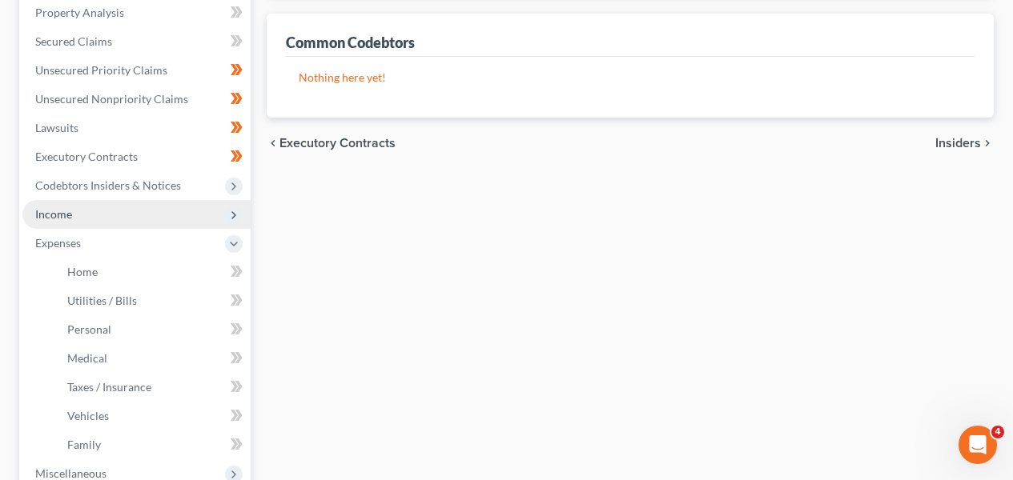
click at [186, 215] on span "Income" at bounding box center [136, 214] width 228 height 29
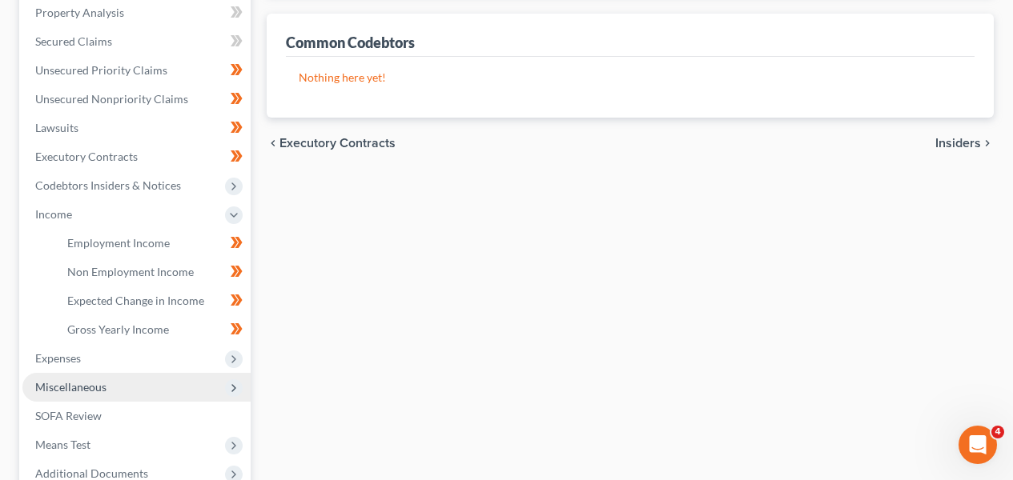
click at [173, 375] on span "Miscellaneous" at bounding box center [136, 387] width 228 height 29
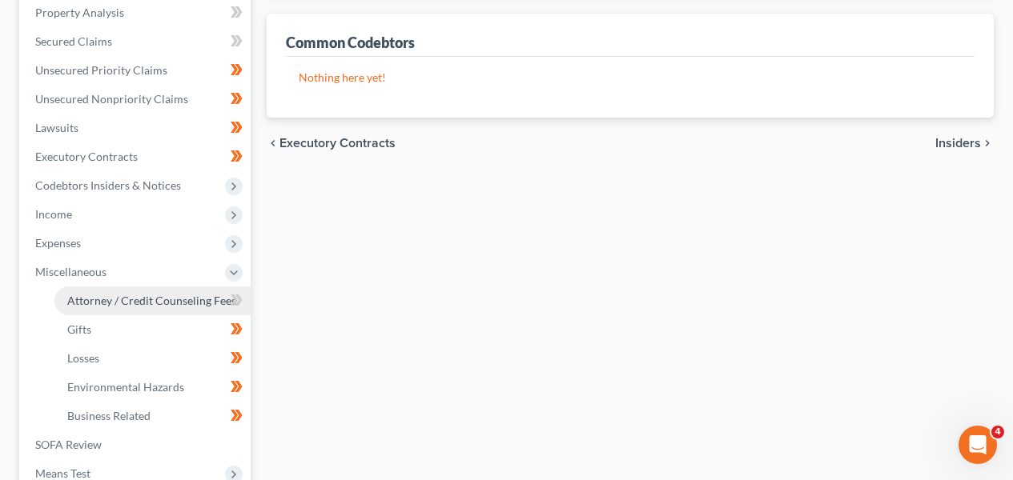
click at [179, 306] on span "Attorney / Credit Counseling Fees" at bounding box center [151, 301] width 169 height 14
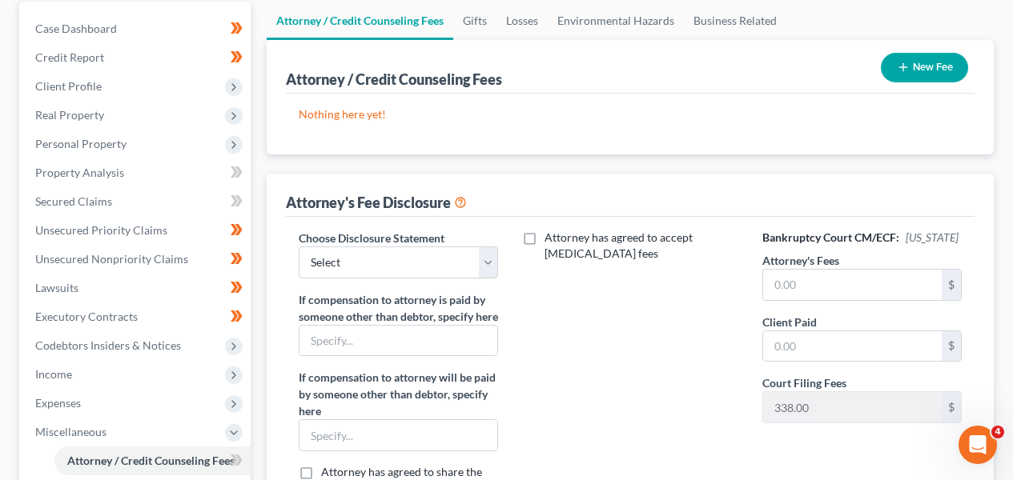
scroll to position [249, 0]
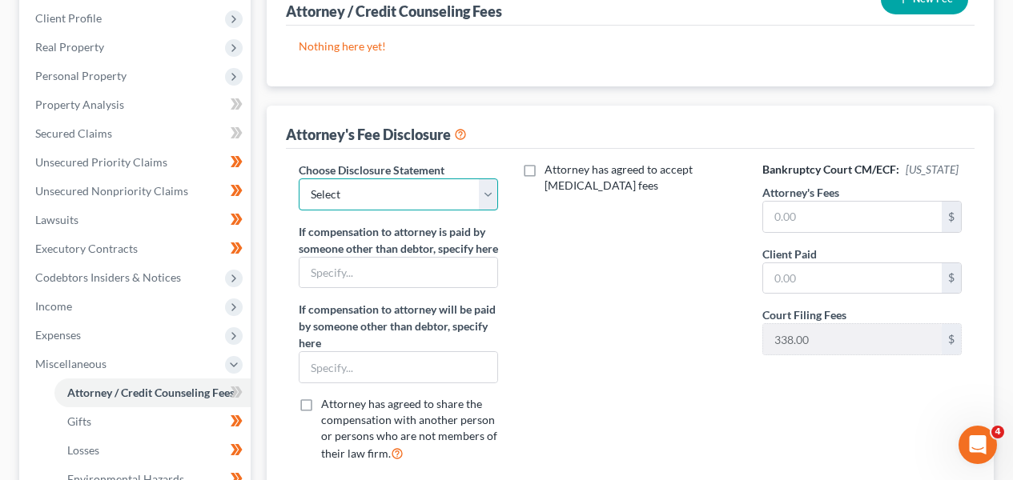
click at [393, 197] on select "Select WDPa - Andrew Carroll NY Eastern June 2 - June Nguyen (Chapter 13 FL Onl…" at bounding box center [398, 195] width 199 height 32
select select "3"
click at [827, 214] on input "text" at bounding box center [852, 217] width 179 height 30
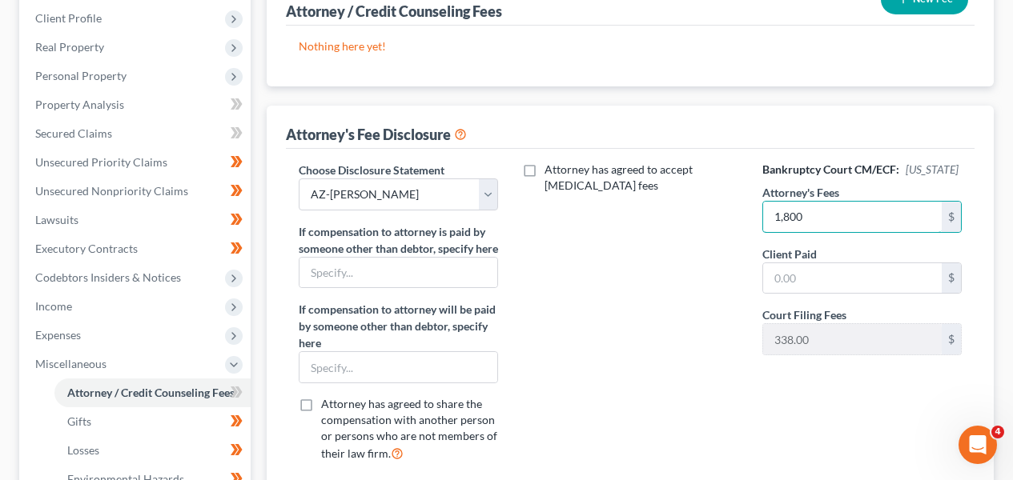
type input "1,800"
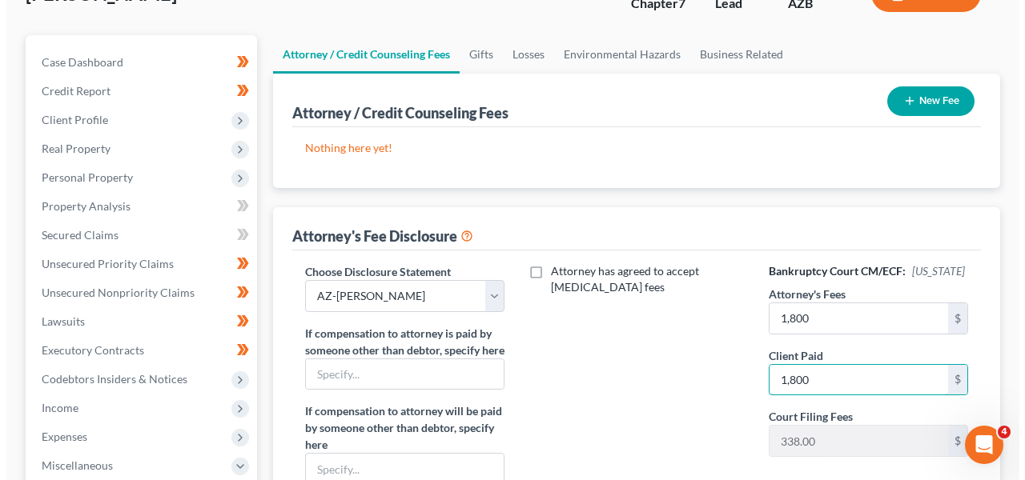
scroll to position [129, 0]
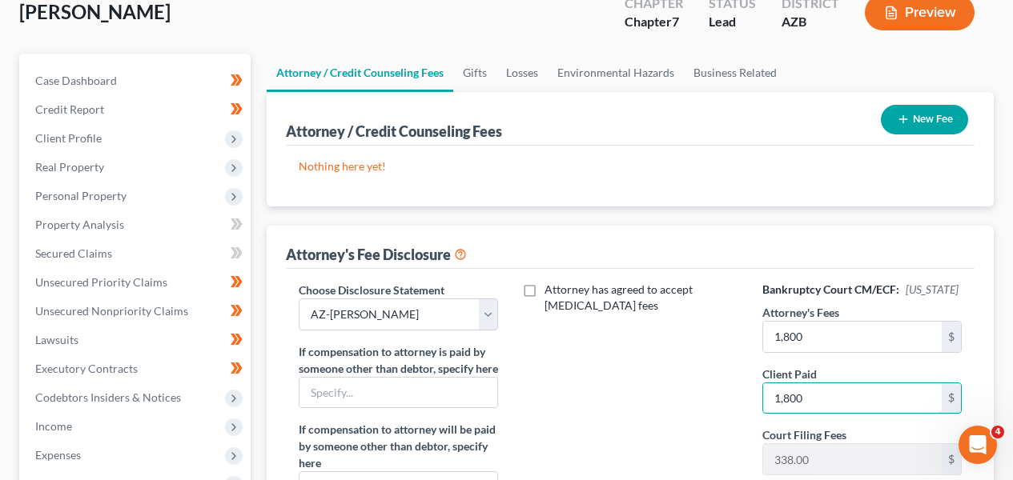
type input "1,800"
click at [915, 126] on button "New Fee" at bounding box center [924, 120] width 87 height 30
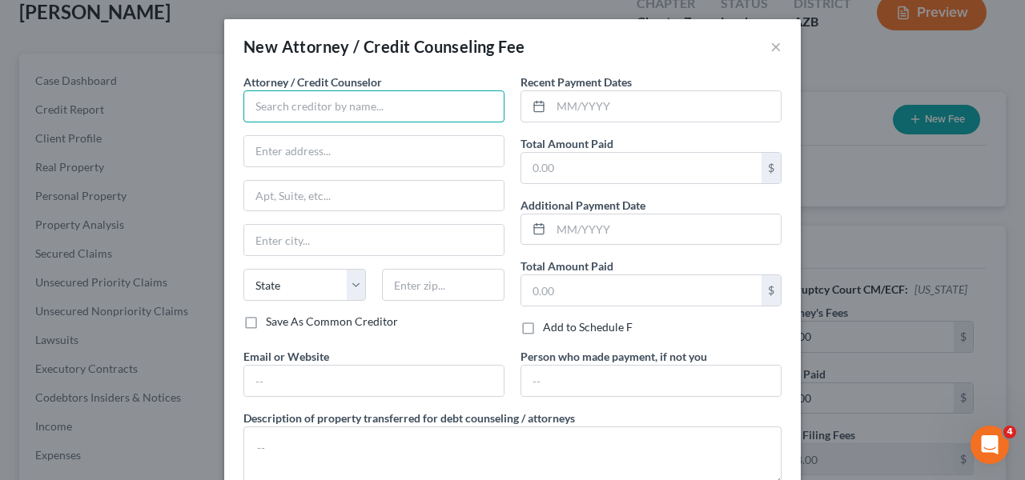
click at [377, 104] on input "text" at bounding box center [373, 106] width 261 height 32
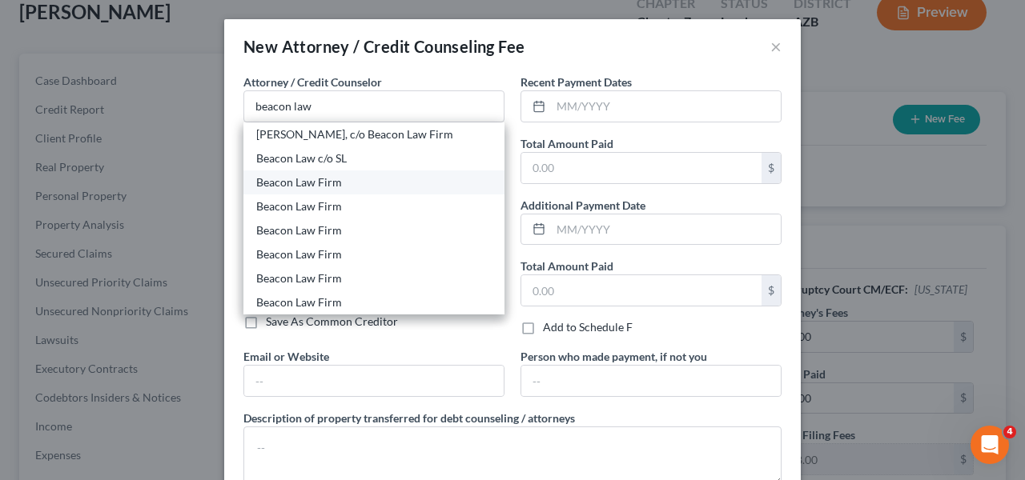
click at [374, 191] on div "Beacon Law Firm" at bounding box center [373, 183] width 261 height 24
type input "Beacon Law Firm"
type input "9295 E Stockton Blvd, Suite 20"
type input "Elk Grove"
select select "4"
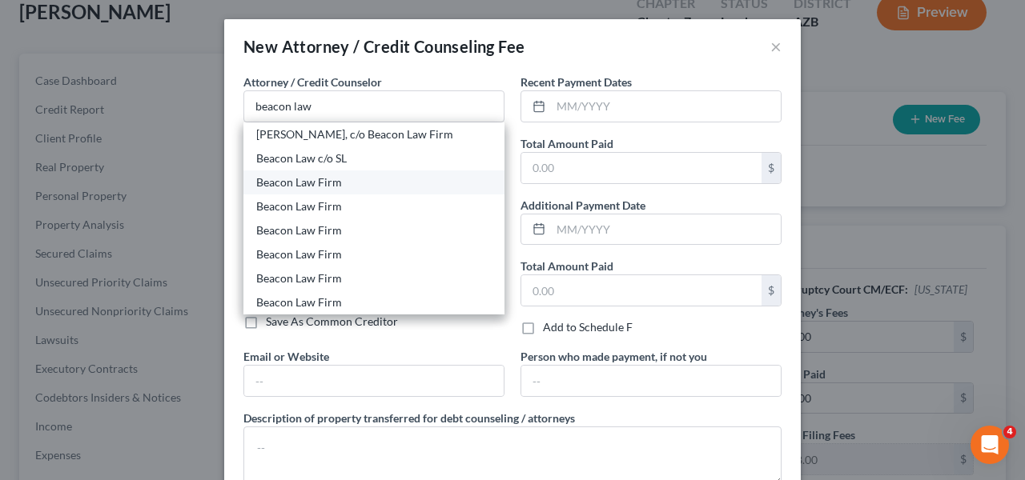
type input "95624"
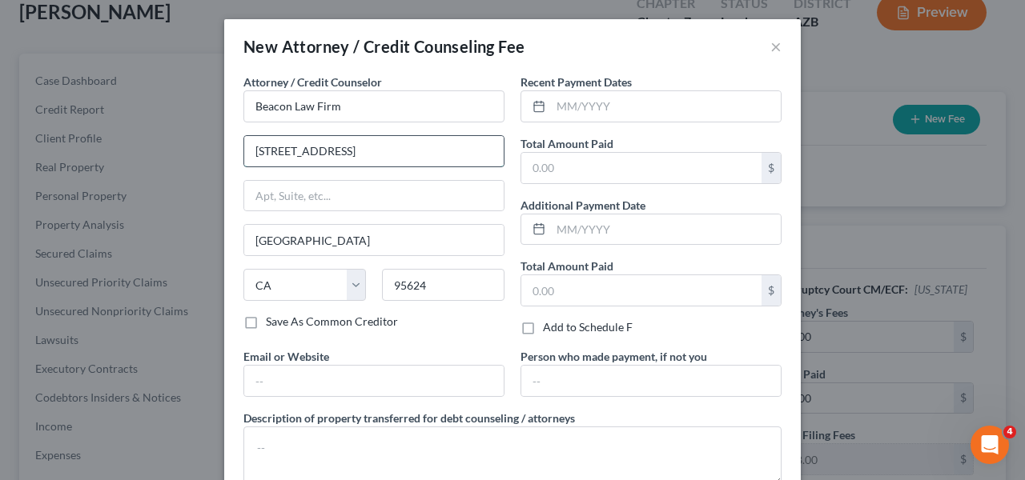
click at [376, 153] on input "9295 E Stockton Blvd, Suite 20" at bounding box center [373, 151] width 259 height 30
paste input "8171 E. Del Barquero Dr."
type input "8171 E. Del Barquero Drive"
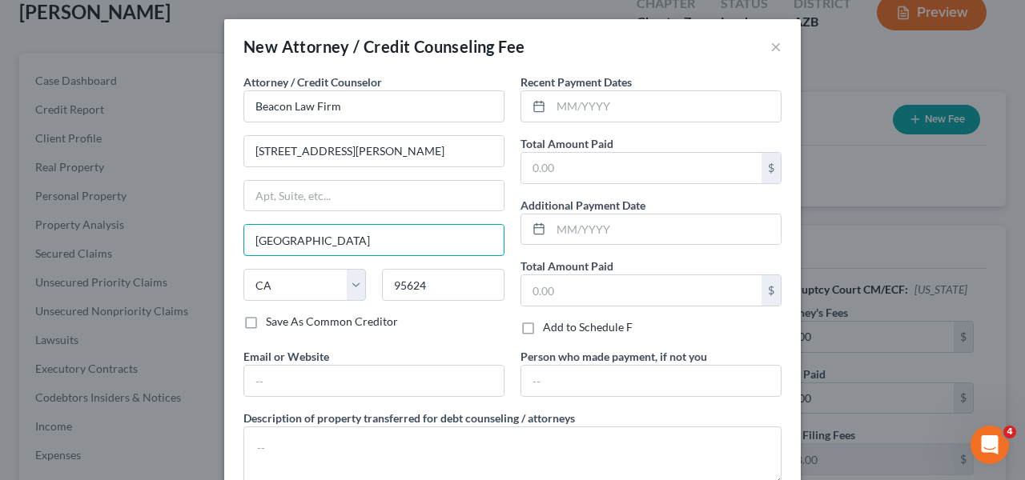
paste input "Scottsdal"
click at [440, 298] on input "95624" at bounding box center [443, 285] width 123 height 32
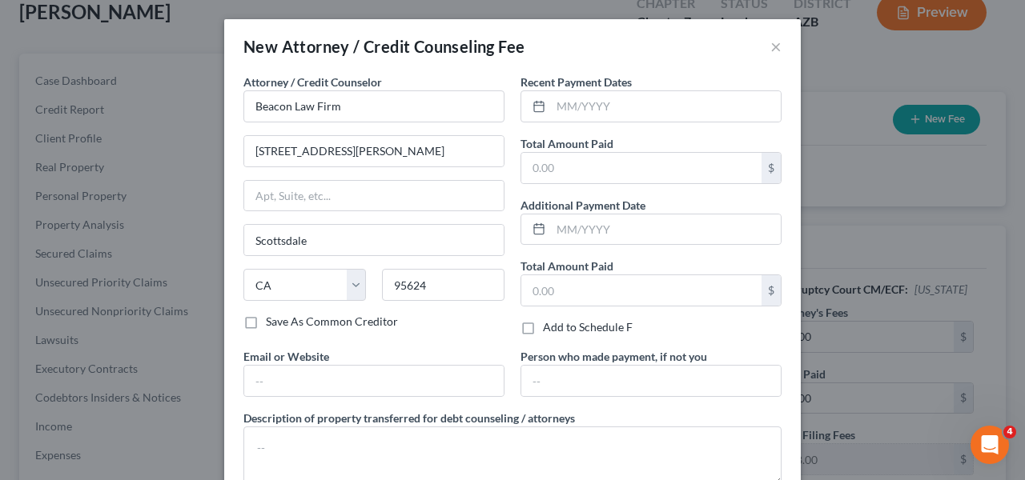
type input "Elk Grove"
click at [469, 280] on input "95624" at bounding box center [443, 285] width 123 height 32
paste input "85258"
type input "85258"
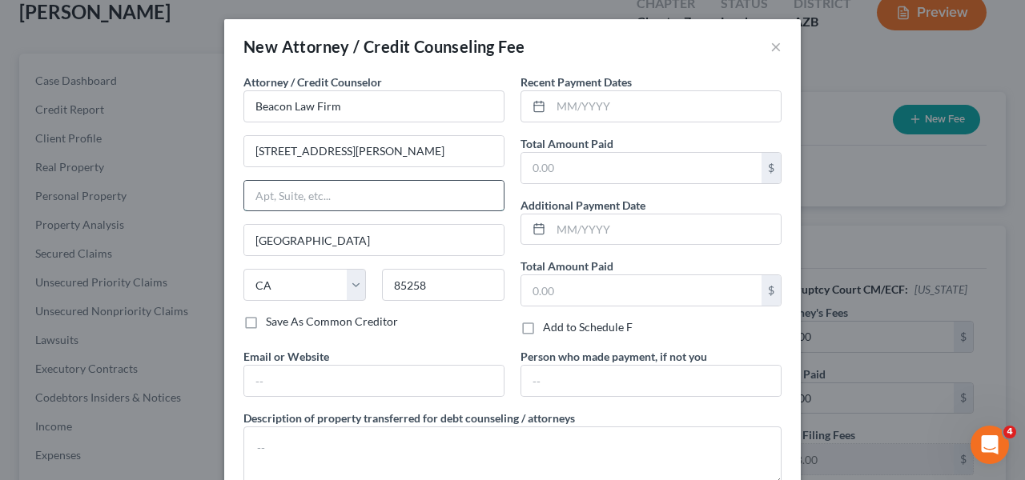
type input "Scottsdale"
select select "3"
click at [439, 195] on input "text" at bounding box center [373, 196] width 259 height 30
click at [717, 175] on input "text" at bounding box center [641, 168] width 240 height 30
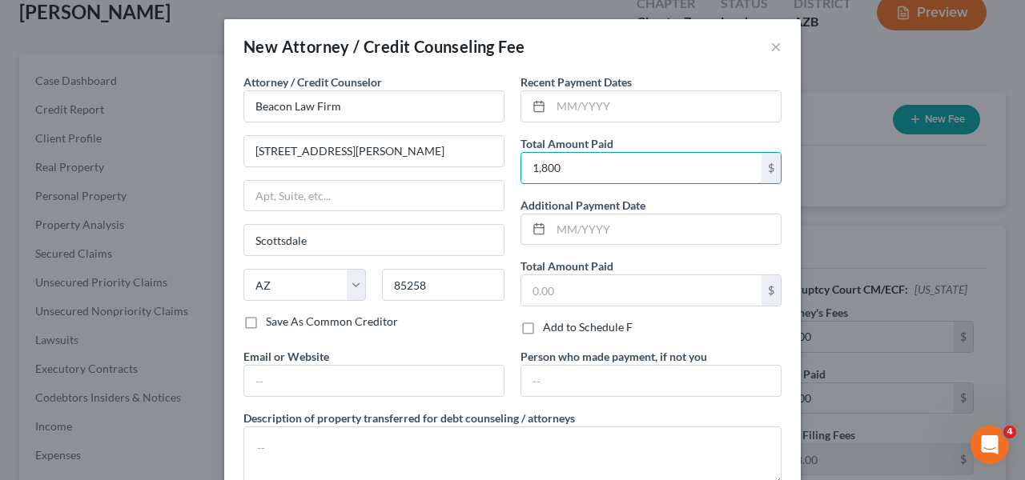
type input "1,800"
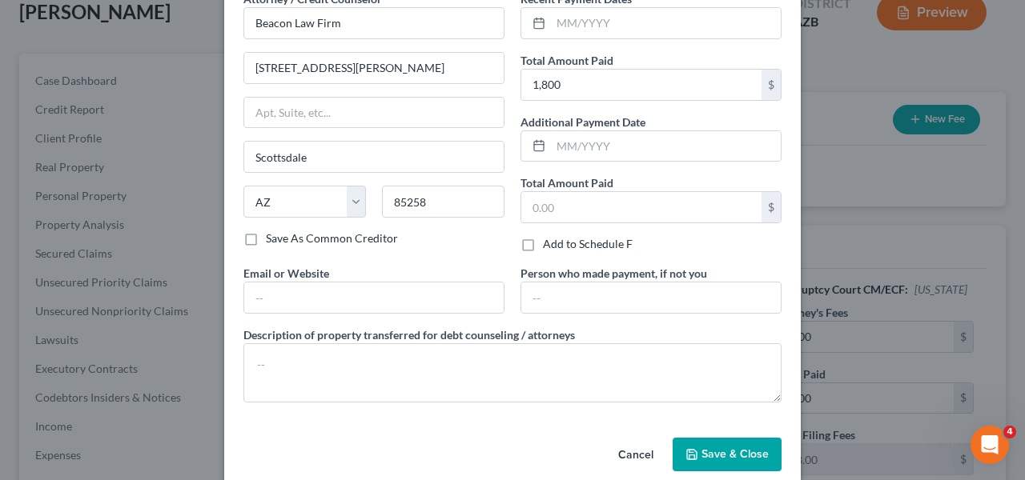
scroll to position [106, 0]
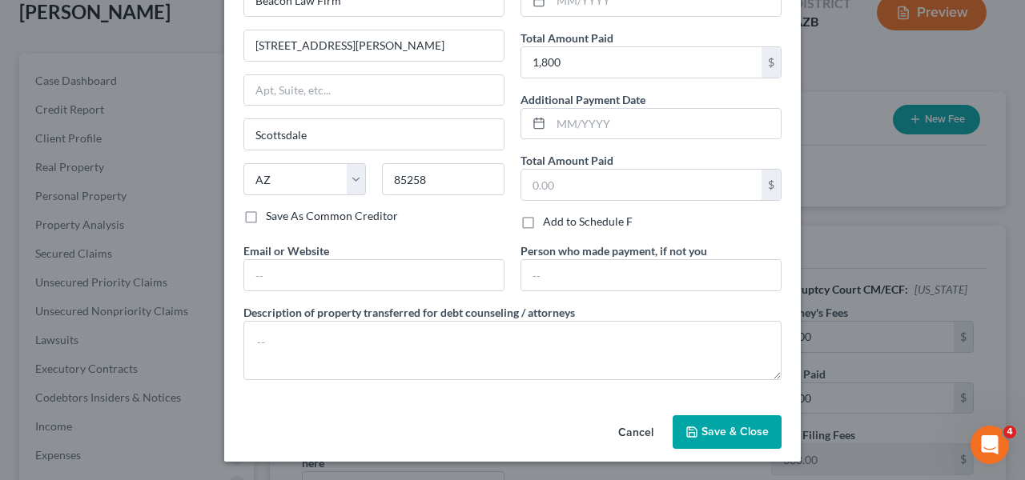
click at [702, 426] on span "Save & Close" at bounding box center [735, 432] width 67 height 14
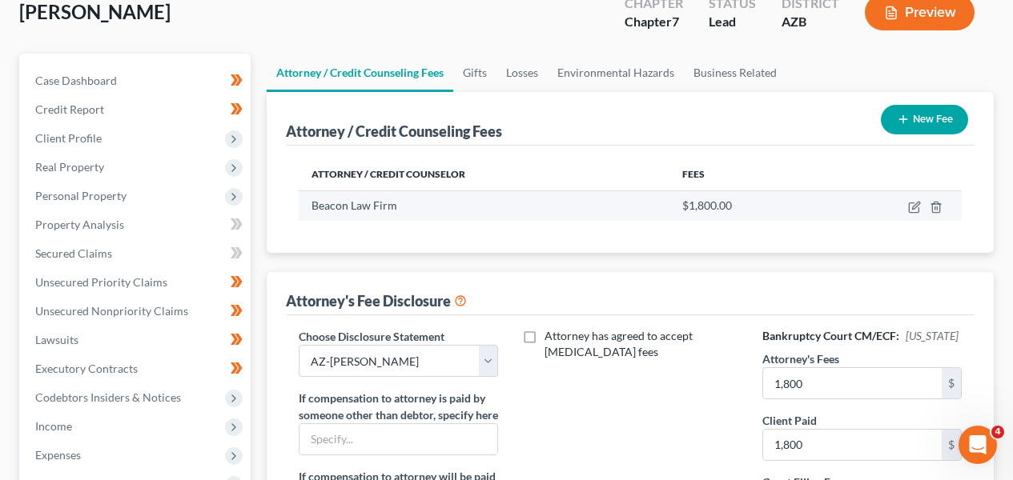
click at [922, 206] on td at bounding box center [893, 206] width 137 height 30
click at [918, 206] on icon "button" at bounding box center [915, 205] width 7 height 7
select select "3"
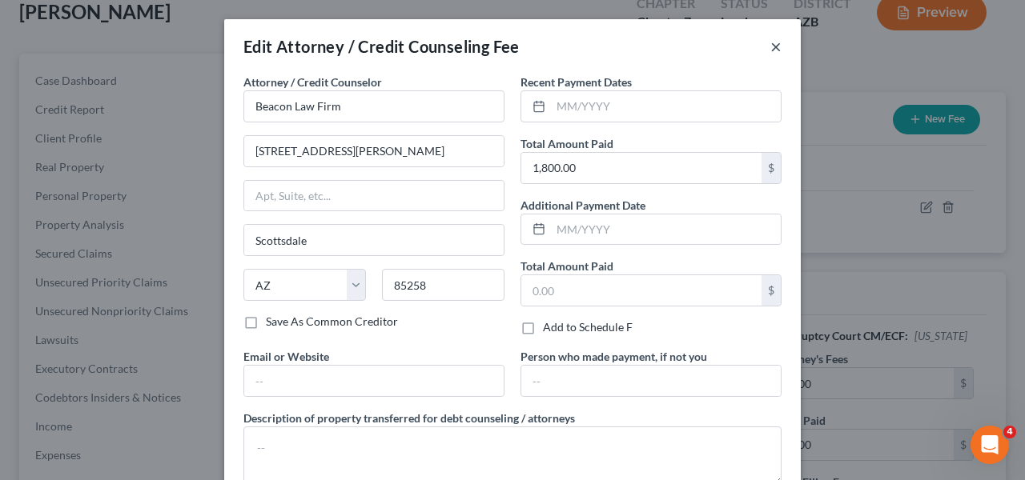
click at [770, 46] on button "×" at bounding box center [775, 46] width 11 height 19
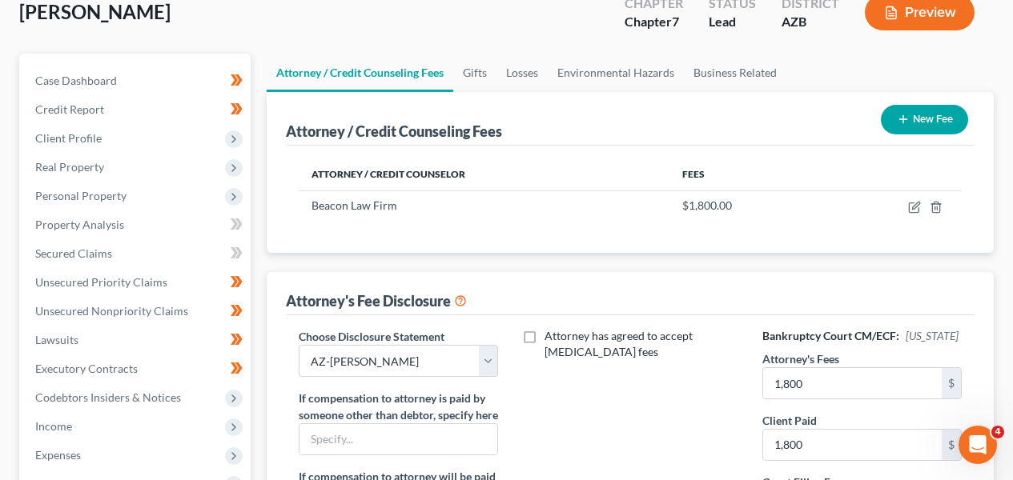
click at [903, 116] on line "button" at bounding box center [903, 119] width 0 height 7
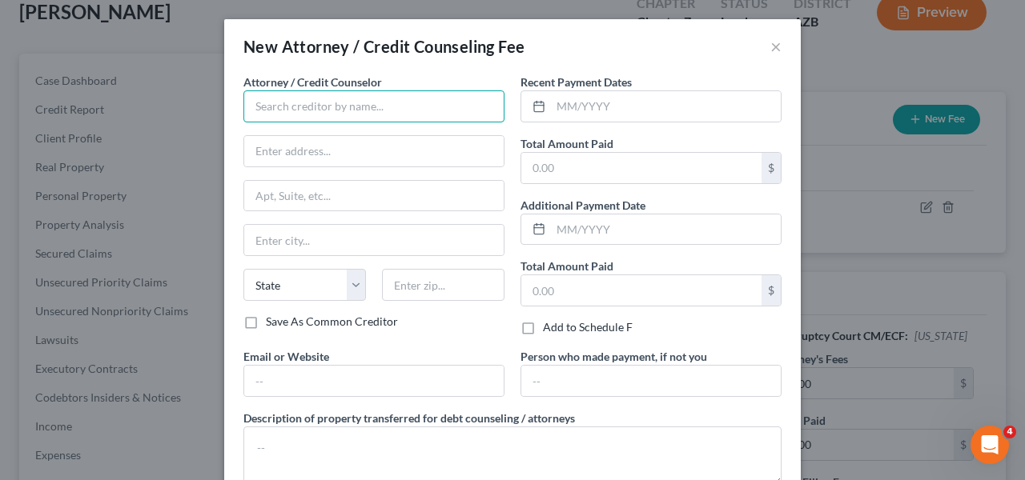
click at [368, 92] on input "text" at bounding box center [373, 106] width 261 height 32
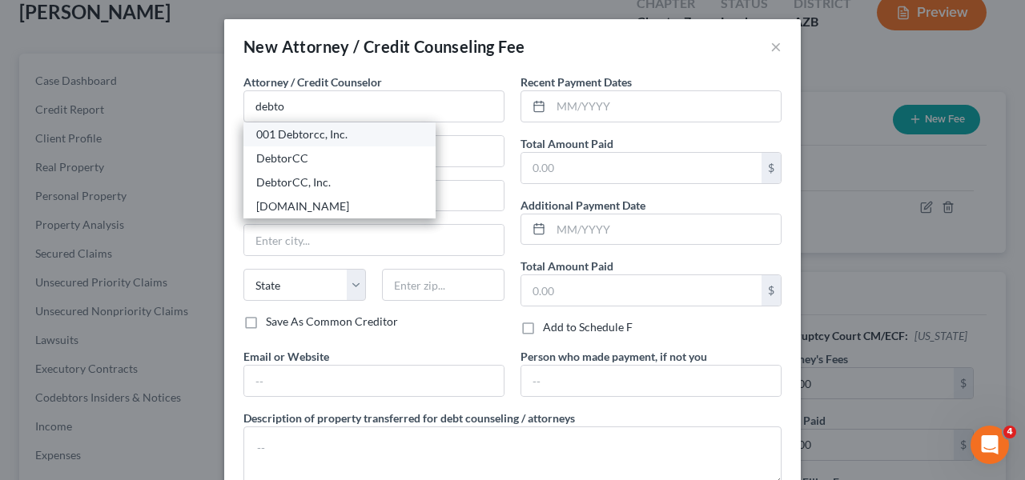
click at [356, 131] on div "001 Debtorcc, Inc." at bounding box center [339, 135] width 167 height 16
type input "001 Debtorcc, Inc."
type input "378 Summit Avenue"
type input "Jersey City"
select select "33"
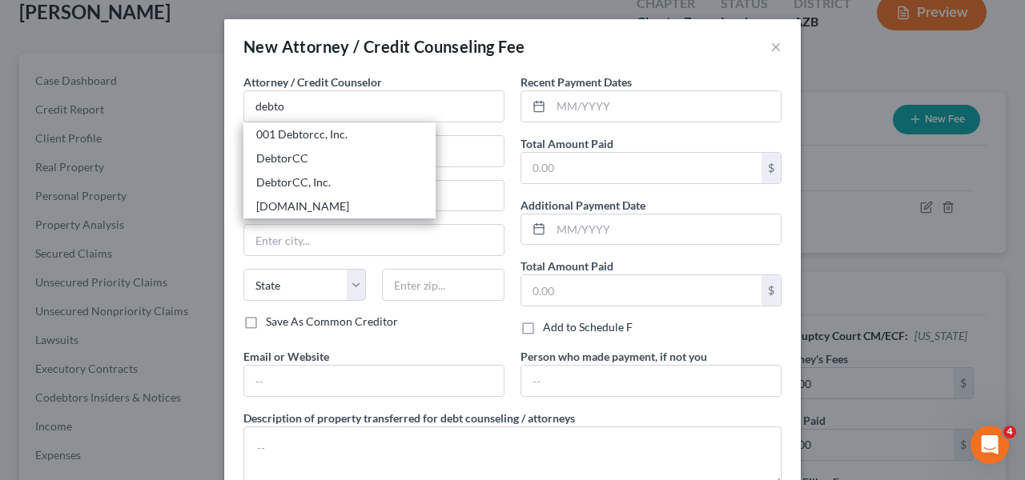
type input "07306"
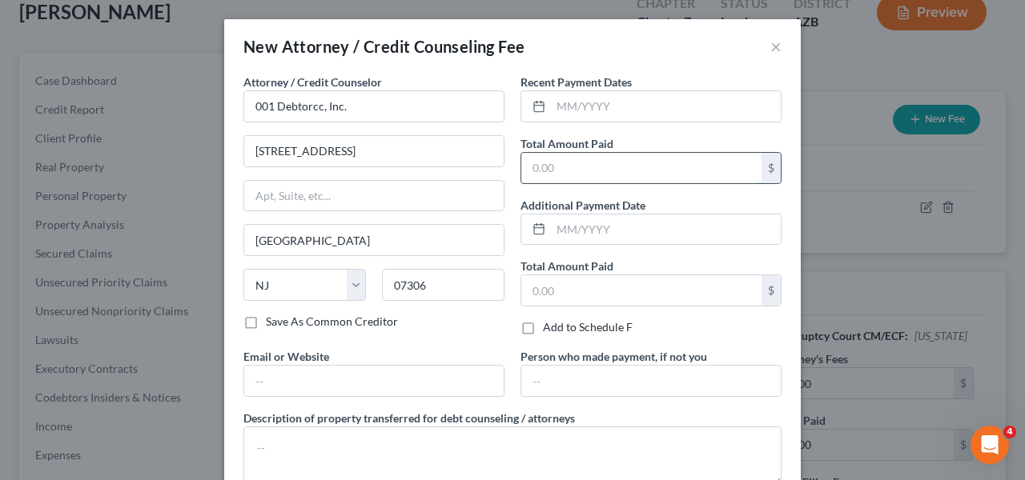
click at [673, 157] on input "text" at bounding box center [641, 168] width 240 height 30
type input "19.95"
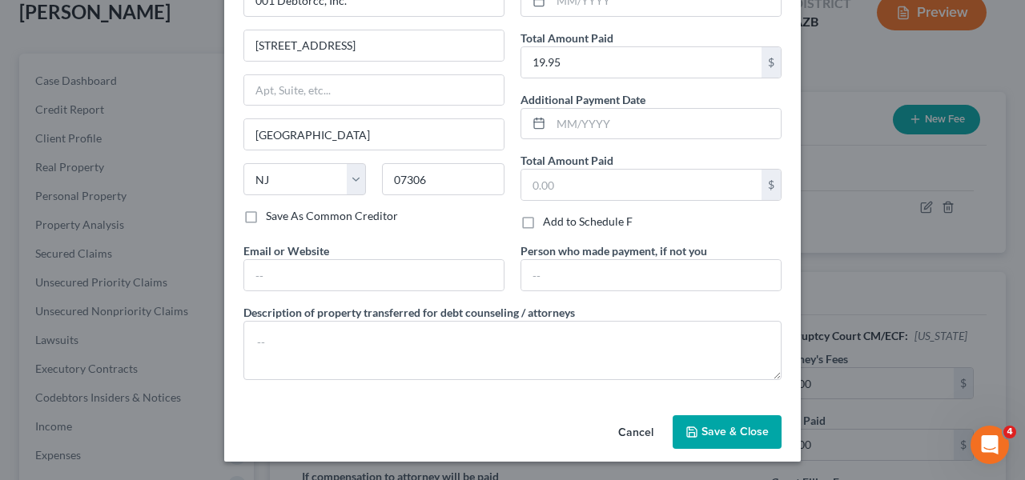
click at [750, 424] on button "Save & Close" at bounding box center [727, 433] width 109 height 34
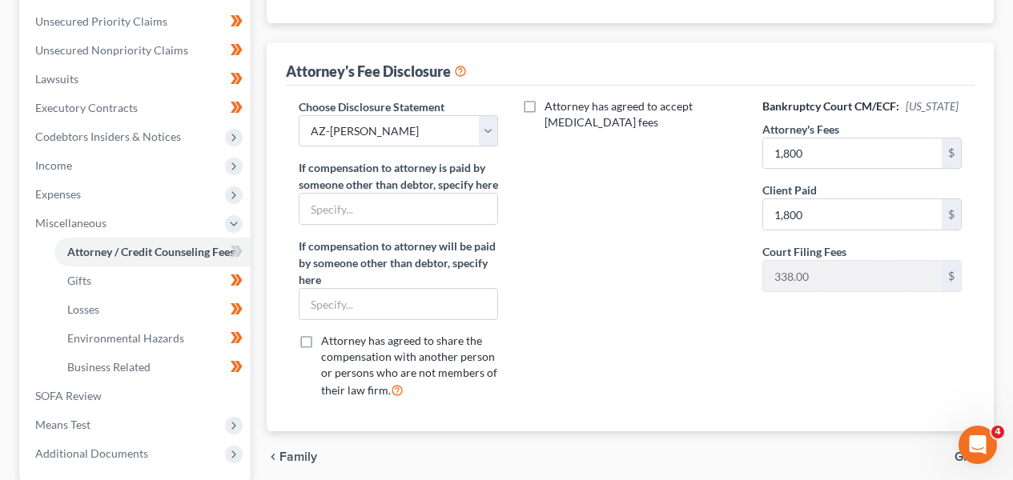
scroll to position [391, 0]
click at [243, 249] on span at bounding box center [237, 253] width 28 height 24
click at [169, 420] on span "Means Test" at bounding box center [136, 424] width 228 height 29
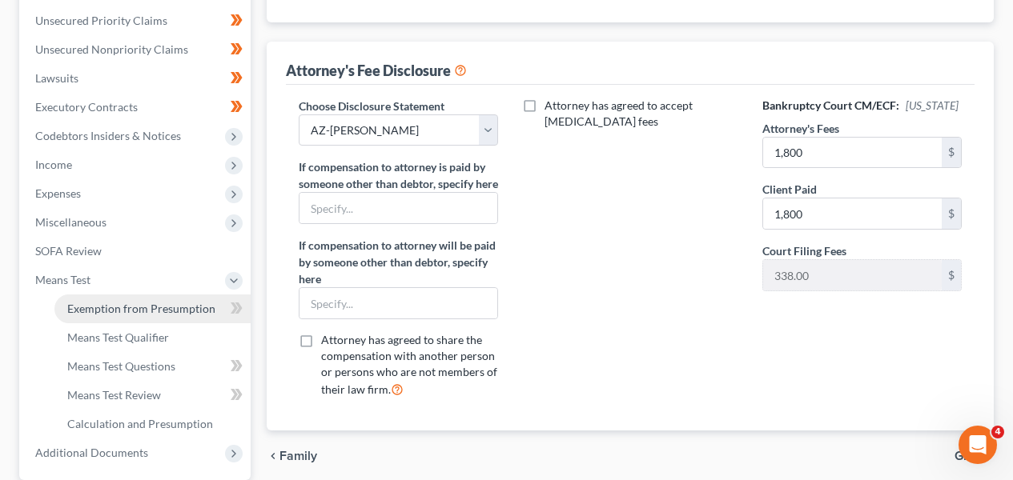
click at [175, 308] on span "Exemption from Presumption" at bounding box center [141, 309] width 148 height 14
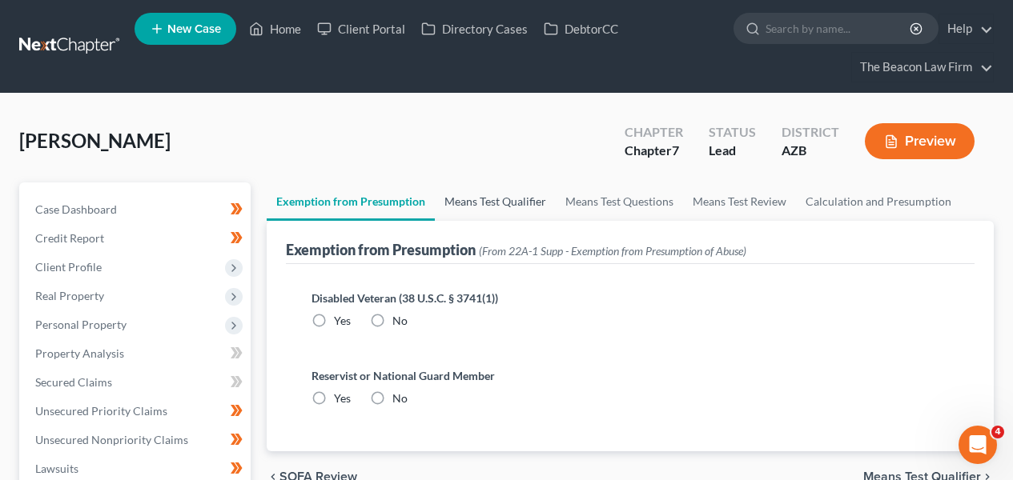
click at [456, 210] on link "Means Test Qualifier" at bounding box center [495, 202] width 121 height 38
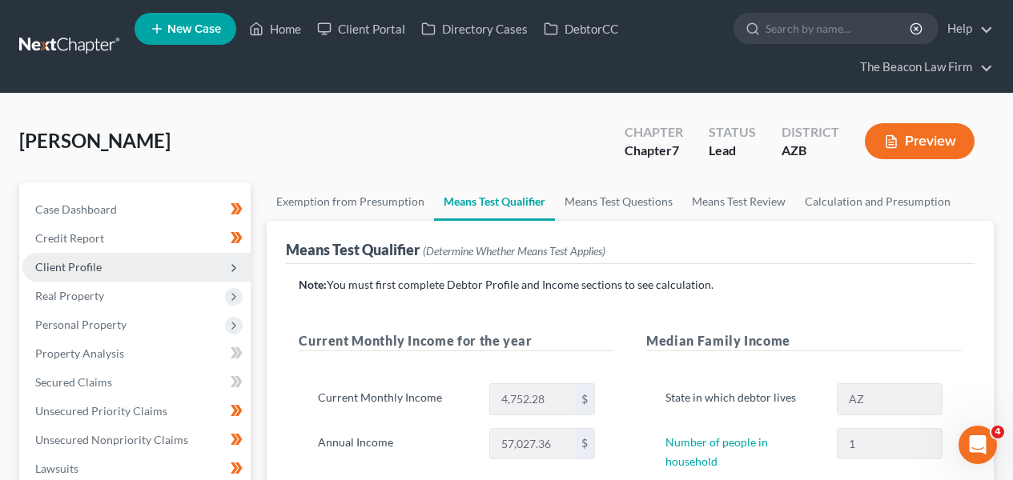
click at [150, 260] on span "Client Profile" at bounding box center [136, 267] width 228 height 29
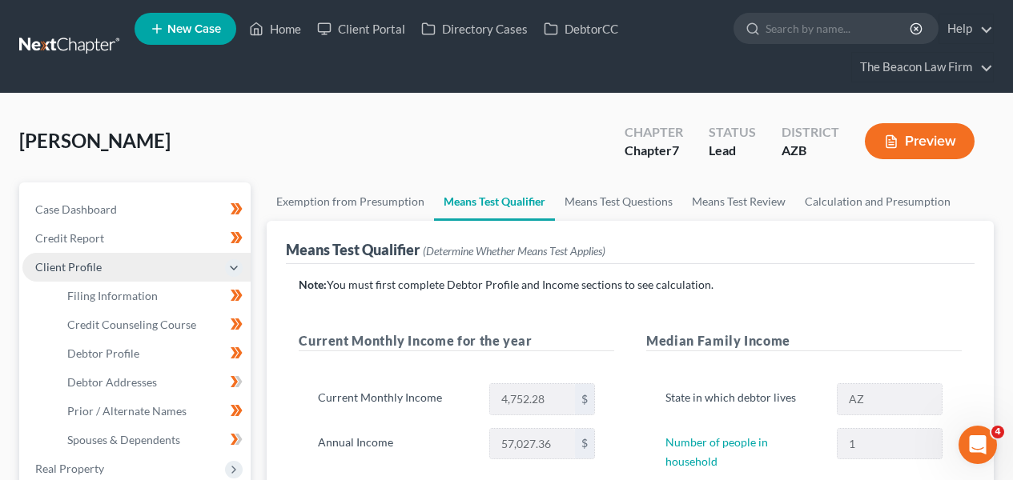
click at [150, 260] on span "Client Profile" at bounding box center [136, 267] width 228 height 29
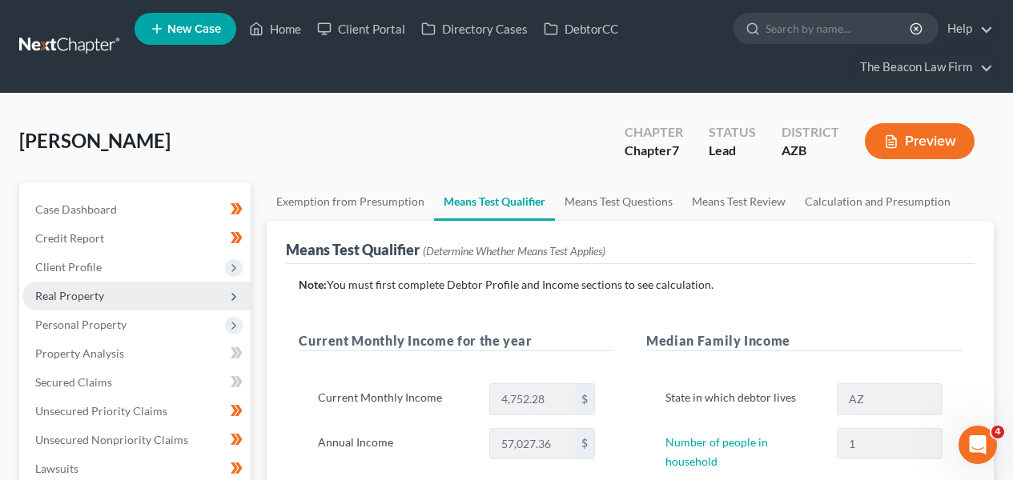
click at [146, 293] on span "Real Property" at bounding box center [136, 296] width 228 height 29
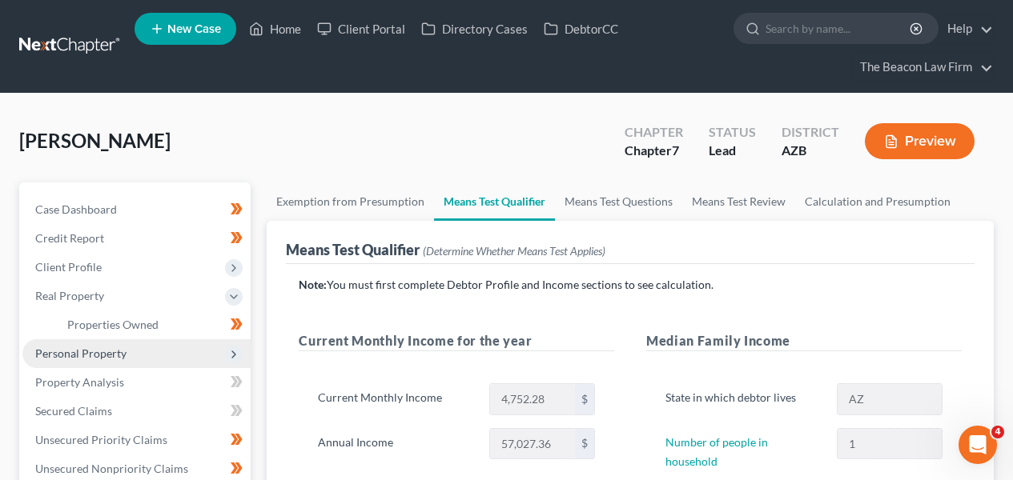
click at [139, 342] on span "Personal Property" at bounding box center [136, 354] width 228 height 29
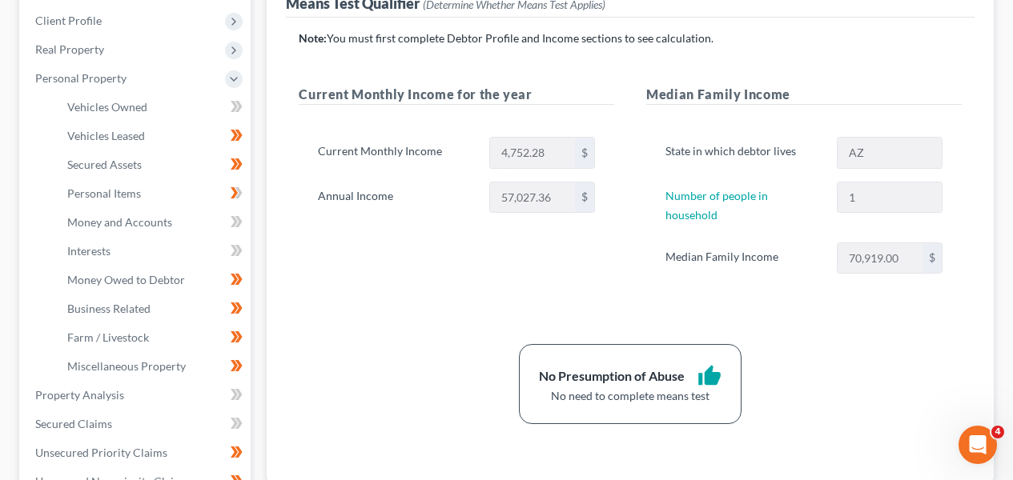
scroll to position [275, 0]
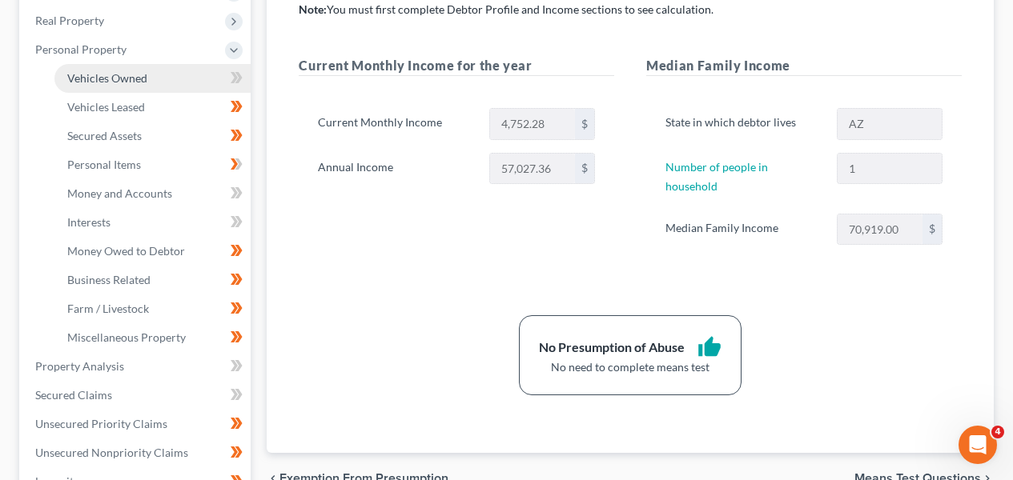
click at [180, 82] on link "Vehicles Owned" at bounding box center [152, 78] width 196 height 29
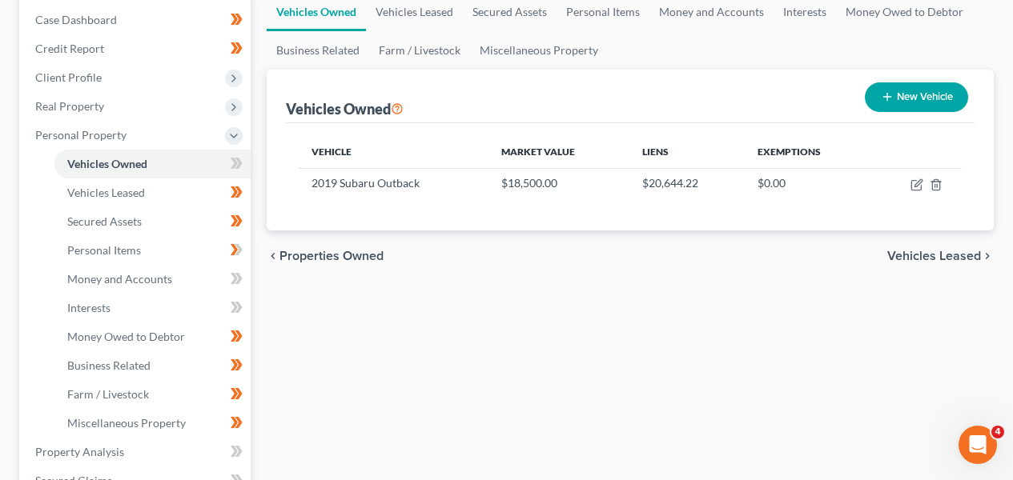
scroll to position [193, 0]
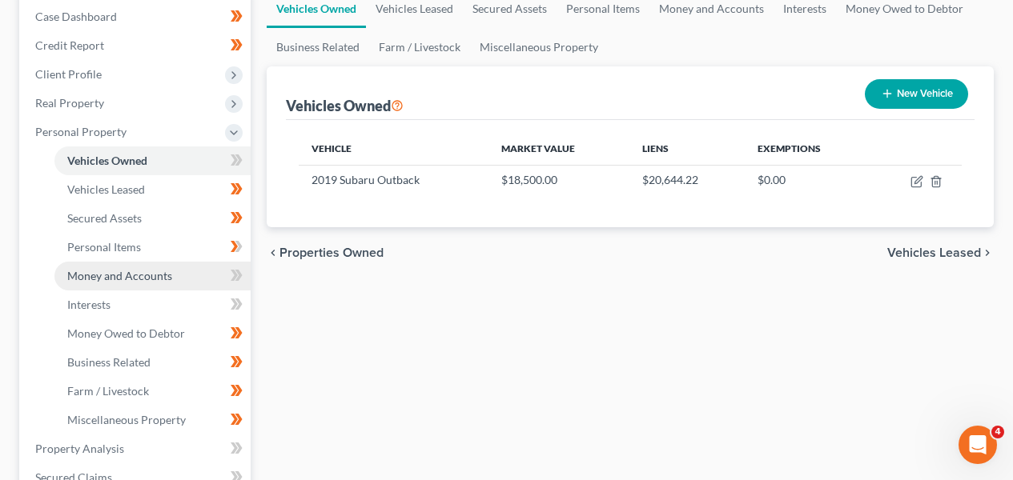
click at [117, 285] on link "Money and Accounts" at bounding box center [152, 276] width 196 height 29
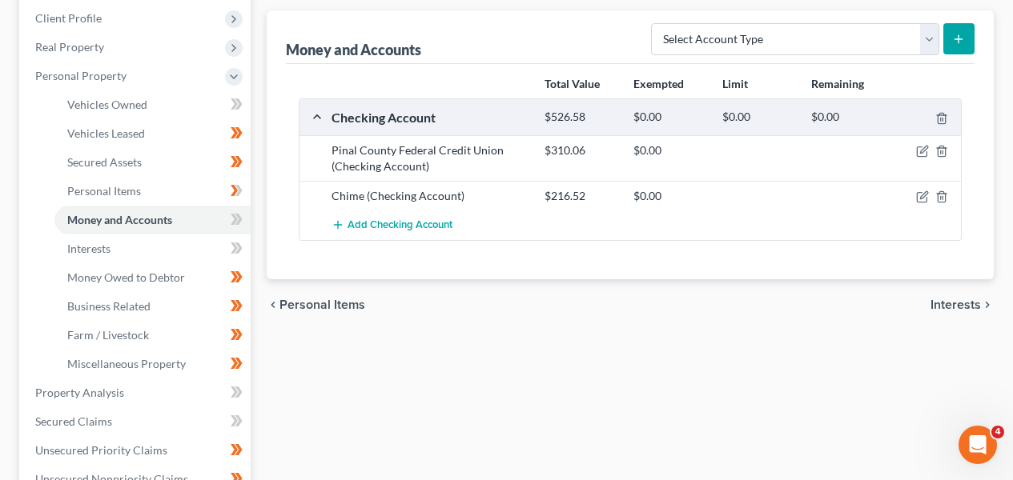
scroll to position [275, 0]
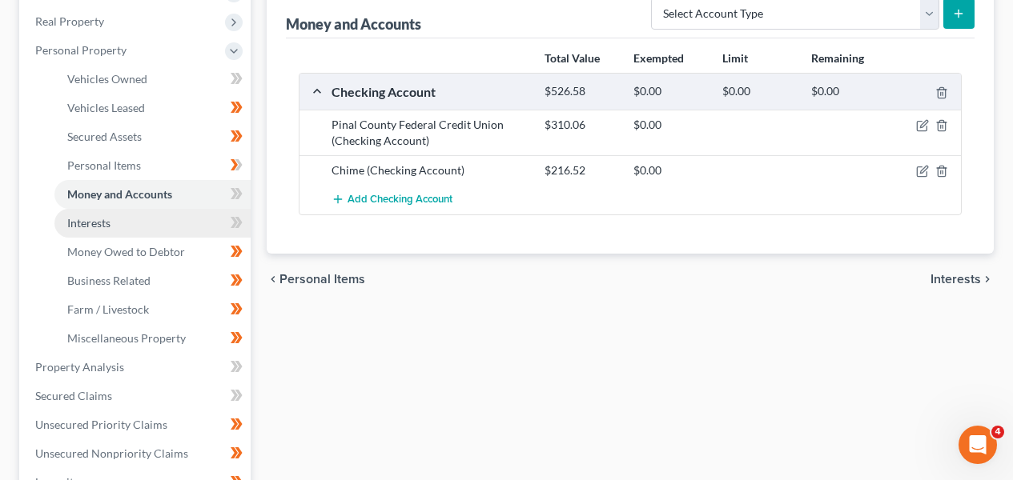
click at [168, 226] on link "Interests" at bounding box center [152, 223] width 196 height 29
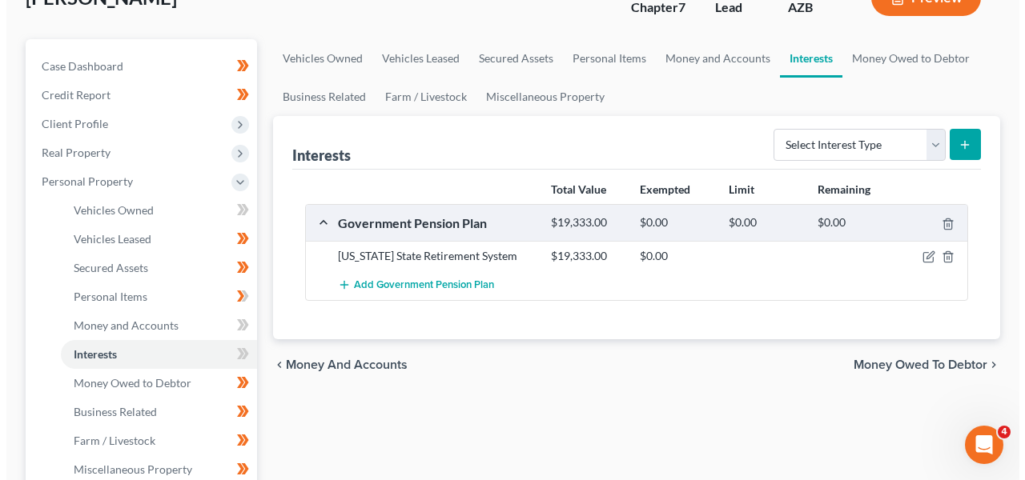
scroll to position [166, 0]
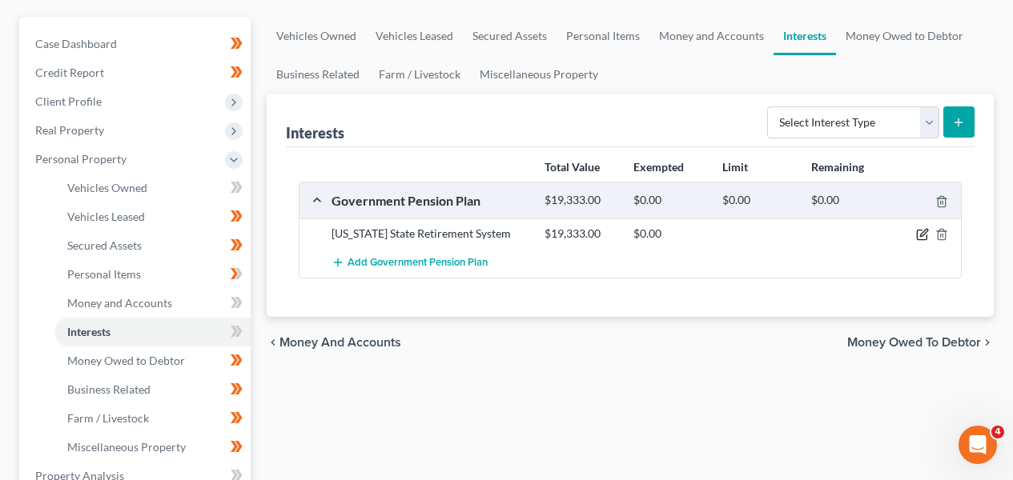
click at [925, 228] on icon "button" at bounding box center [922, 234] width 13 height 13
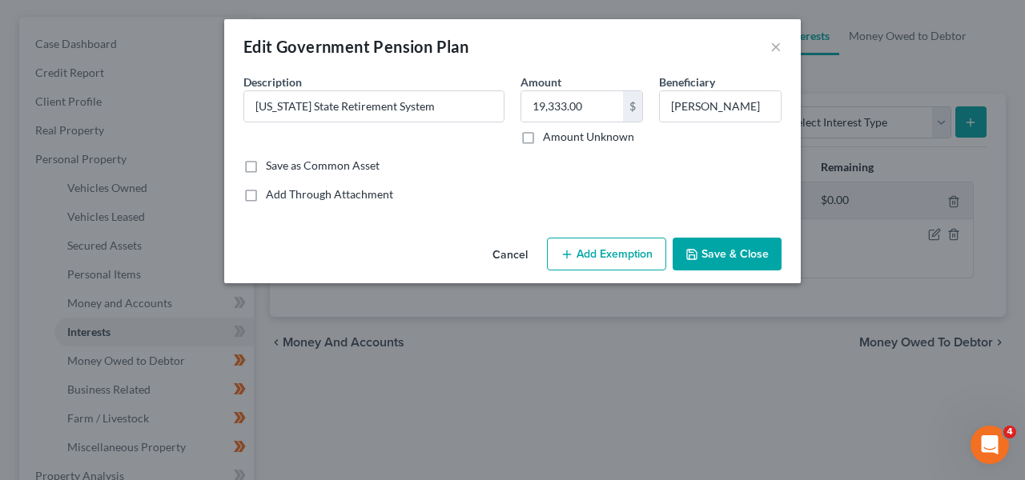
click at [593, 254] on button "Add Exemption" at bounding box center [606, 255] width 119 height 34
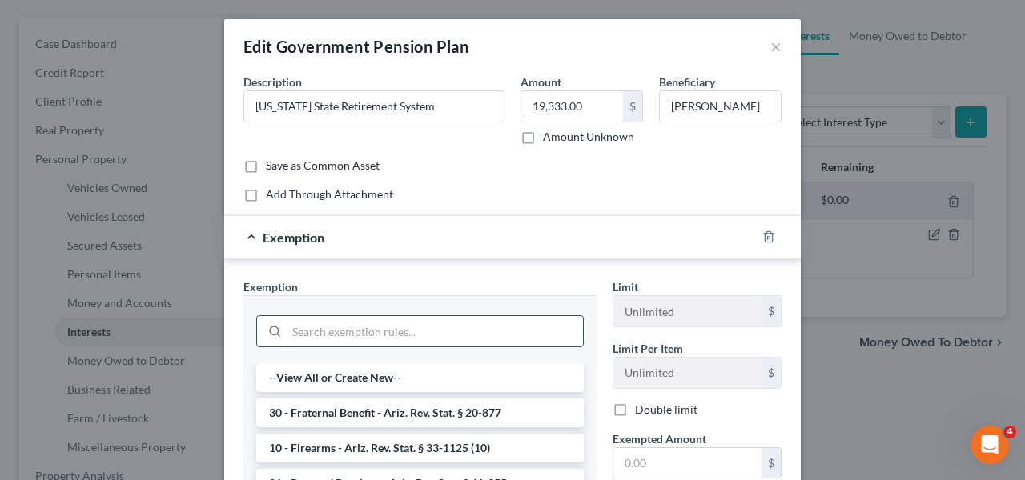
click at [437, 326] on input "search" at bounding box center [435, 331] width 296 height 30
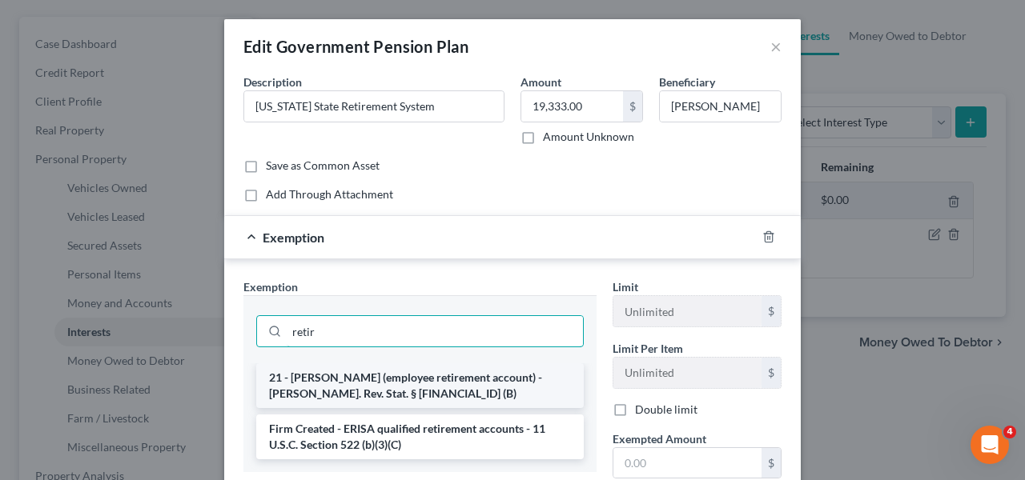
type input "retir"
click at [448, 394] on li "21 - ERISA (employee retirement account) - Ariz. Rev. Stat. § 33-1126 (B)" at bounding box center [420, 386] width 328 height 45
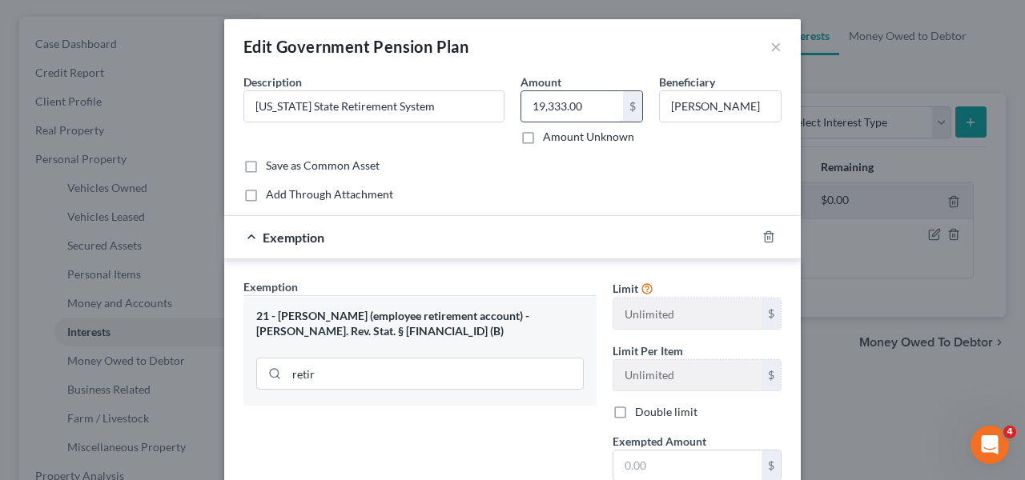
click at [549, 115] on input "19,333.00" at bounding box center [572, 106] width 102 height 30
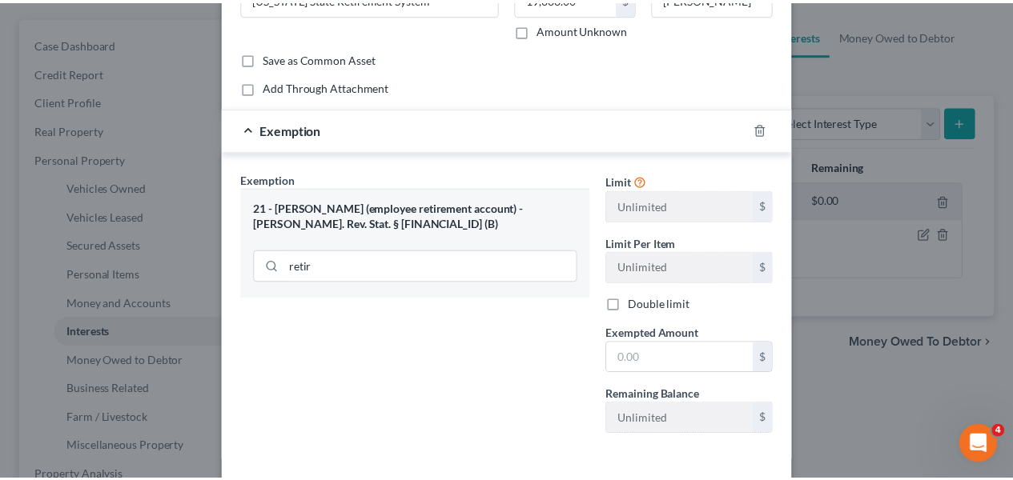
scroll to position [177, 0]
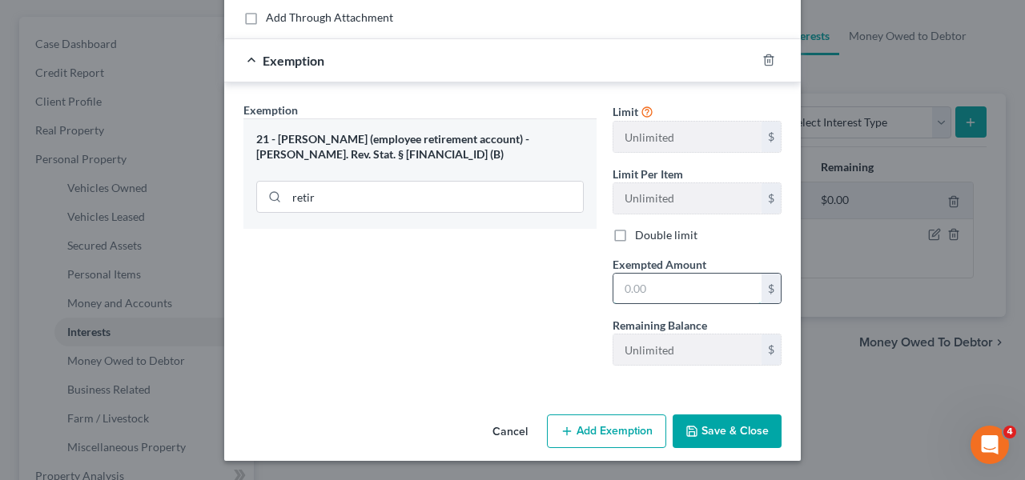
click at [652, 287] on input "text" at bounding box center [687, 289] width 148 height 30
paste input "19,333.00"
type input "19,333.00"
click at [694, 432] on button "Save & Close" at bounding box center [727, 432] width 109 height 34
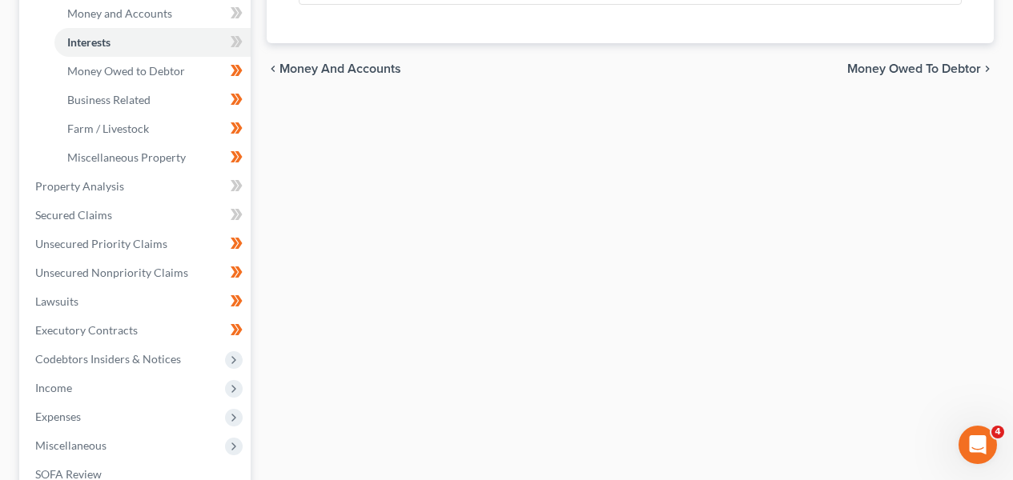
scroll to position [461, 0]
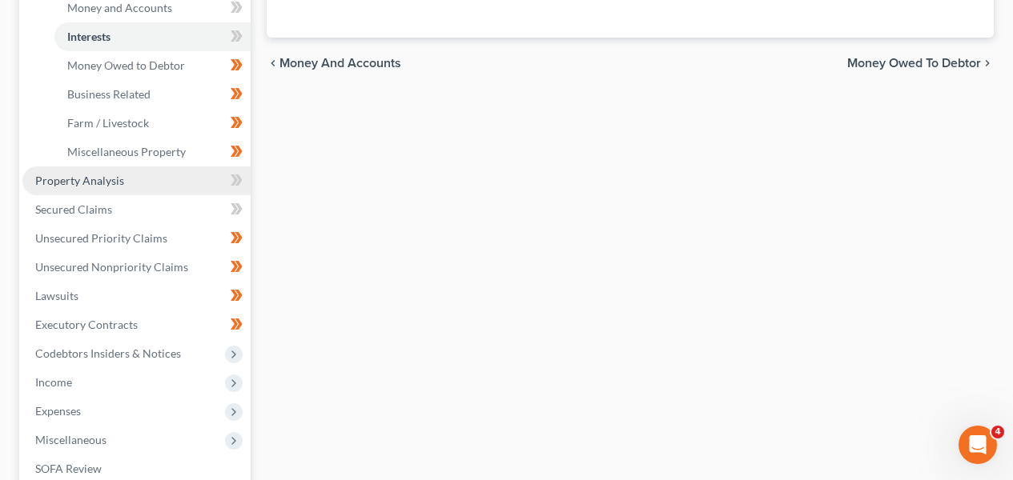
click at [196, 177] on link "Property Analysis" at bounding box center [136, 181] width 228 height 29
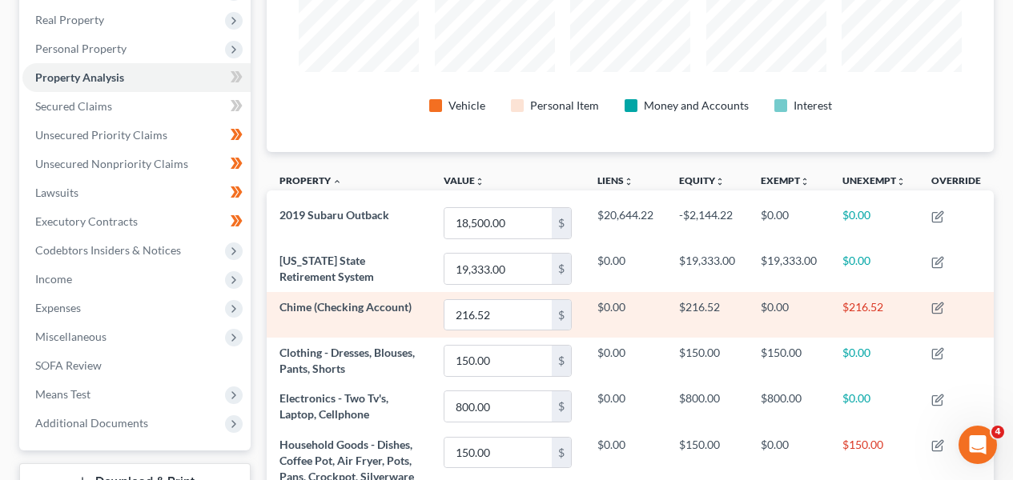
scroll to position [275, 0]
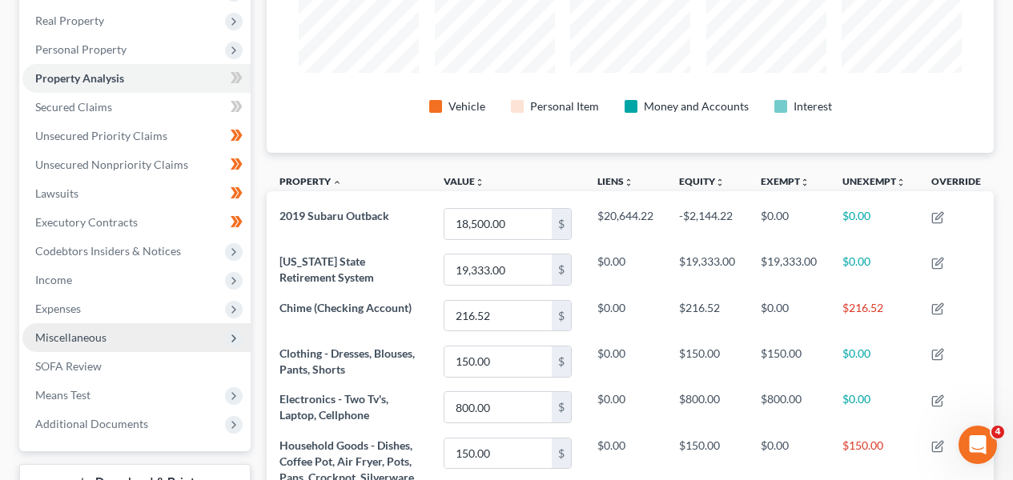
click at [171, 328] on span "Miscellaneous" at bounding box center [136, 338] width 228 height 29
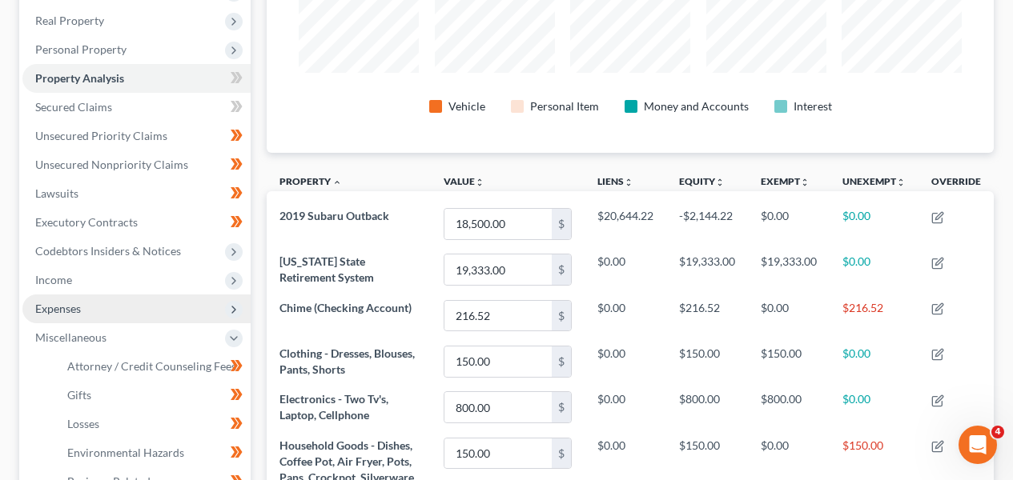
click at [175, 305] on span "Expenses" at bounding box center [136, 309] width 228 height 29
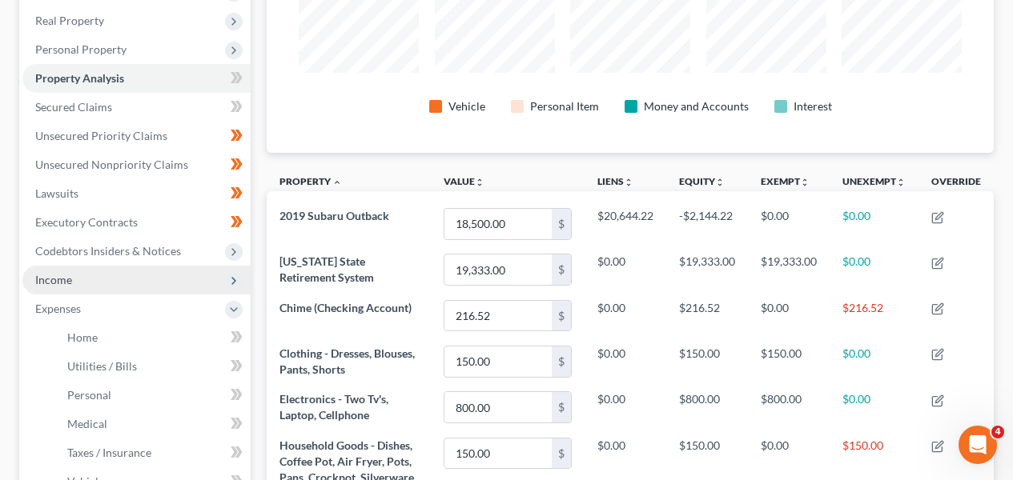
click at [175, 283] on span "Income" at bounding box center [136, 280] width 228 height 29
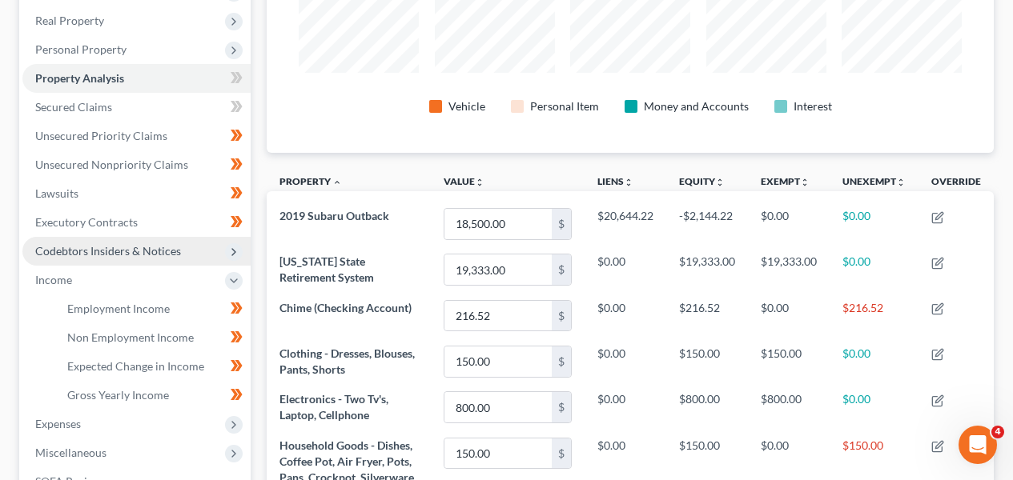
click at [177, 255] on span "Codebtors Insiders & Notices" at bounding box center [108, 251] width 146 height 14
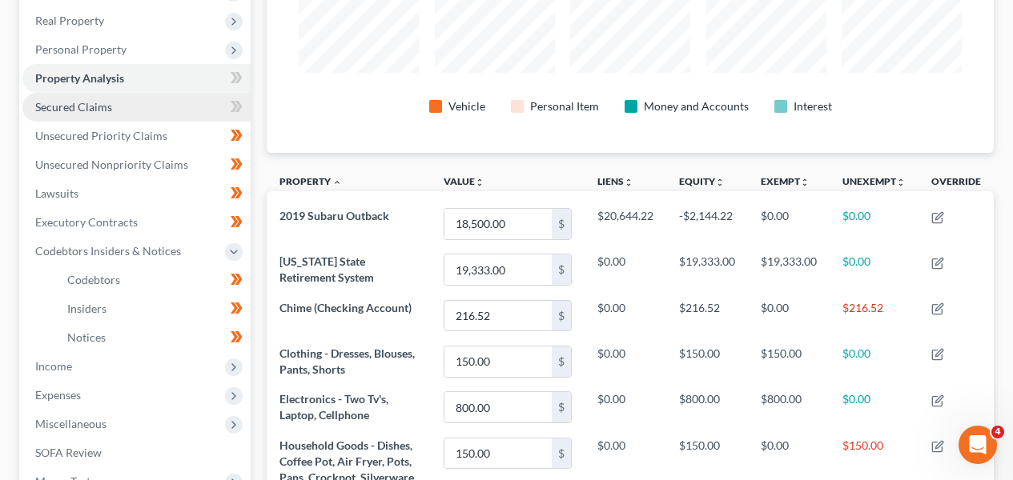
click at [159, 105] on link "Secured Claims" at bounding box center [136, 107] width 228 height 29
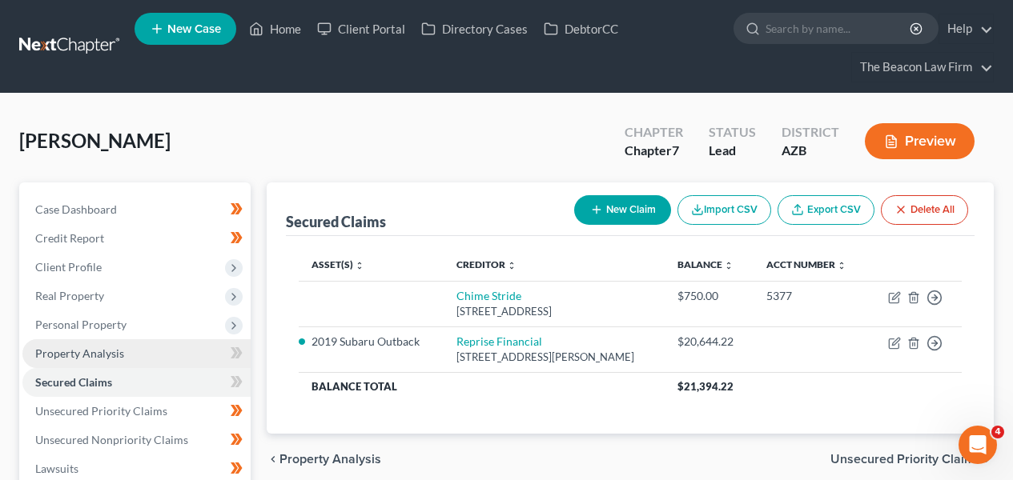
click at [157, 340] on link "Property Analysis" at bounding box center [136, 354] width 228 height 29
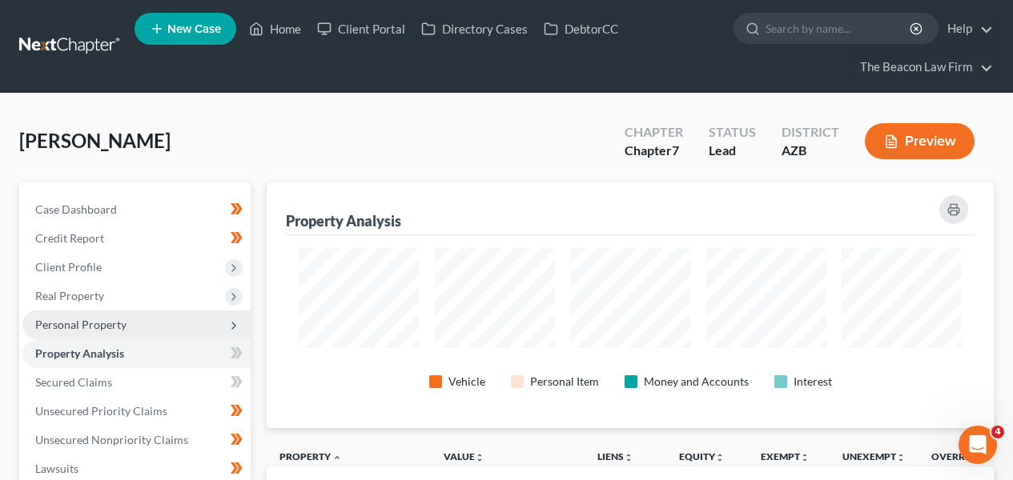
scroll to position [246, 726]
click at [163, 313] on span "Personal Property" at bounding box center [136, 325] width 228 height 29
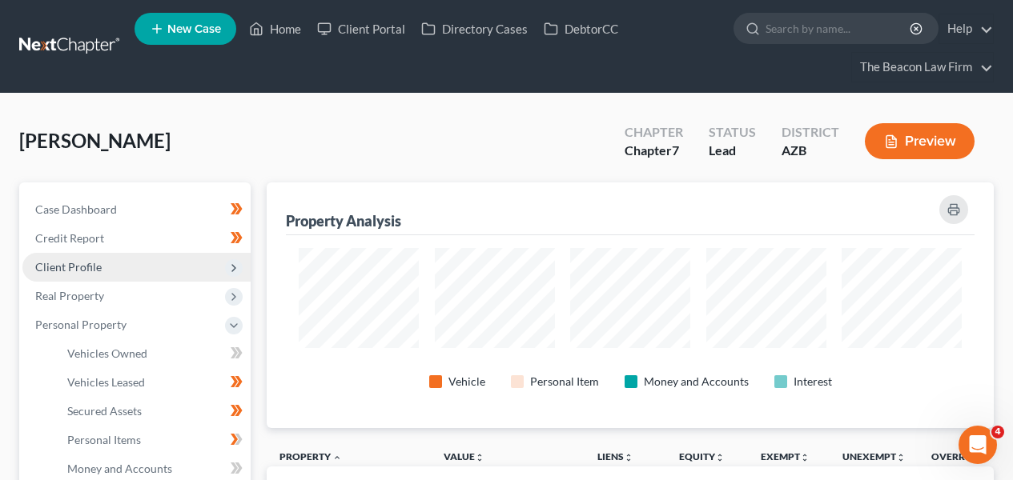
click at [166, 279] on span "Client Profile" at bounding box center [136, 267] width 228 height 29
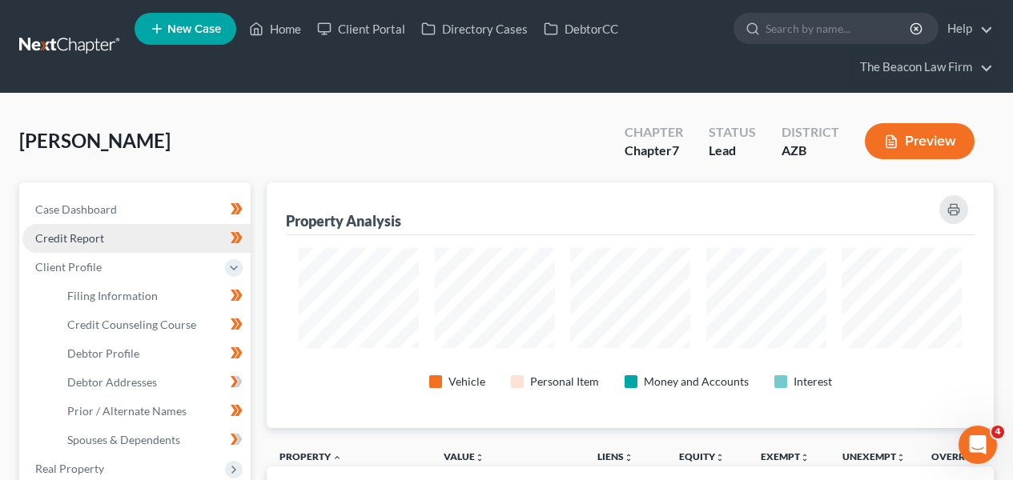
click at [166, 248] on link "Credit Report" at bounding box center [136, 238] width 228 height 29
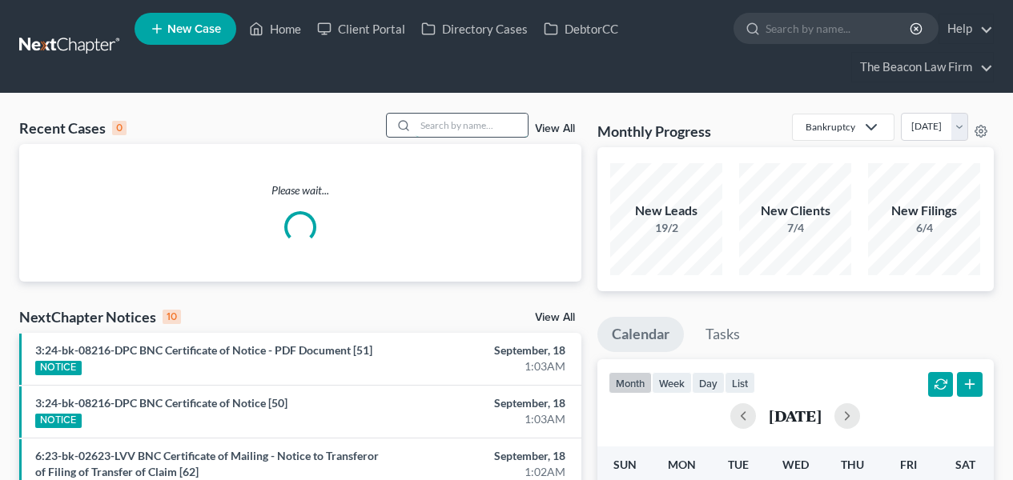
click at [490, 119] on input "search" at bounding box center [472, 125] width 112 height 23
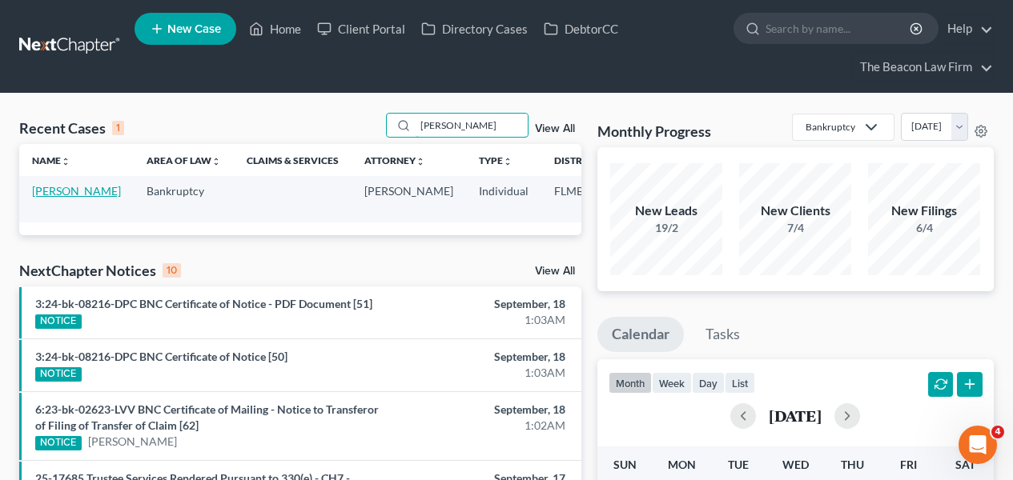
type input "lozada"
click at [34, 198] on link "Lozada, Vanessa" at bounding box center [76, 191] width 89 height 14
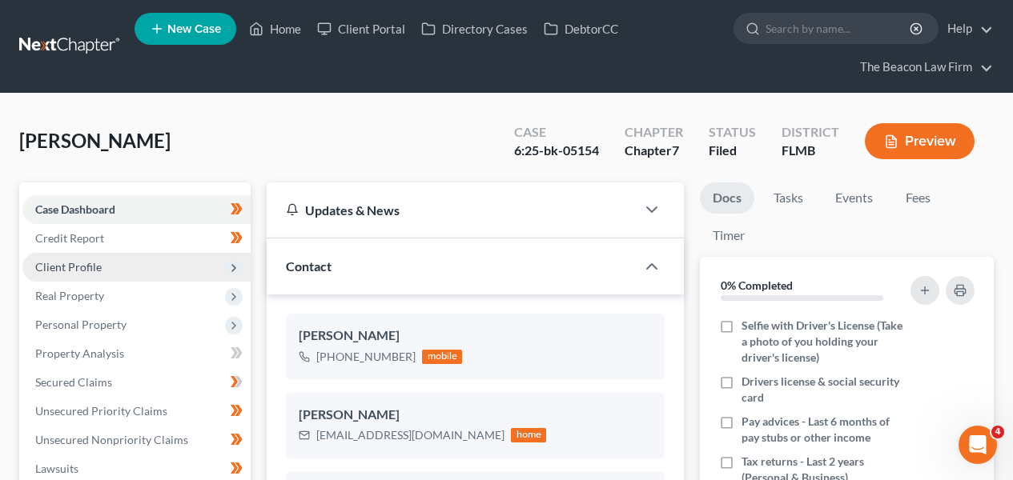
click at [201, 272] on span "Client Profile" at bounding box center [136, 267] width 228 height 29
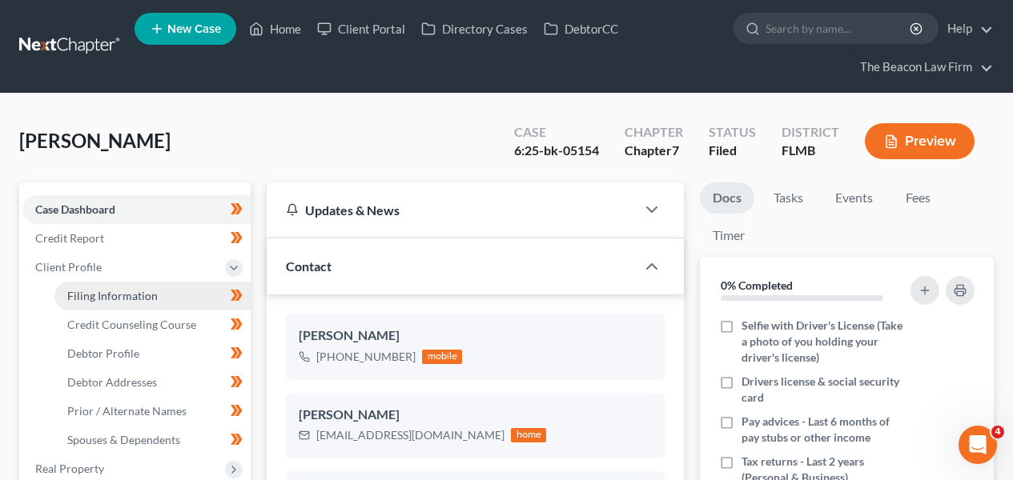
scroll to position [412, 0]
click at [196, 291] on link "Filing Information" at bounding box center [152, 296] width 196 height 29
select select "1"
select select "0"
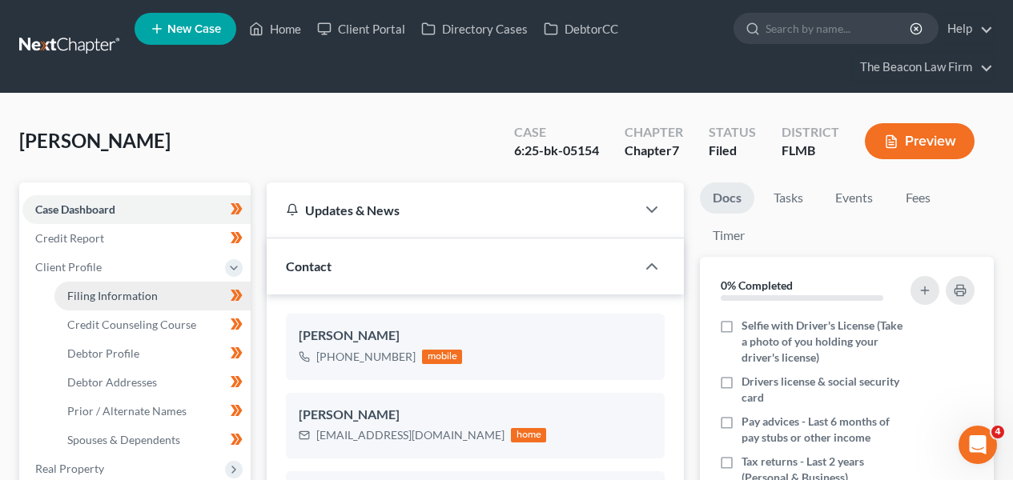
select select "9"
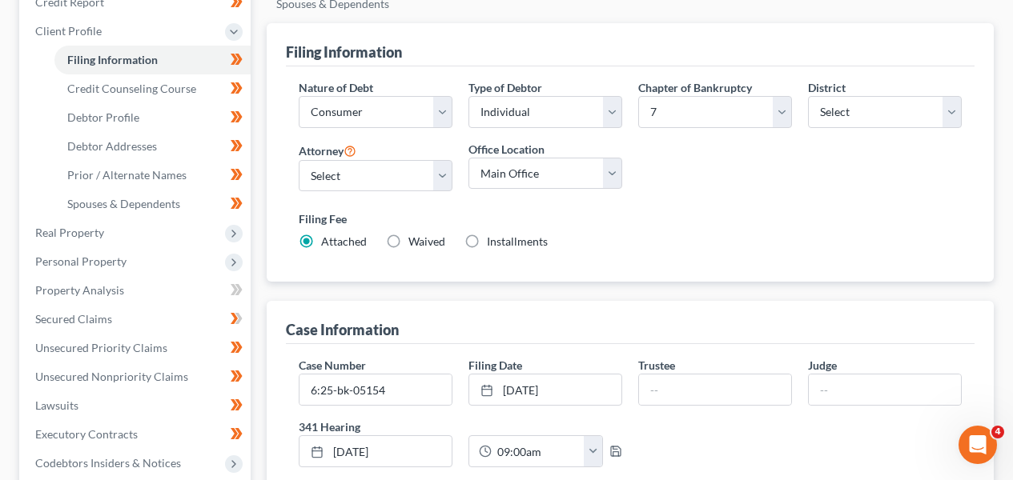
scroll to position [264, 0]
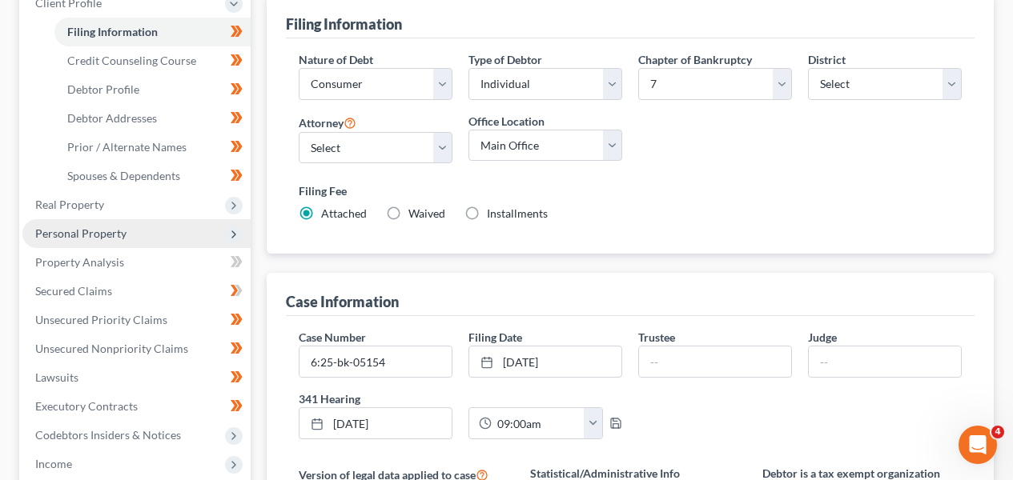
click at [147, 219] on span "Personal Property" at bounding box center [136, 233] width 228 height 29
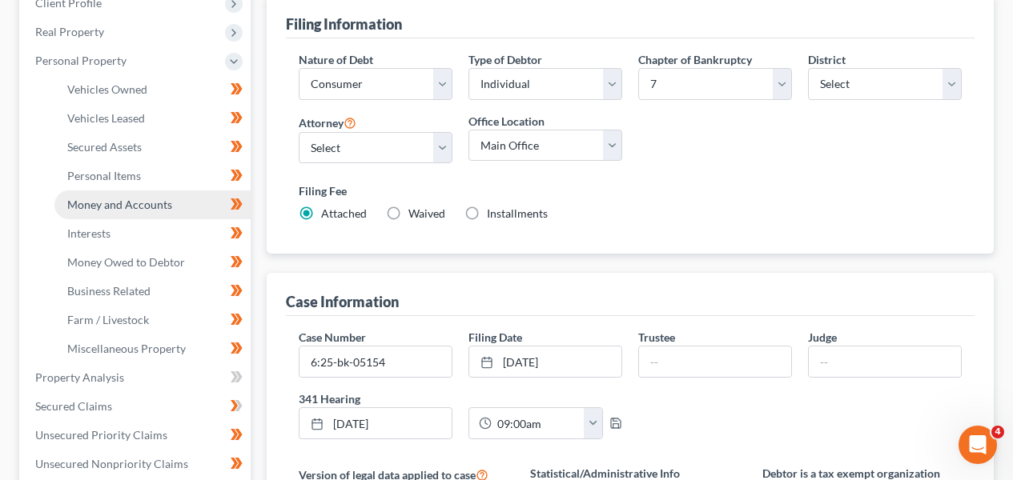
click at [156, 207] on span "Money and Accounts" at bounding box center [119, 205] width 105 height 14
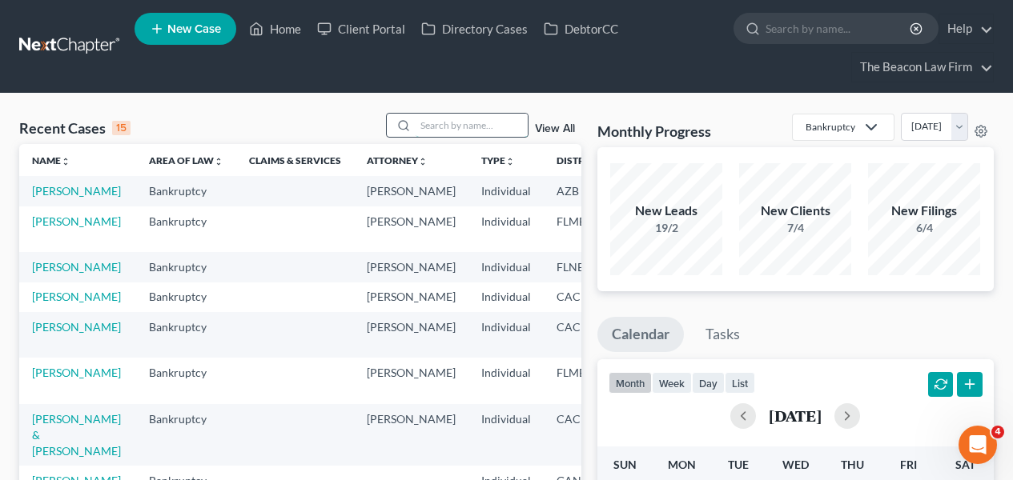
click at [472, 119] on input "search" at bounding box center [472, 125] width 112 height 23
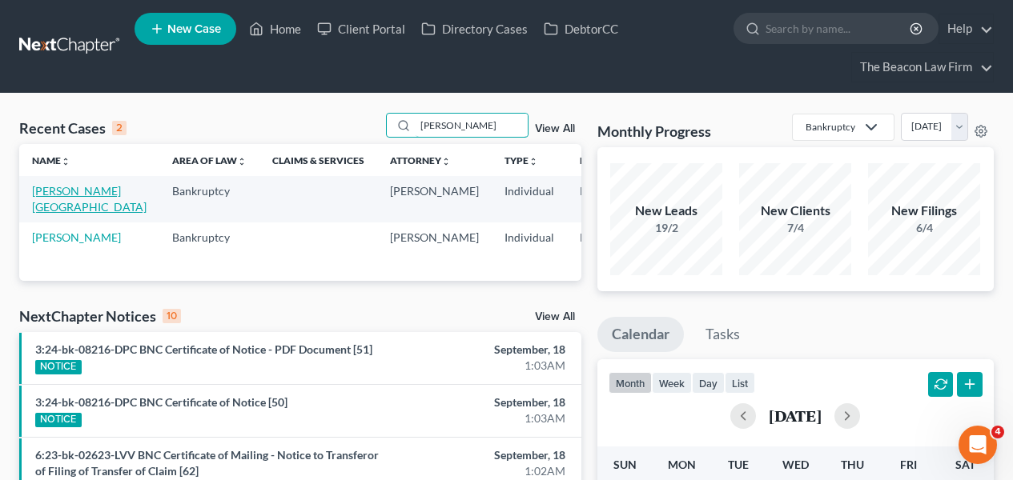
type input "[PERSON_NAME]"
click at [75, 191] on link "[PERSON_NAME][GEOGRAPHIC_DATA]" at bounding box center [89, 199] width 115 height 30
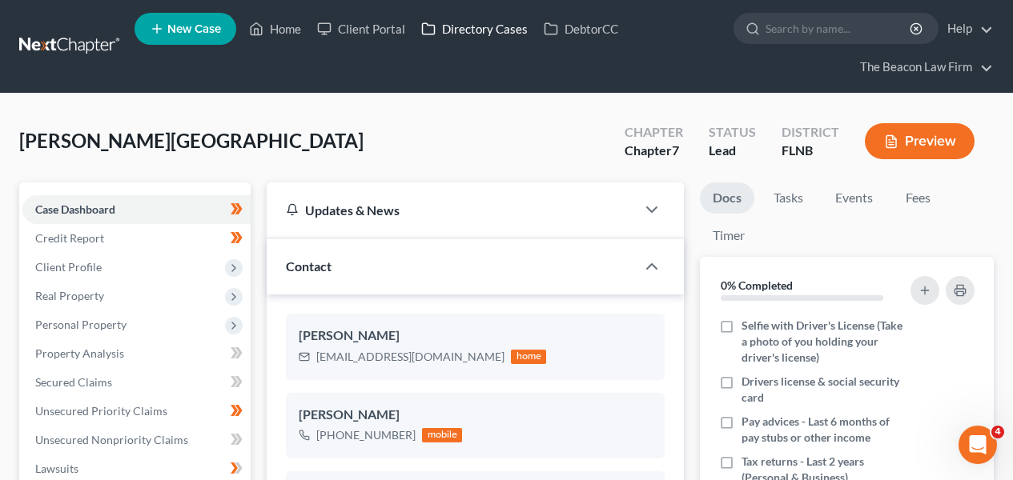
scroll to position [428, 0]
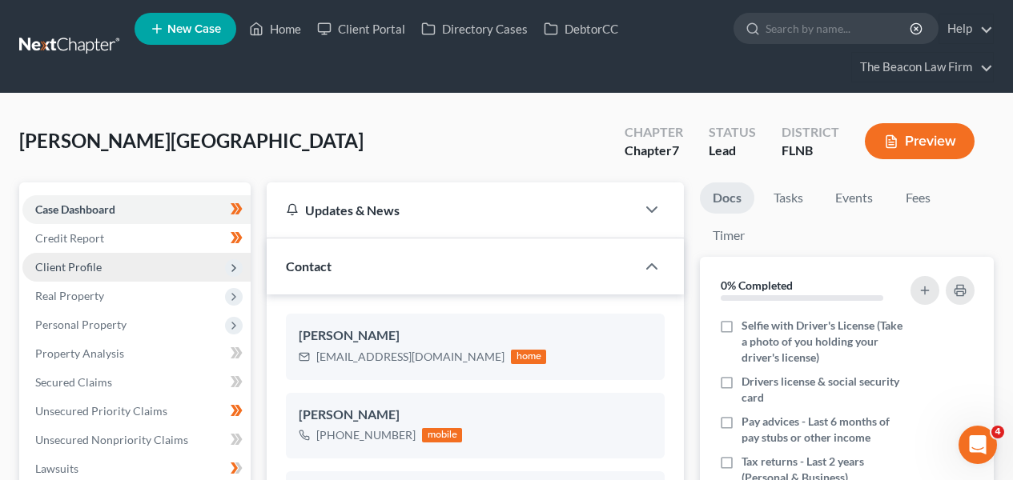
click at [173, 264] on span "Client Profile" at bounding box center [136, 267] width 228 height 29
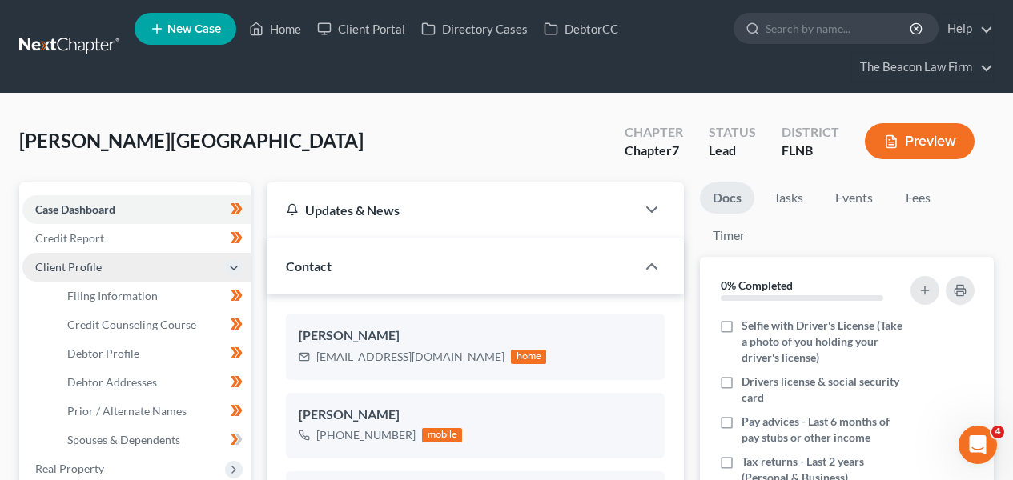
click at [173, 264] on span "Client Profile" at bounding box center [136, 267] width 228 height 29
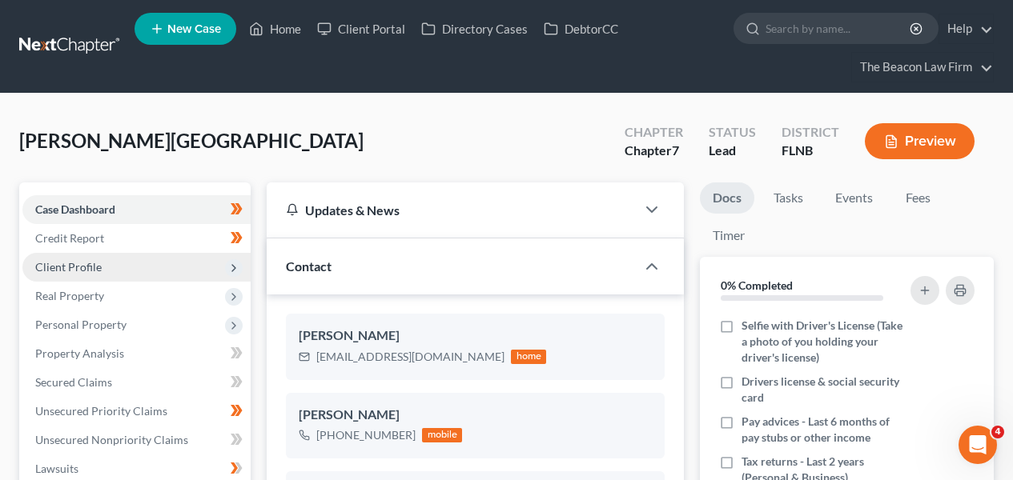
click at [173, 264] on span "Client Profile" at bounding box center [136, 267] width 228 height 29
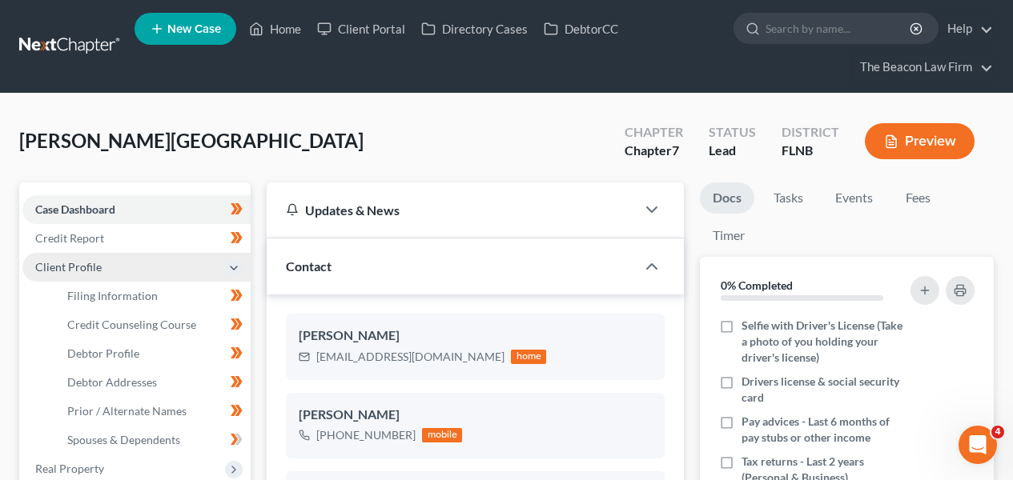
click at [169, 264] on span "Client Profile" at bounding box center [136, 267] width 228 height 29
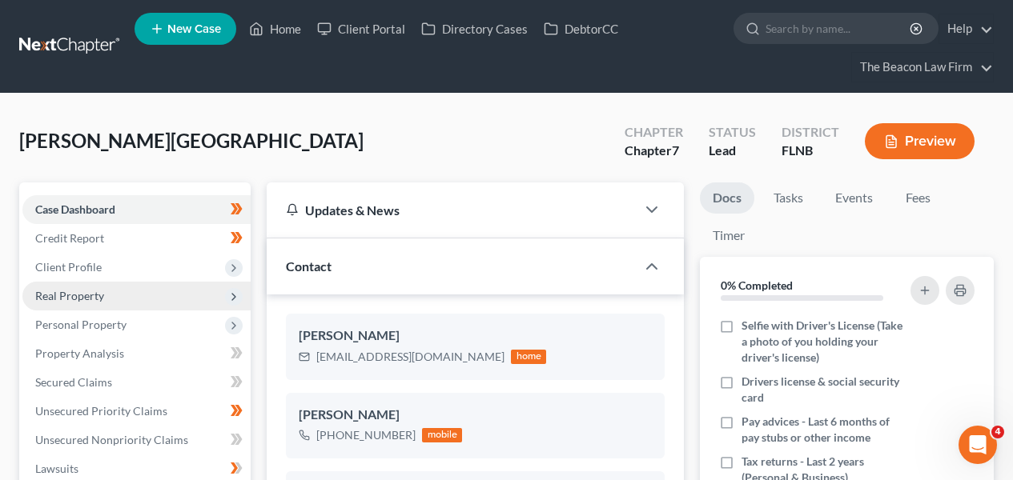
click at [163, 296] on span "Real Property" at bounding box center [136, 296] width 228 height 29
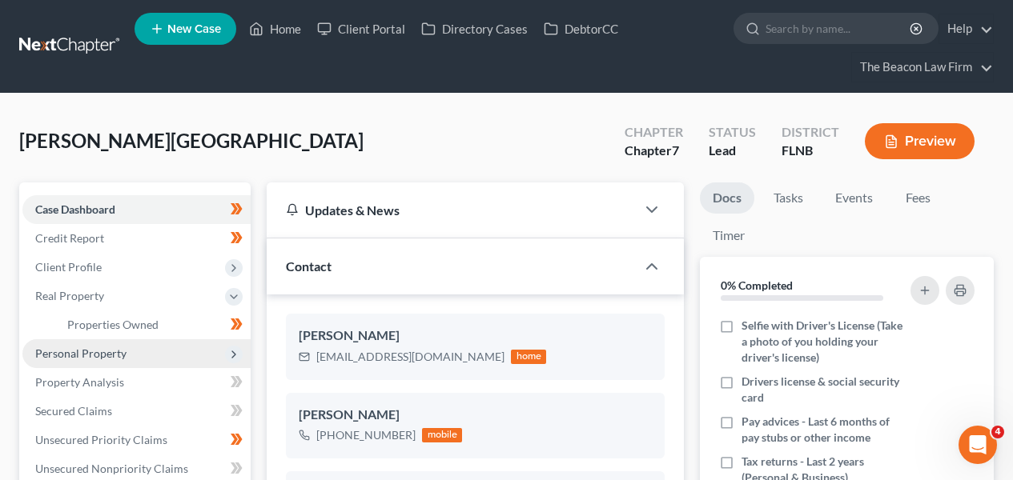
click at [156, 340] on span "Personal Property" at bounding box center [136, 354] width 228 height 29
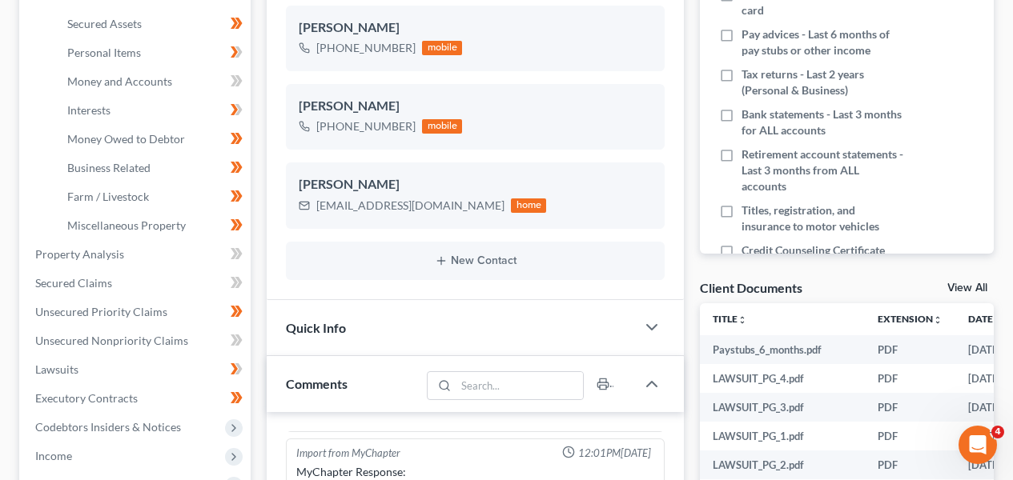
scroll to position [396, 0]
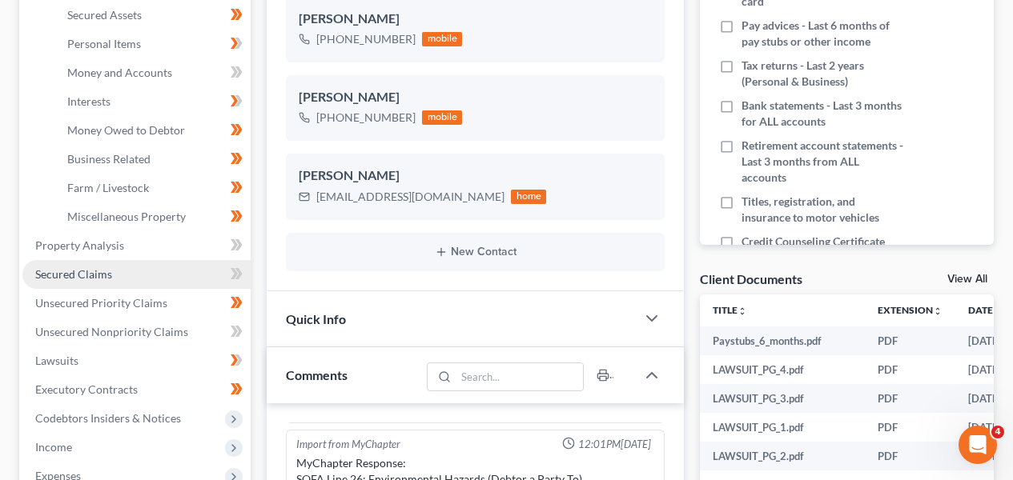
click at [181, 272] on link "Secured Claims" at bounding box center [136, 274] width 228 height 29
